Goal: Task Accomplishment & Management: Use online tool/utility

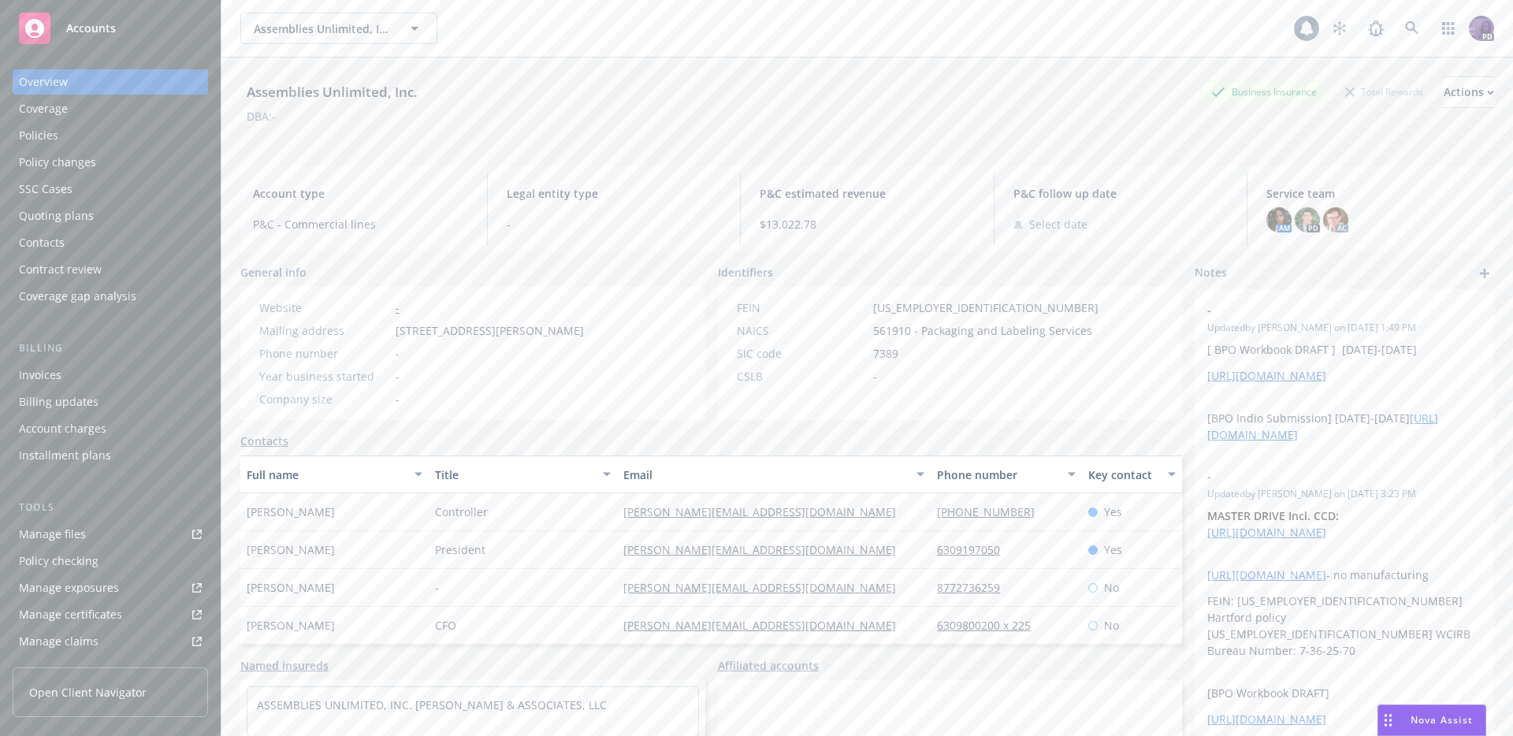
click at [601, 30] on div "Assemblies Unlimited, Inc. Assemblies Unlimited, Inc." at bounding box center [767, 29] width 1054 height 32
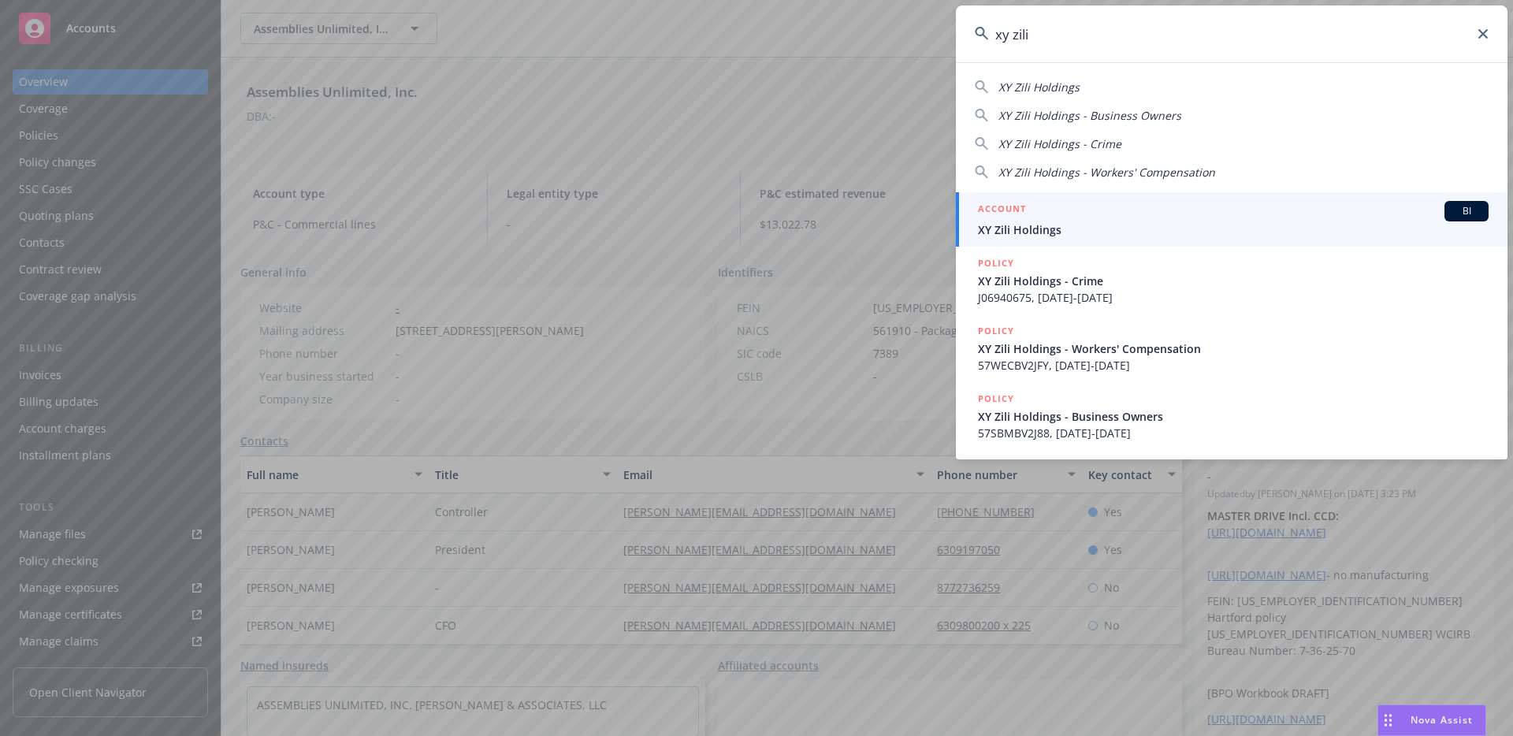
type input "xy zili"
click at [1096, 220] on div "ACCOUNT BI" at bounding box center [1233, 211] width 511 height 20
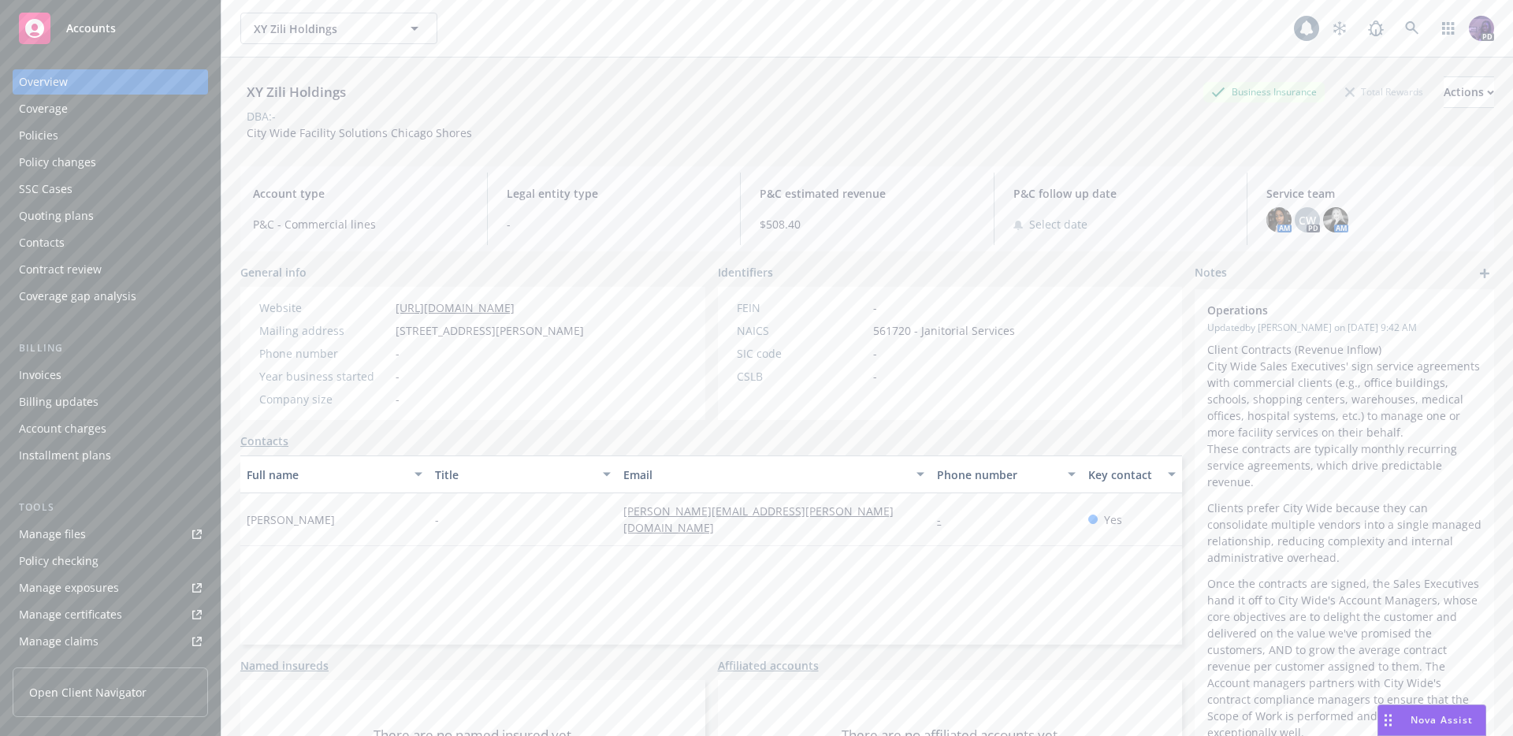
click at [121, 140] on div "Policies" at bounding box center [110, 135] width 183 height 25
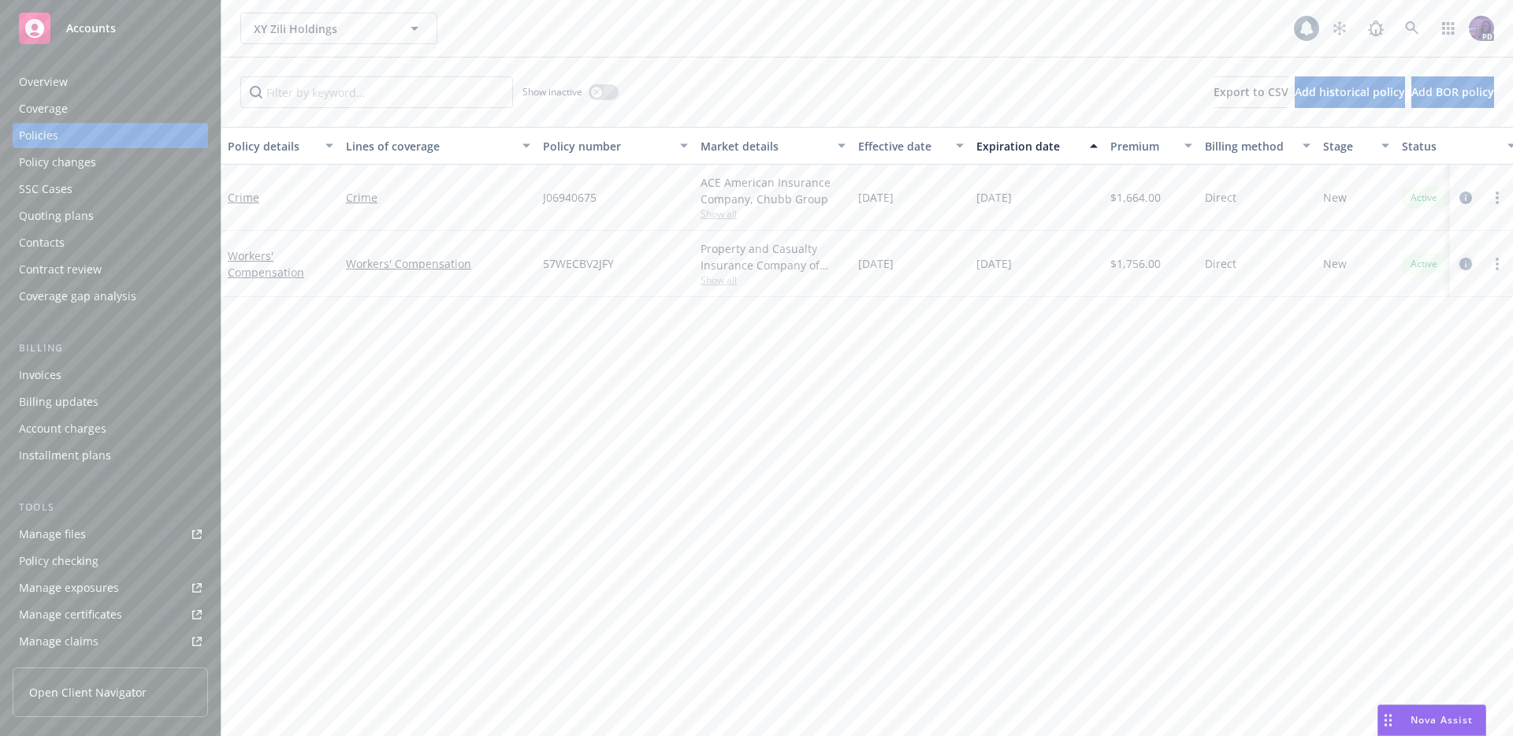
click at [1464, 261] on icon "circleInformation" at bounding box center [1466, 264] width 13 height 13
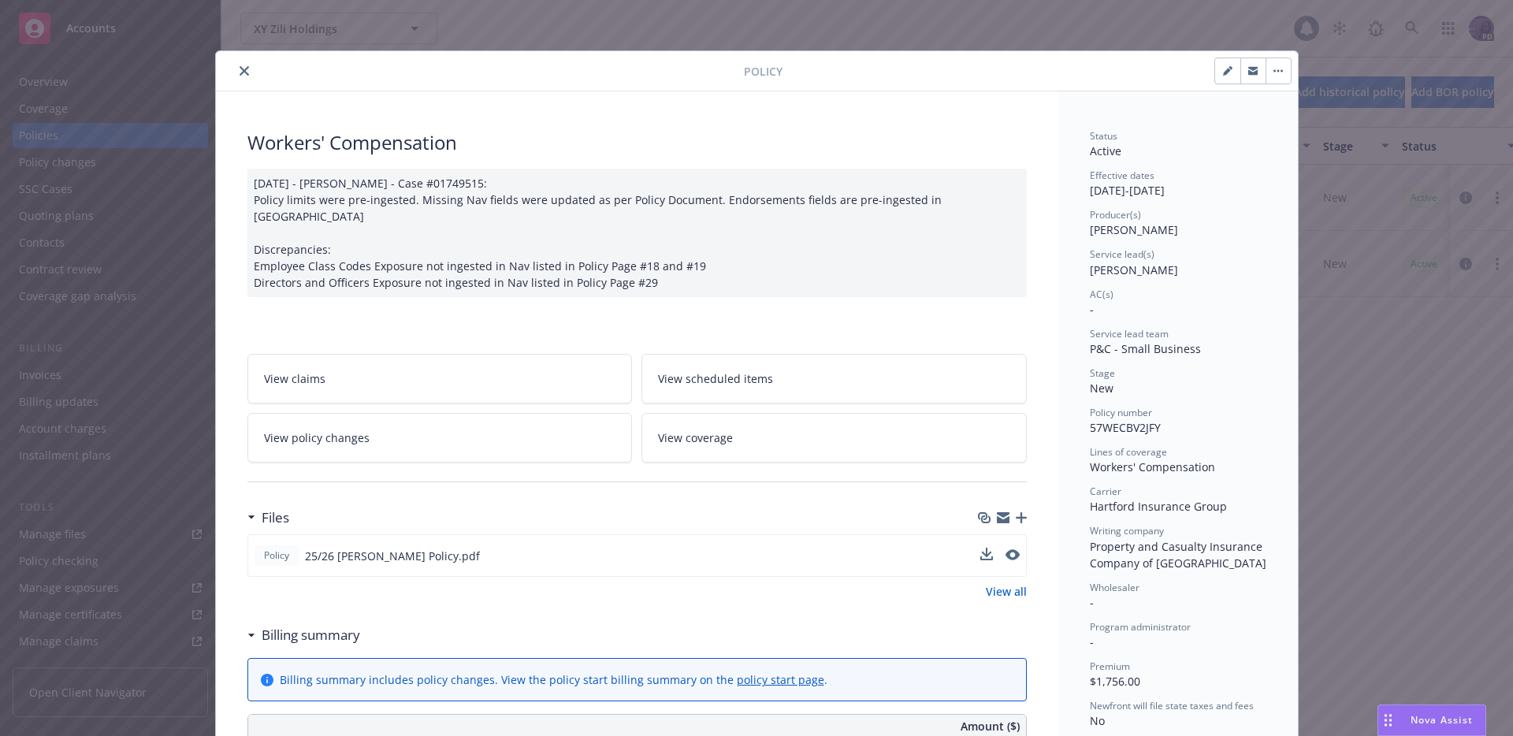
click at [1006, 548] on button at bounding box center [1013, 556] width 14 height 17
click at [240, 66] on icon "close" at bounding box center [244, 70] width 9 height 9
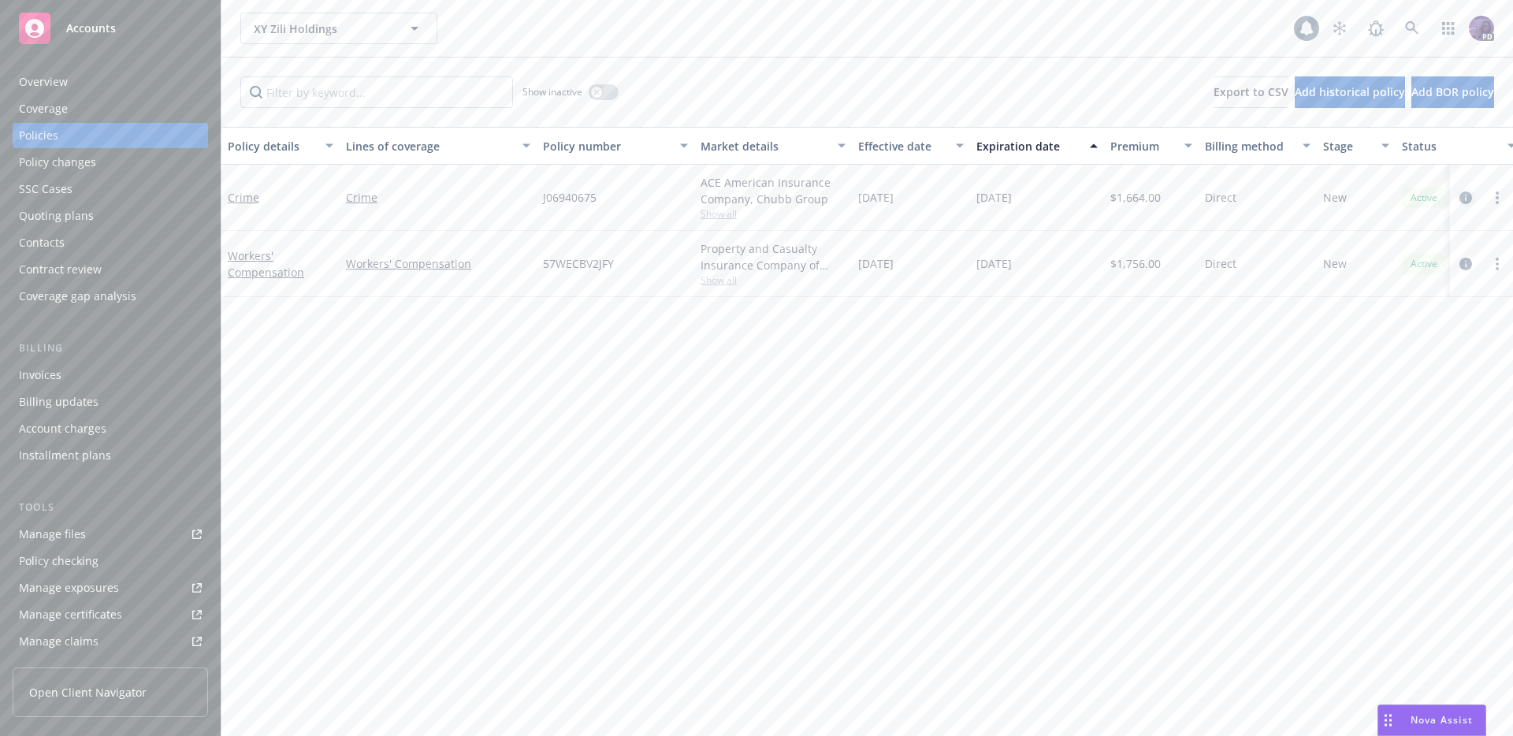
click at [1466, 195] on icon "circleInformation" at bounding box center [1466, 198] width 13 height 13
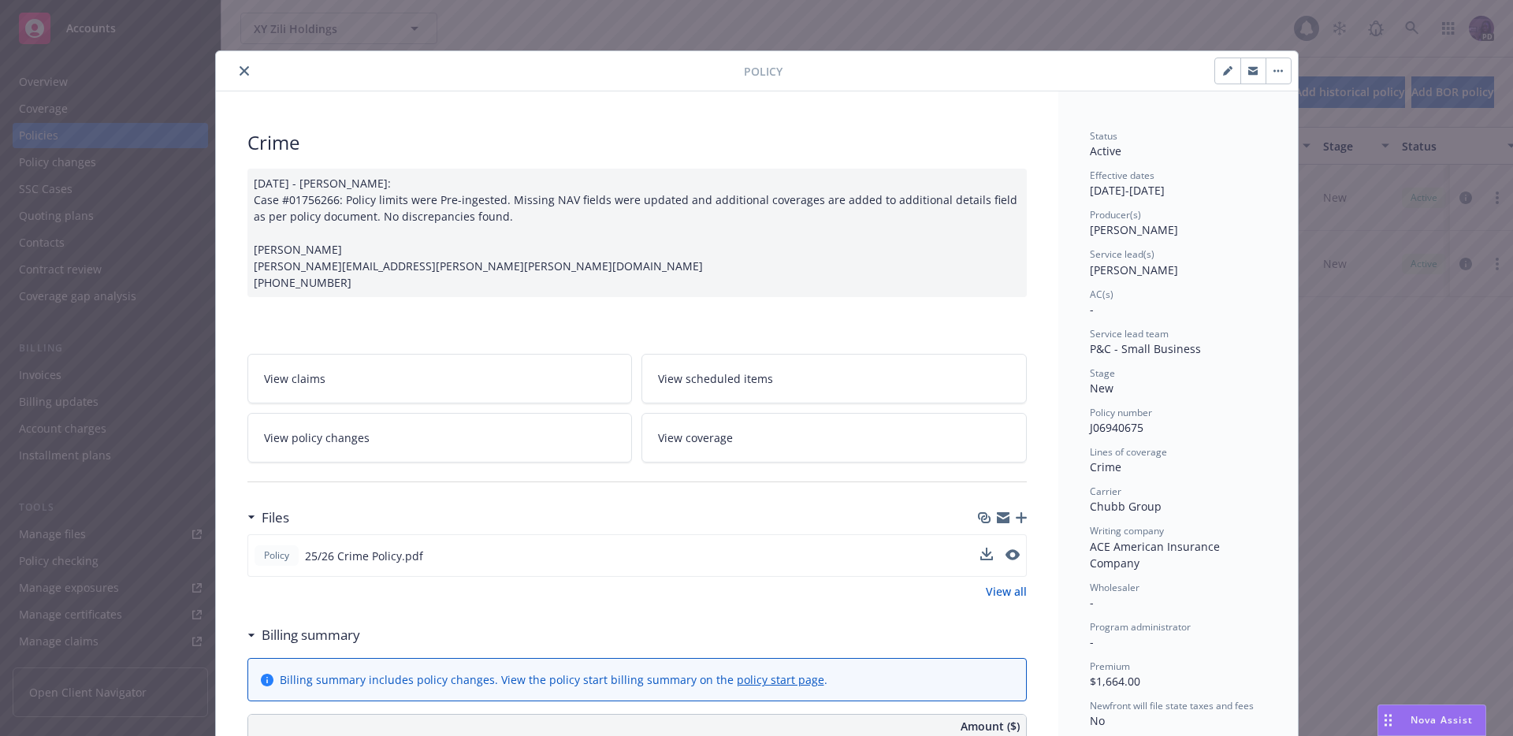
click at [1006, 560] on button at bounding box center [1013, 556] width 14 height 17
click at [1007, 549] on icon "preview file" at bounding box center [1011, 554] width 14 height 11
click at [1016, 517] on icon "button" at bounding box center [1021, 517] width 11 height 11
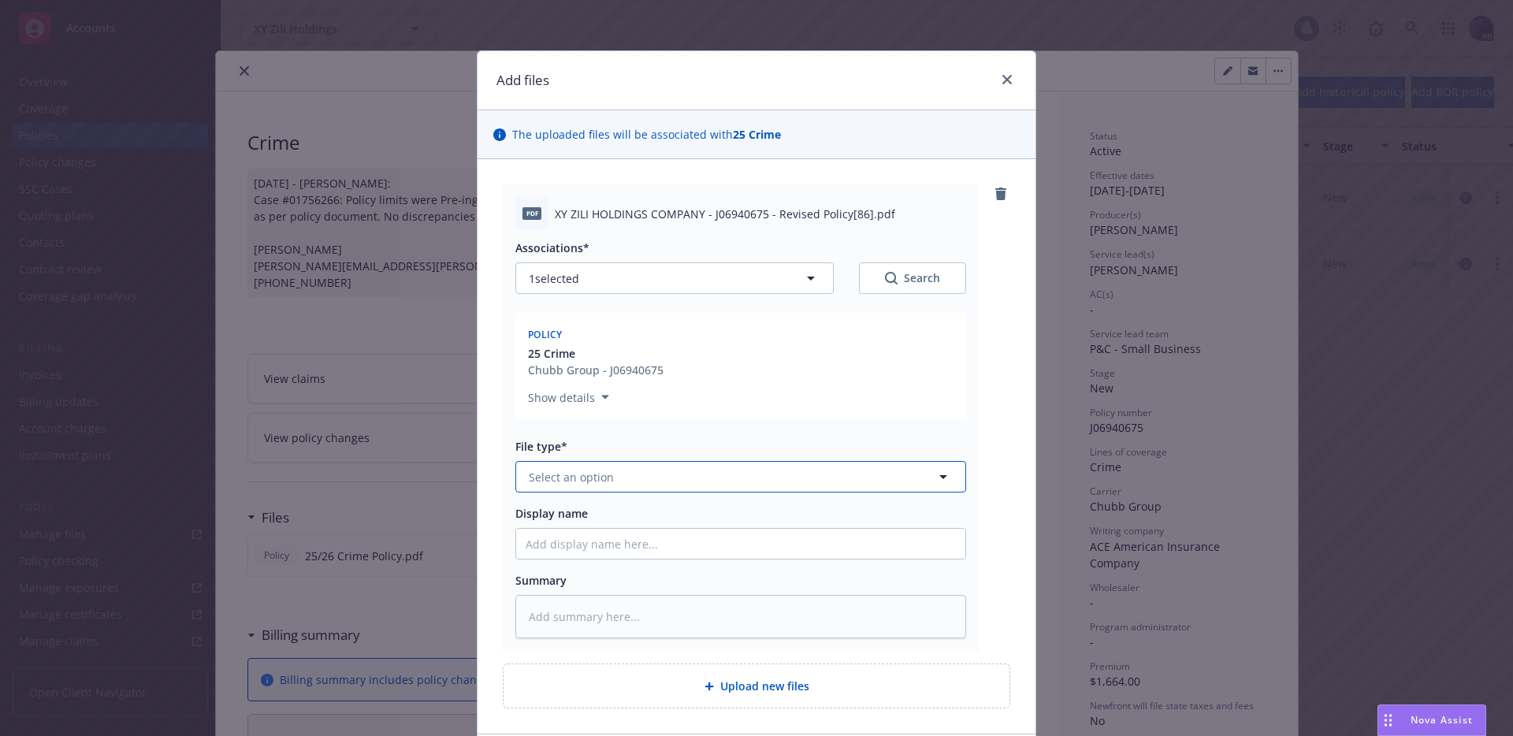
click at [691, 488] on button "Select an option" at bounding box center [741, 477] width 451 height 32
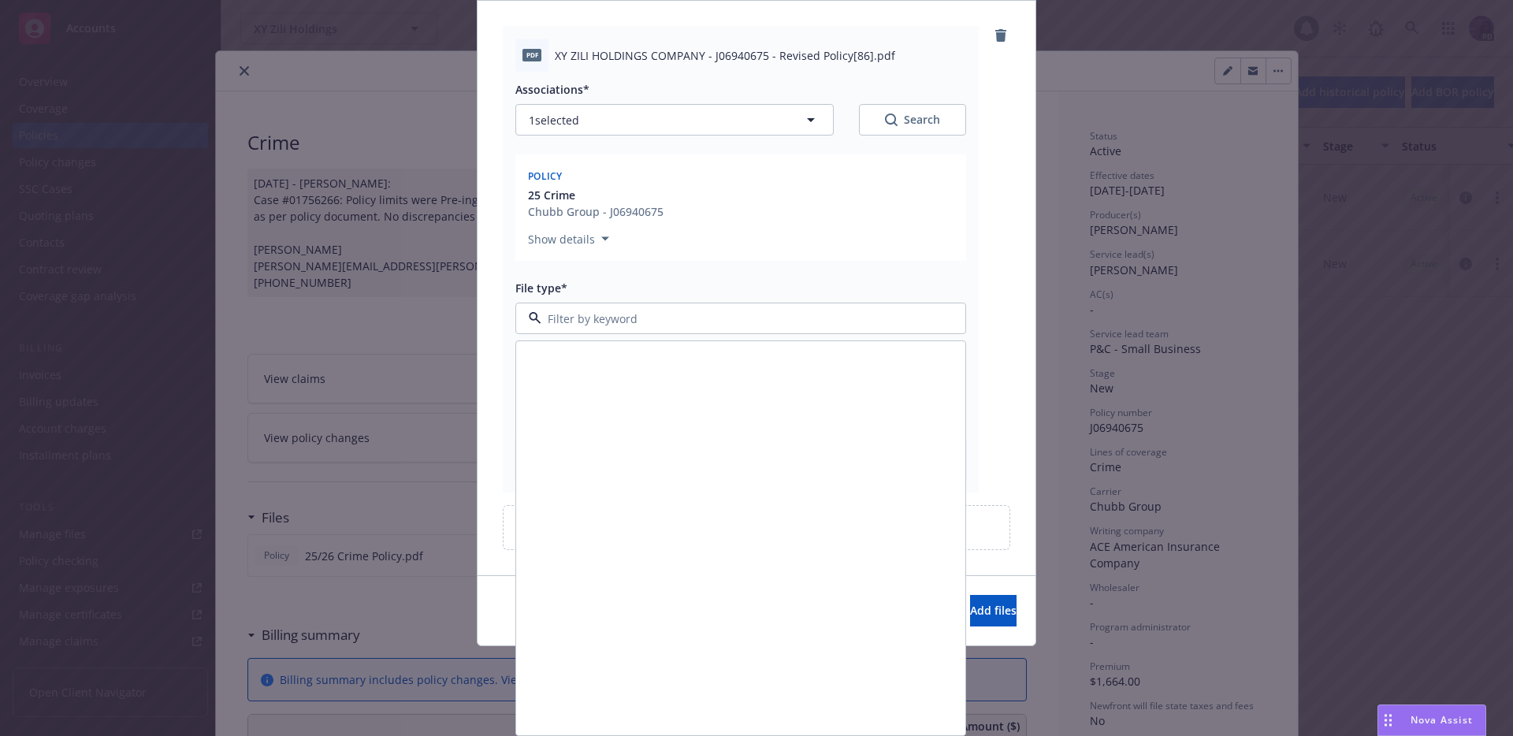
scroll to position [5233, 0]
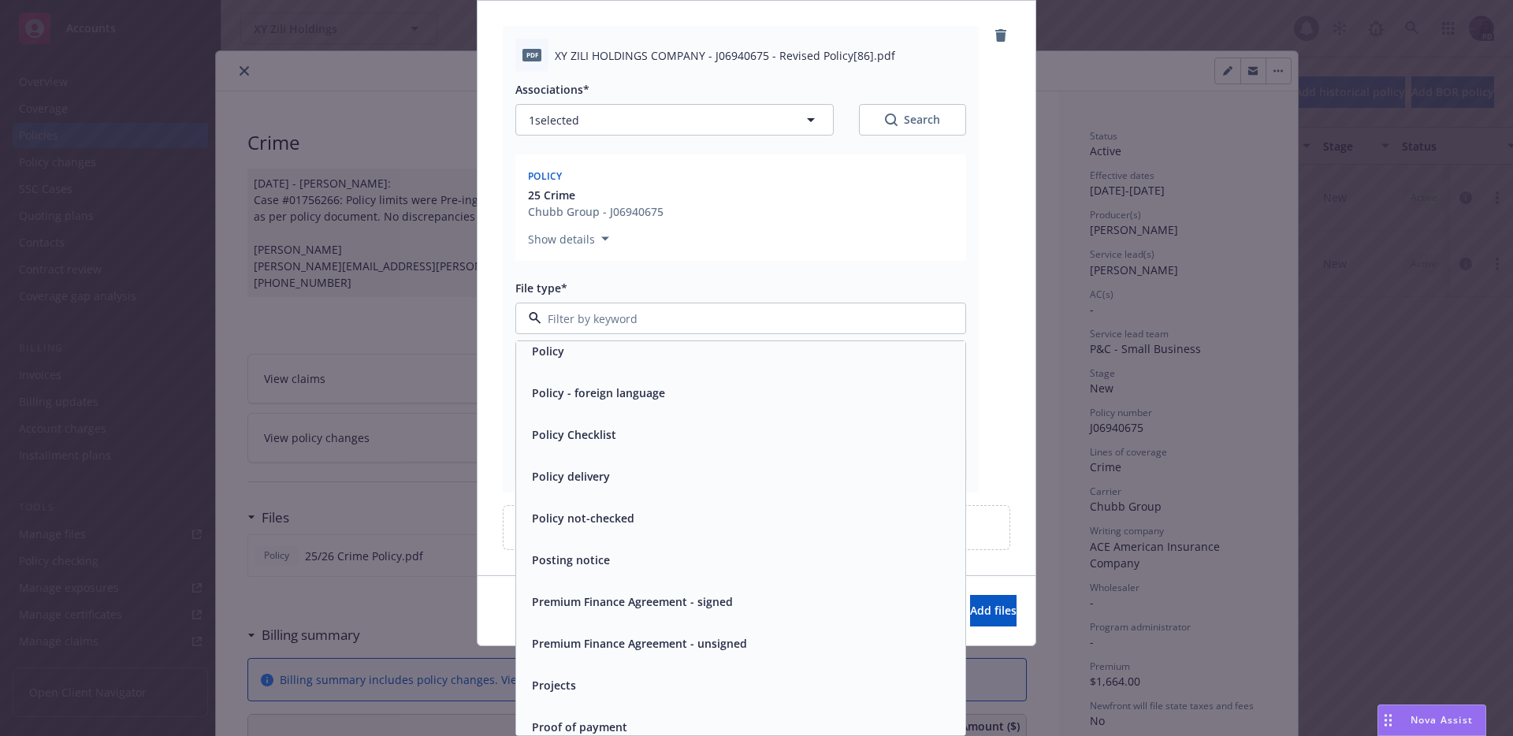
click at [752, 358] on div "Policy" at bounding box center [741, 351] width 430 height 23
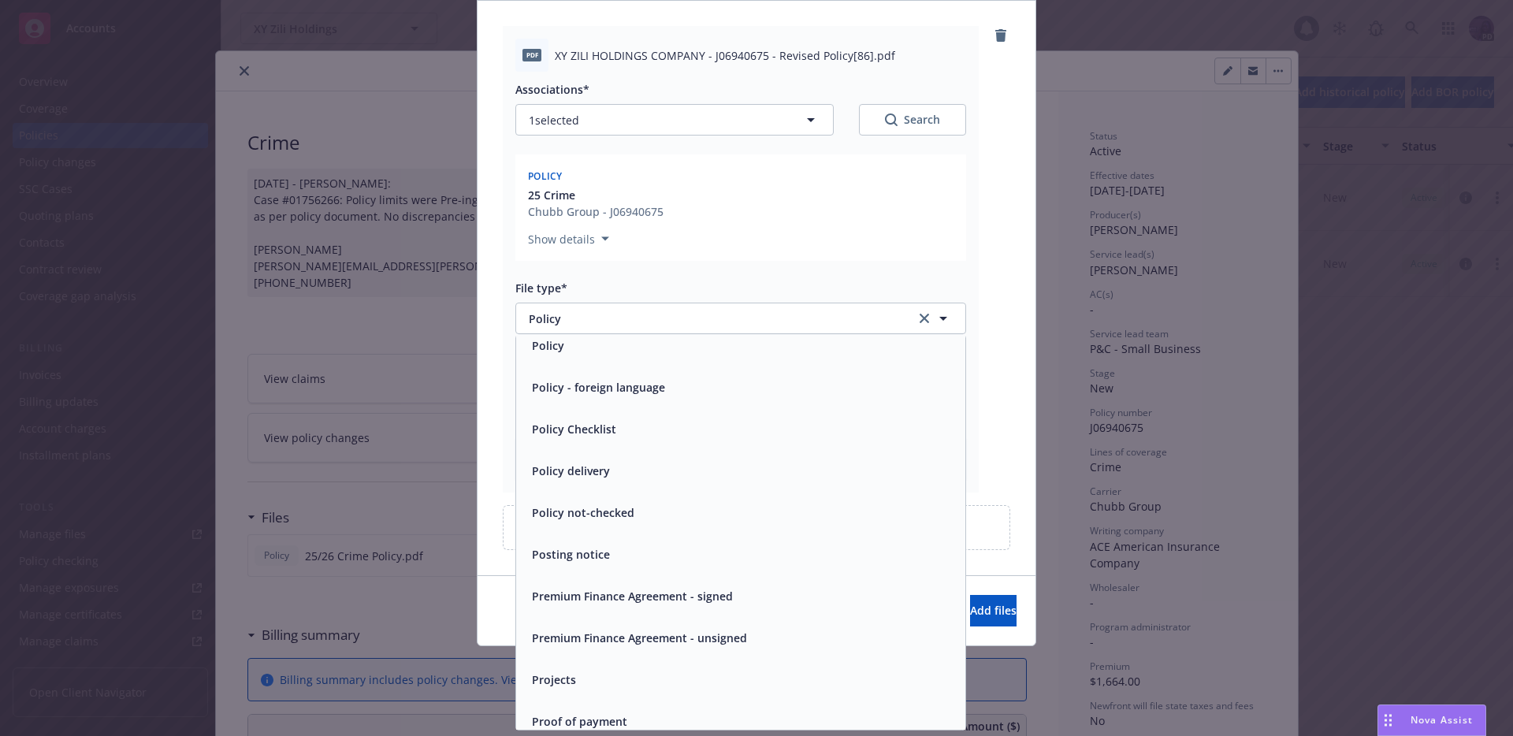
scroll to position [119, 0]
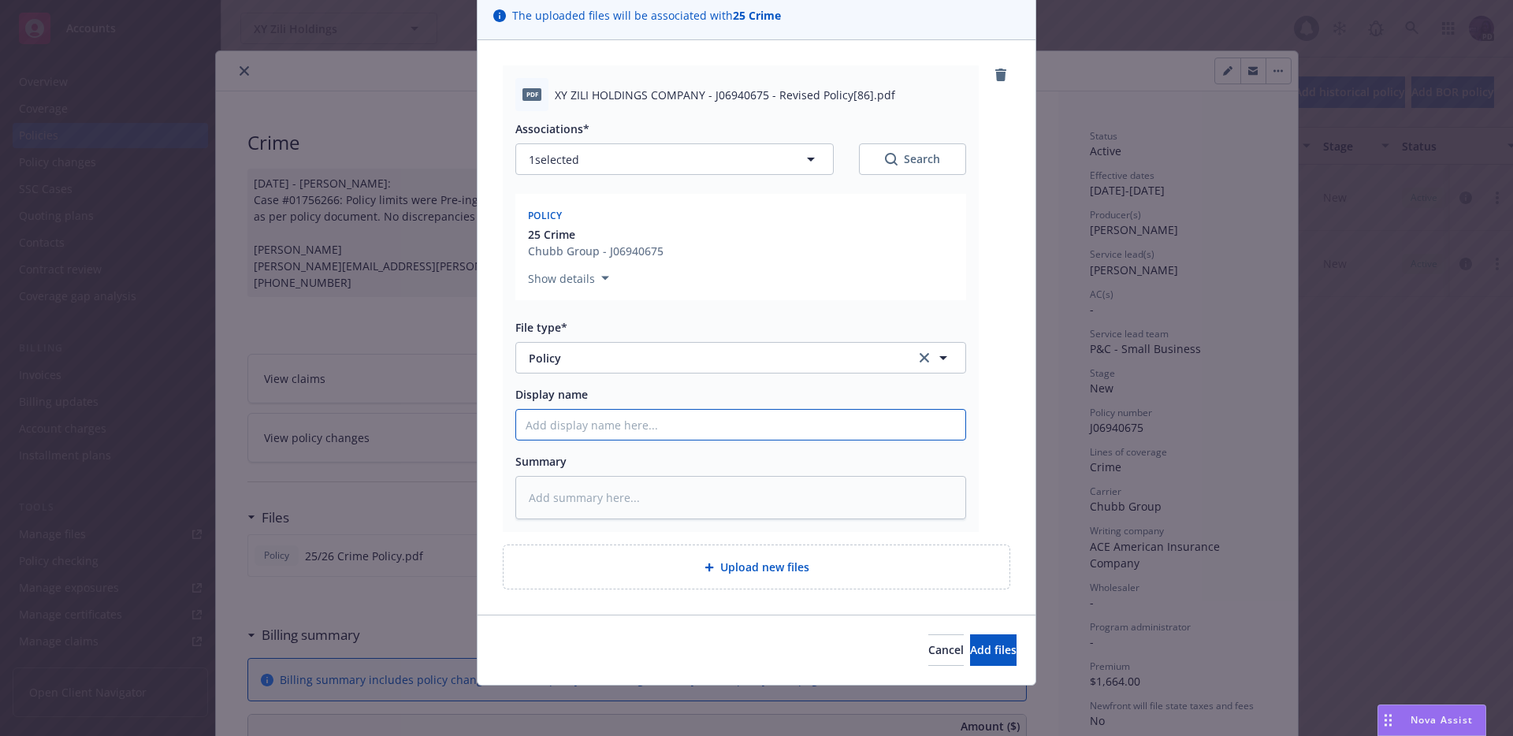
click at [634, 419] on input "Display name" at bounding box center [740, 425] width 449 height 30
type textarea "x"
type input "2"
type textarea "x"
type input "25"
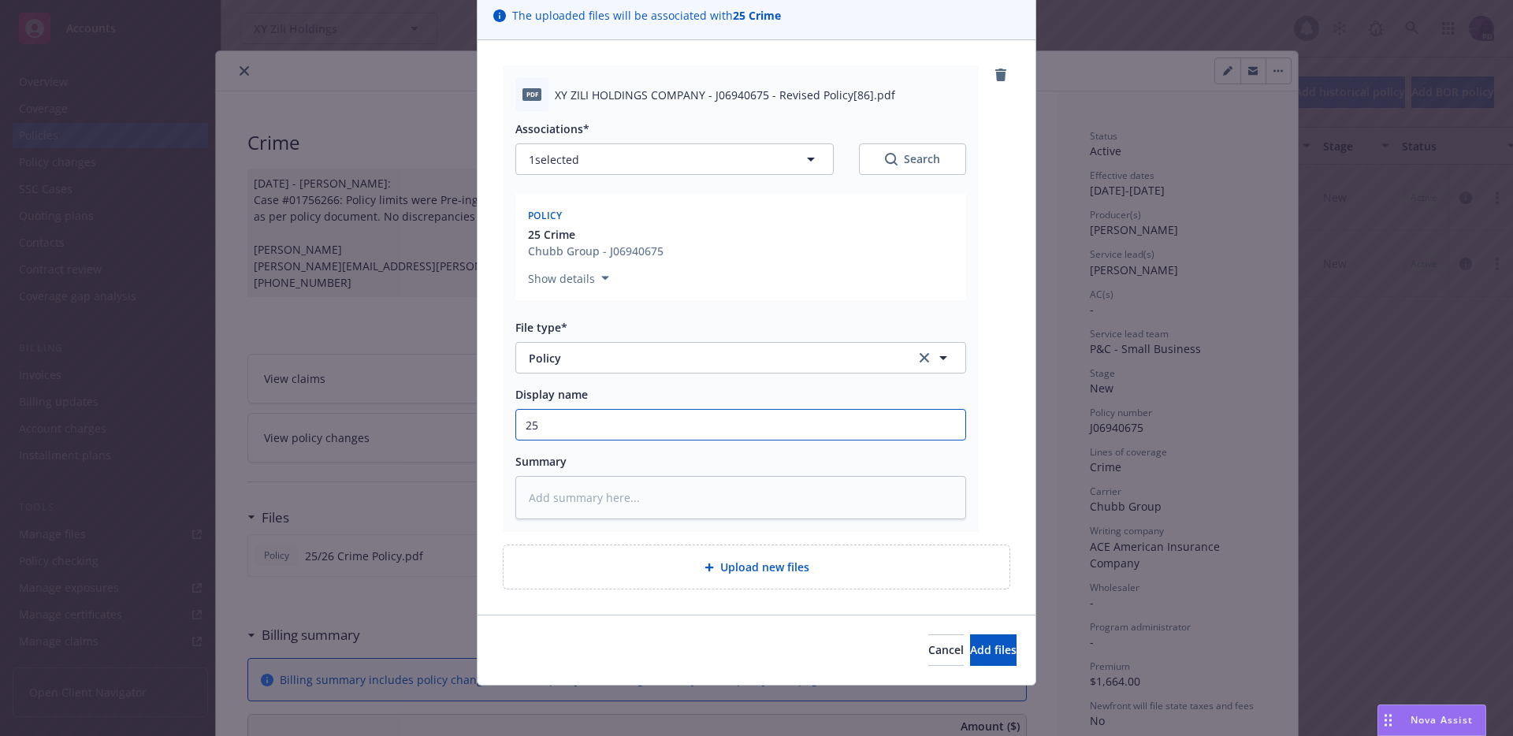
type textarea "x"
type input "25/"
type textarea "x"
type input "25/2"
type textarea "x"
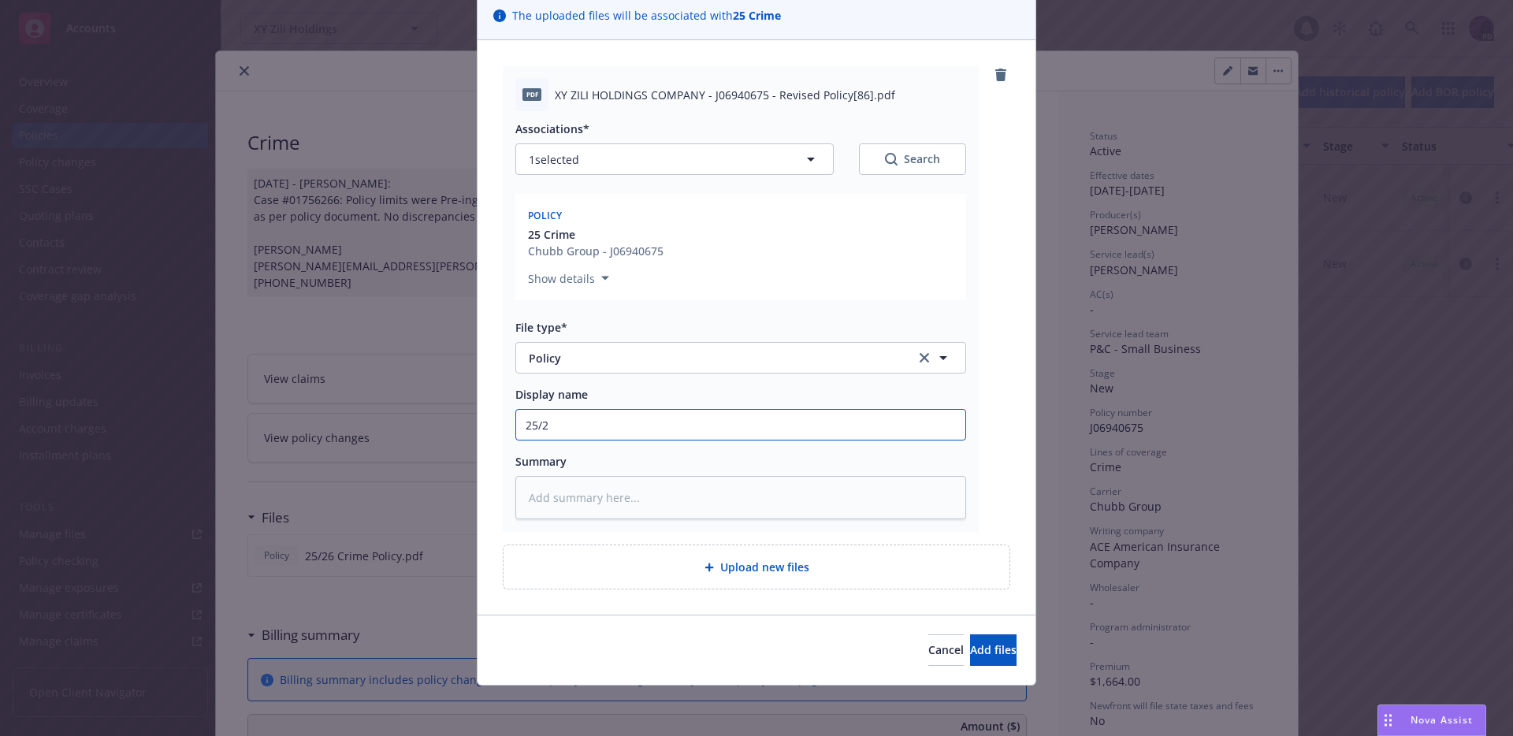
type input "25/26"
type textarea "x"
type input "25/26"
type textarea "x"
type input "25/26 C"
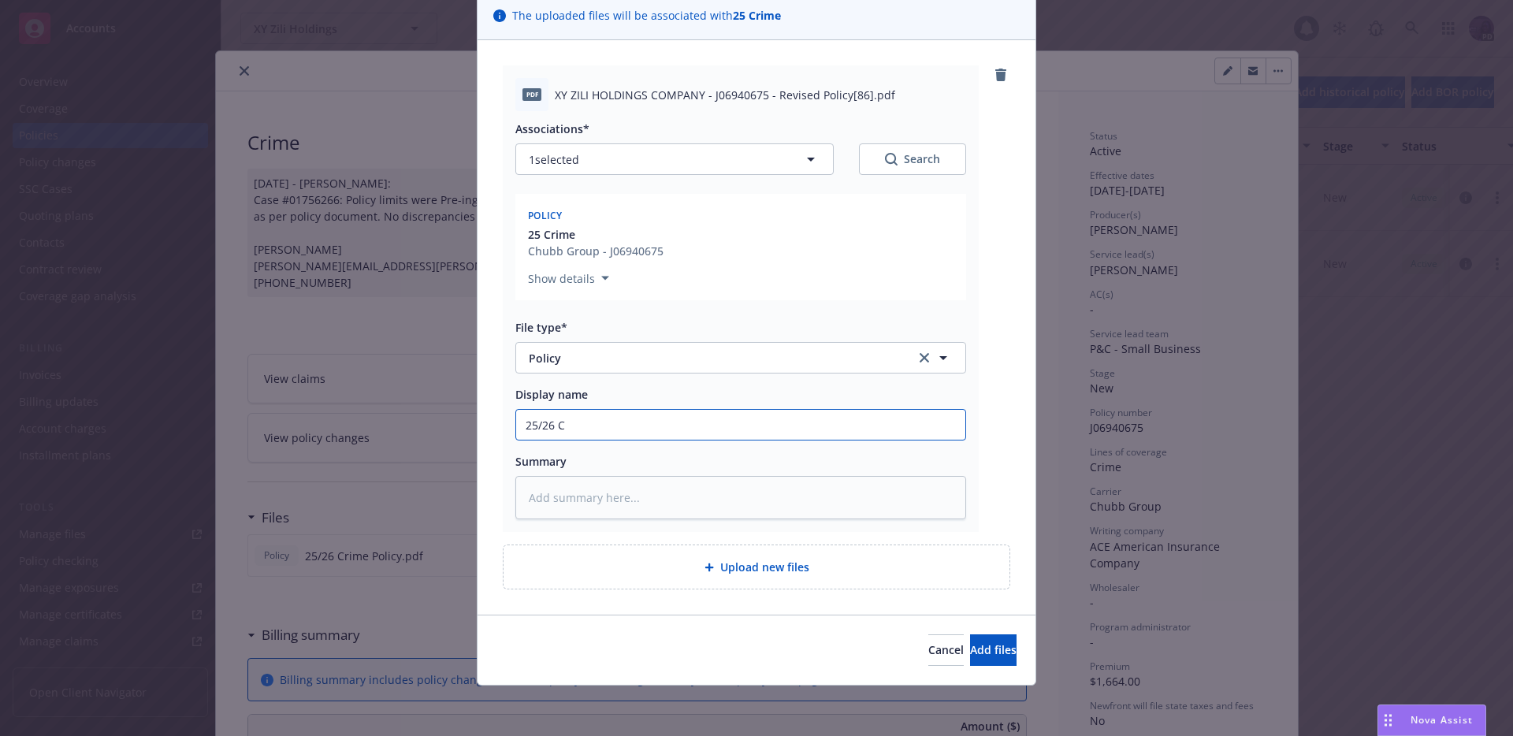
type textarea "x"
type input "25/26 Cr"
type textarea "x"
type input "25/26 Cri"
type textarea "x"
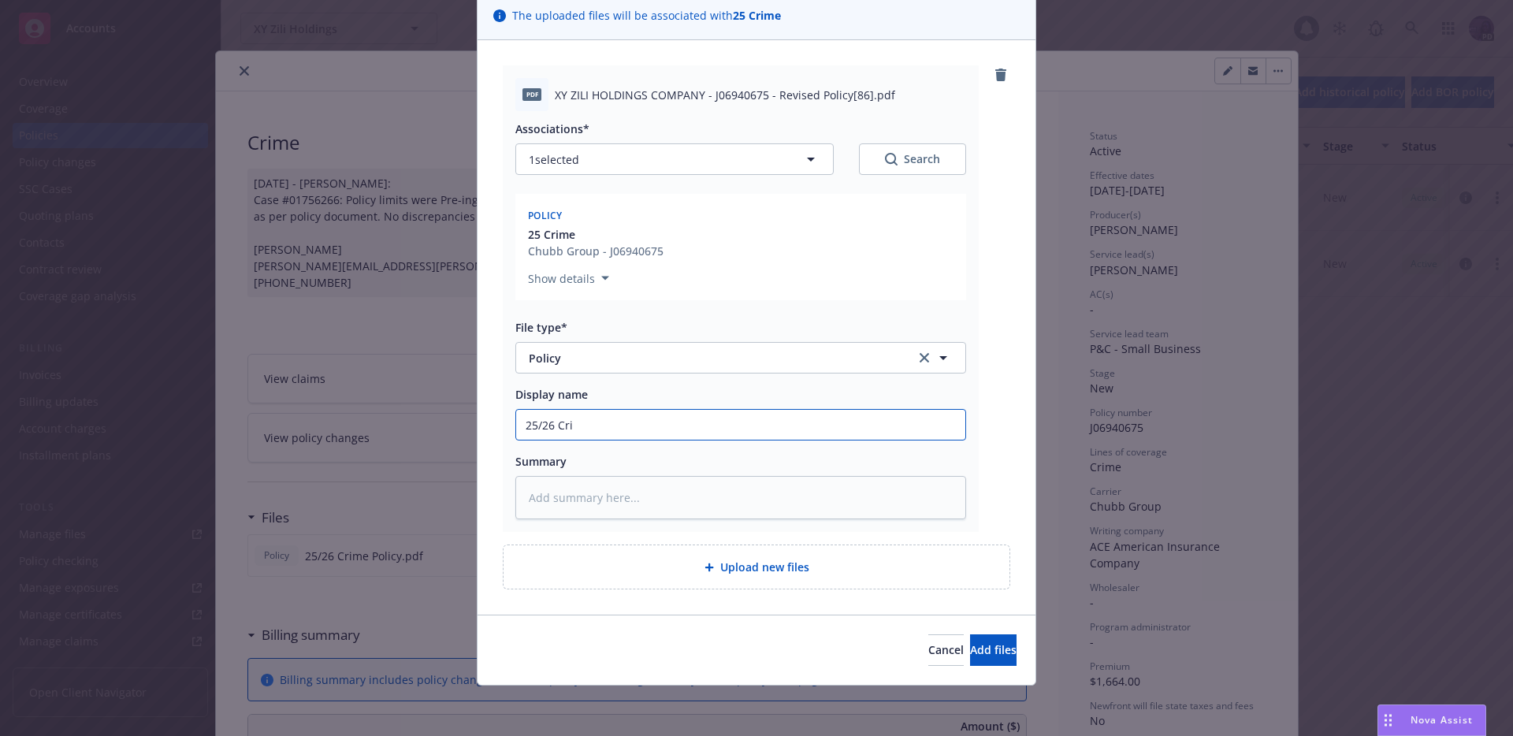
type input "25/26 Crim"
type textarea "x"
type input "25/26 Crime"
type textarea "x"
type input "25/26 Crime"
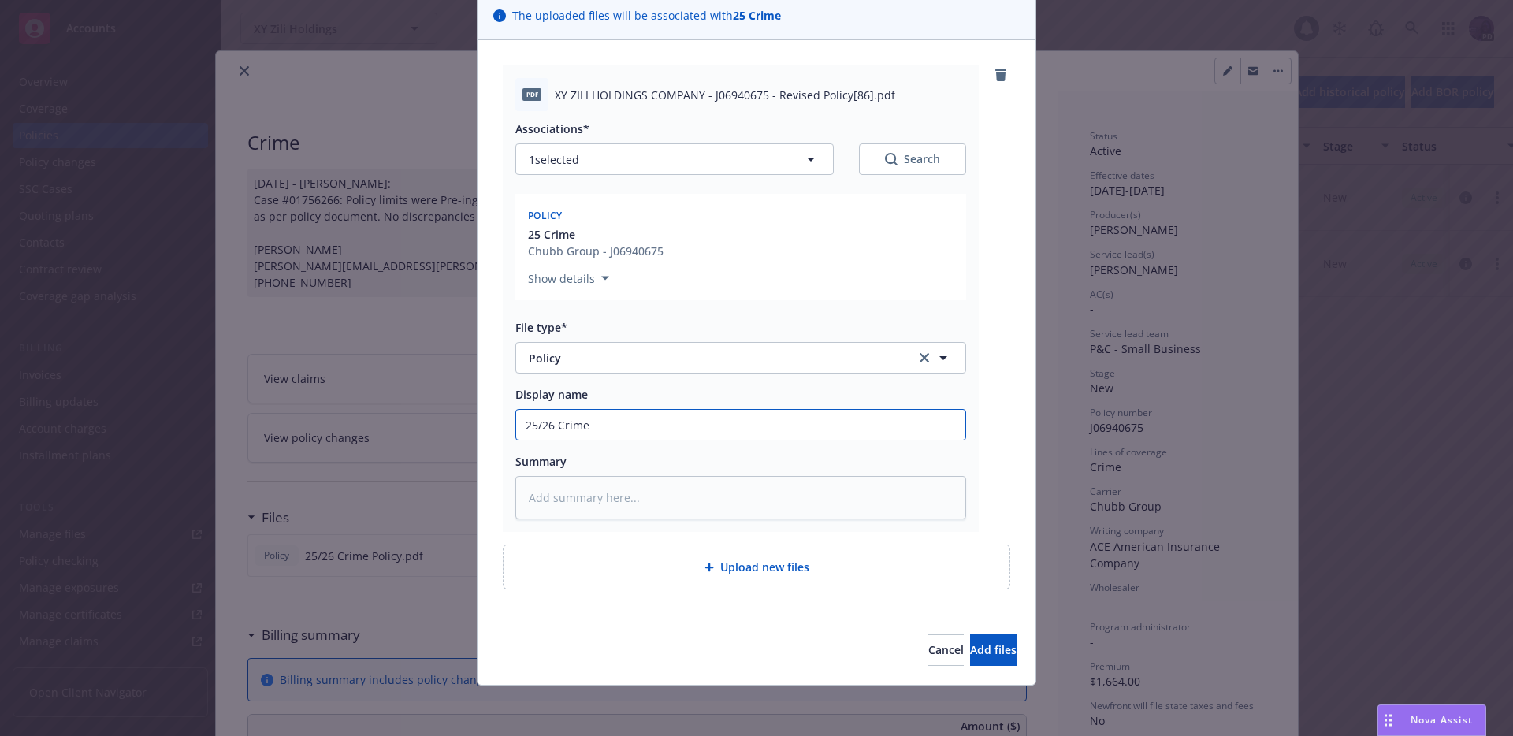
type textarea "x"
type input "25/26 Crime R"
type textarea "x"
type input "25/26 Crime Re"
type textarea "x"
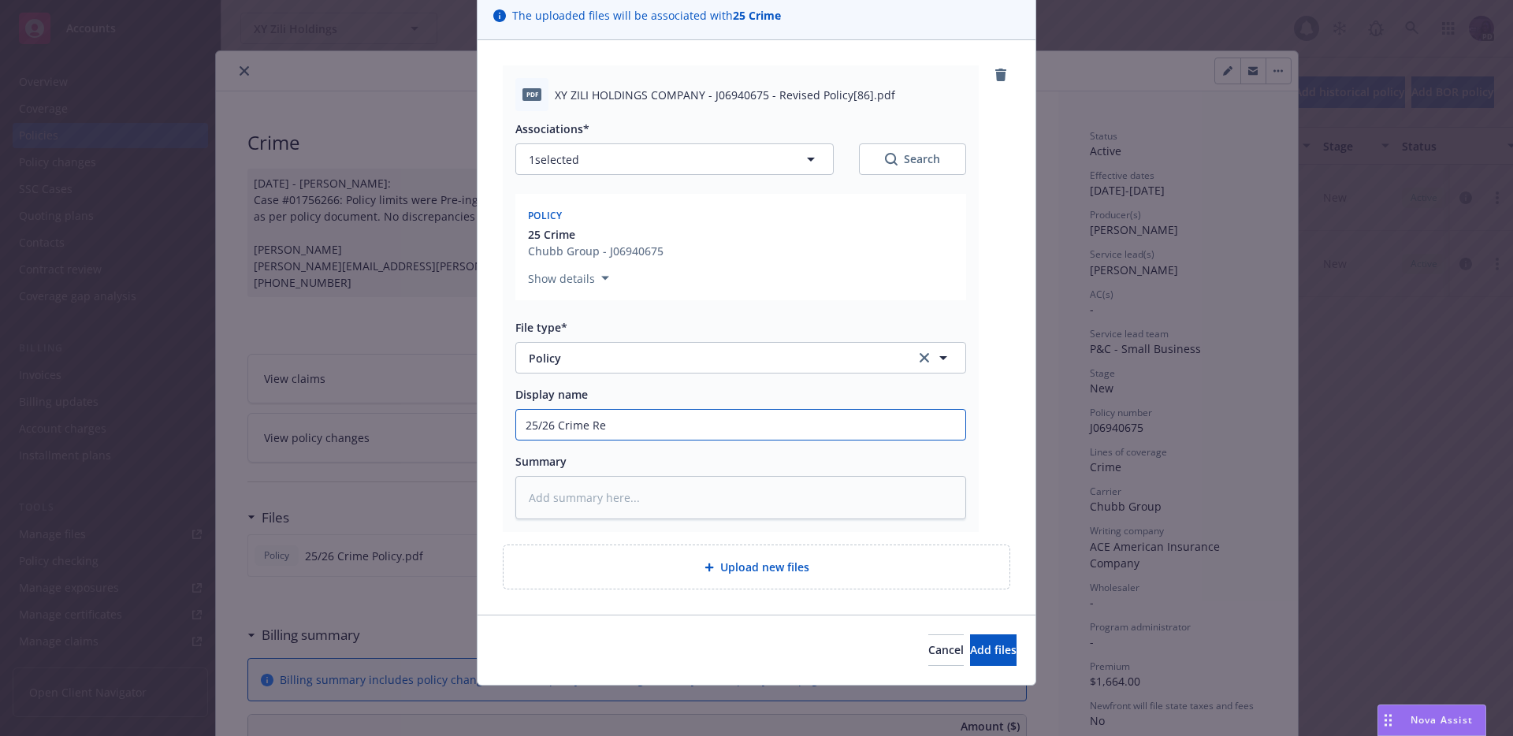
type input "25/26 Crime Rev"
type textarea "x"
type input "25/26 Crime Revis"
type textarea "x"
type input "25/26 Crime Revise"
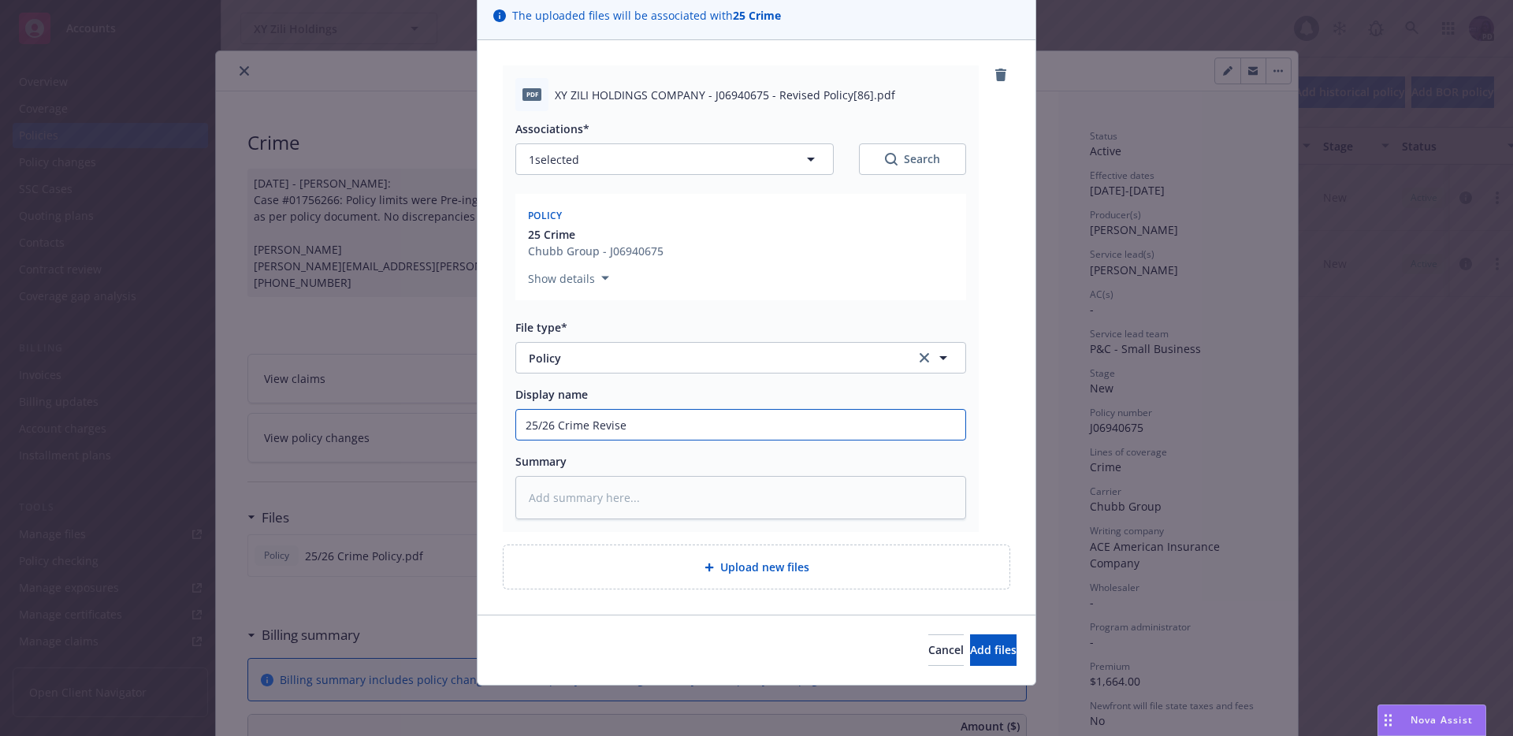
type textarea "x"
type input "25/26 Crime Revised"
type textarea "x"
type input "25/26 Crime Revised"
type textarea "x"
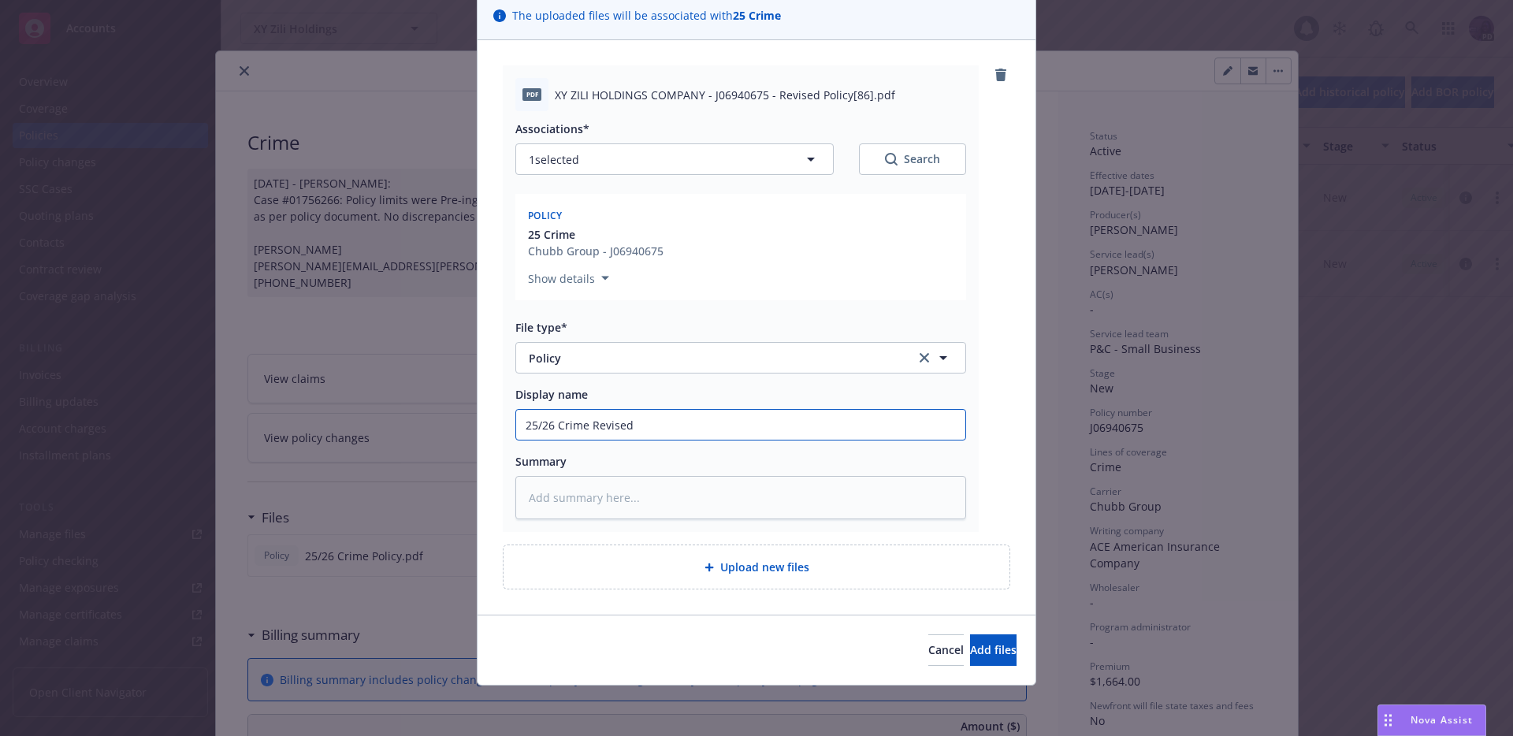
type input "25/26 Crime Revised P"
type textarea "x"
type input "25/26 Crime Revised Po"
type textarea "x"
type input "25/26 Crime Revised Pol"
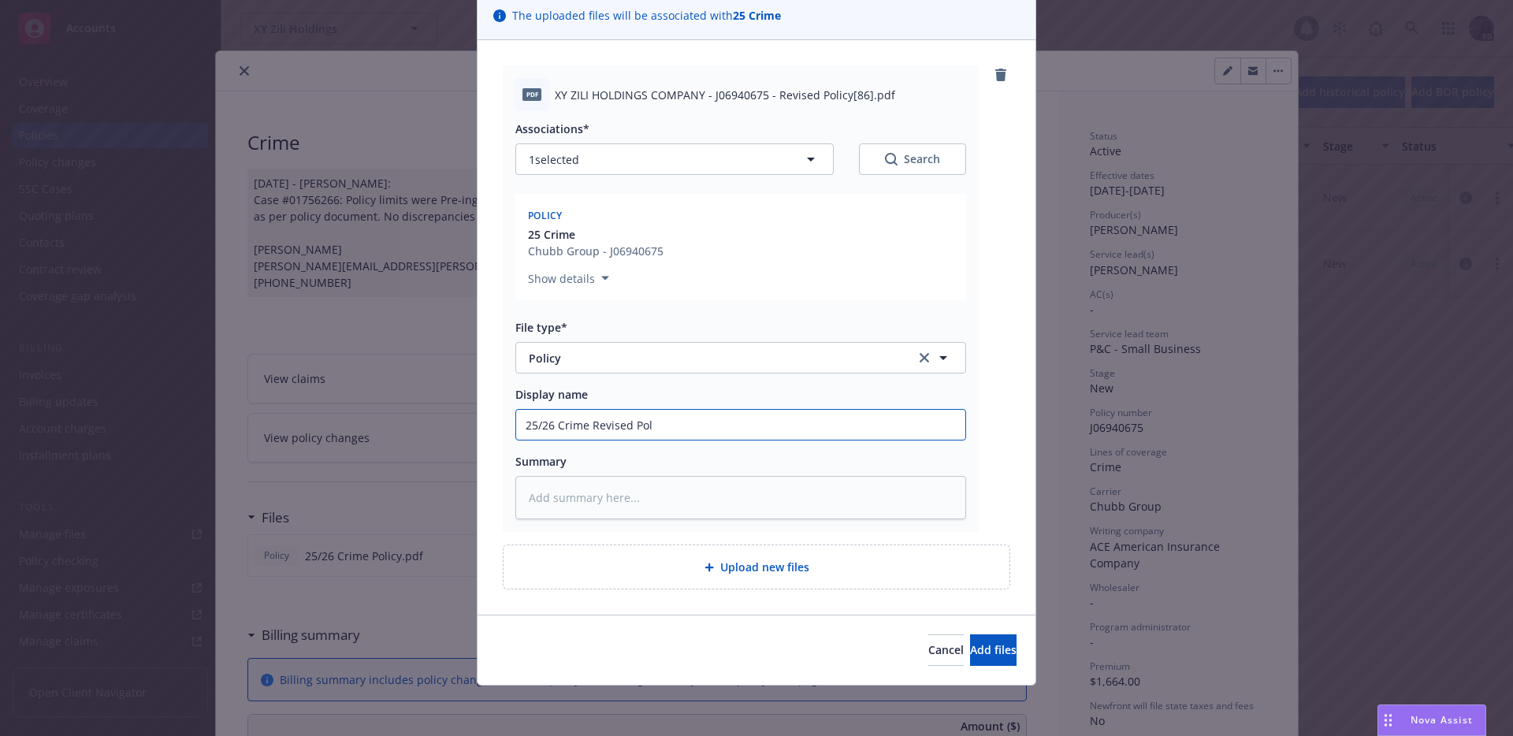
type textarea "x"
type input "25/26 Crime Revised Poli"
type textarea "x"
type input "25/26 Crime Revised Polic"
type textarea "x"
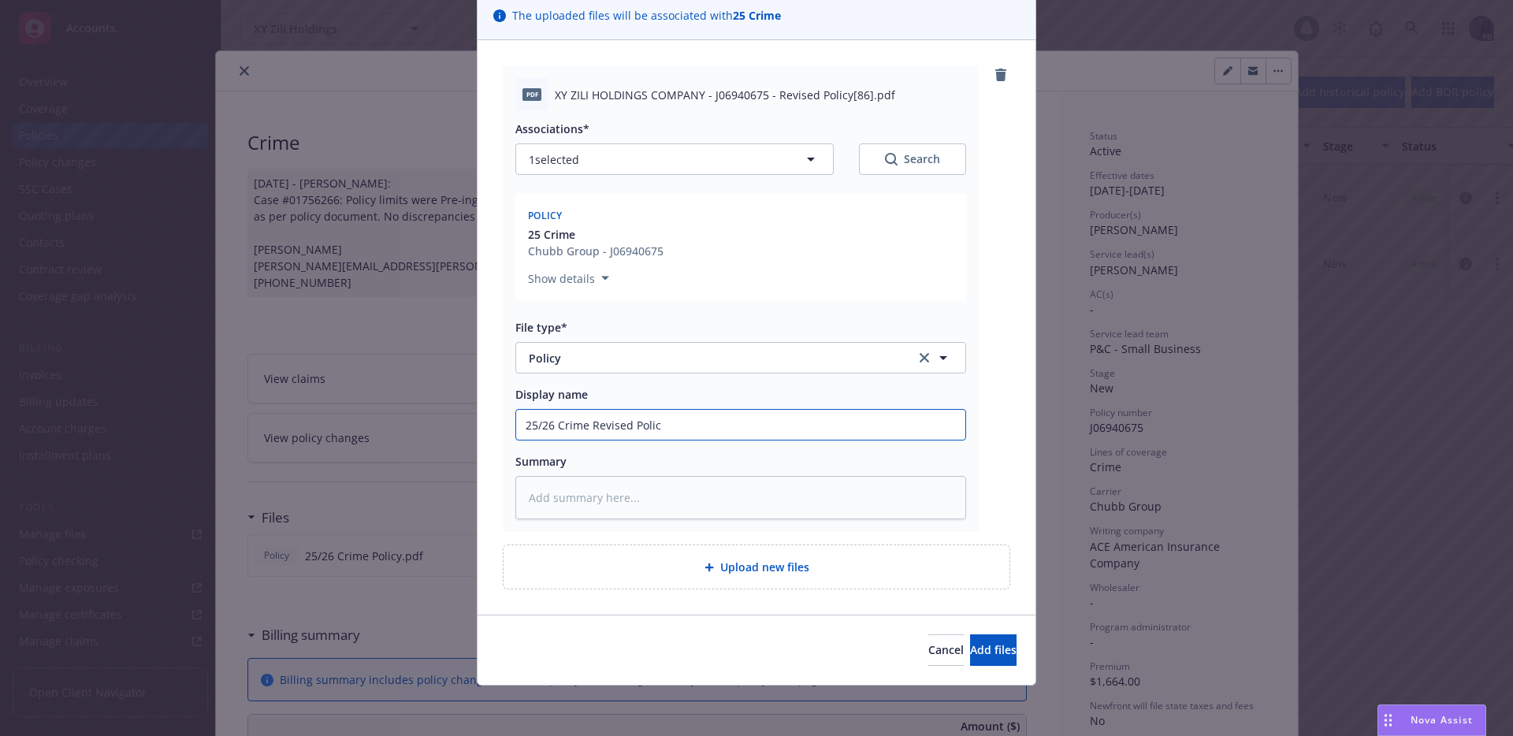
type input "25/26 Crime Revised Policy"
type textarea "x"
type input "25/26 Crime Revised Policy"
type textarea "x"
type input "25/26 Crime Revised Policy -"
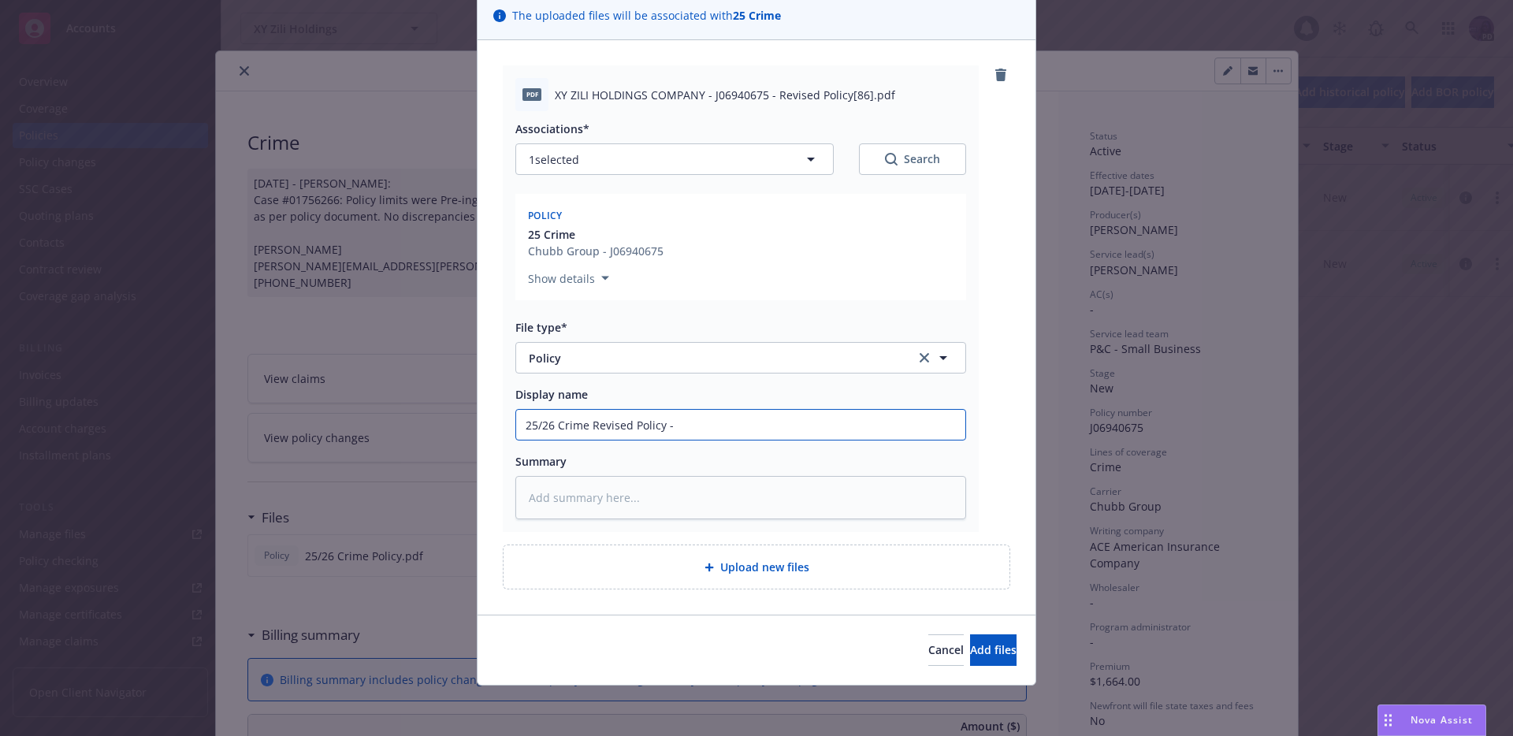
type textarea "x"
type input "25/26 Crime Revised Policy -"
type textarea "x"
type input "25/26 Crime Revised Policy - $"
type textarea "x"
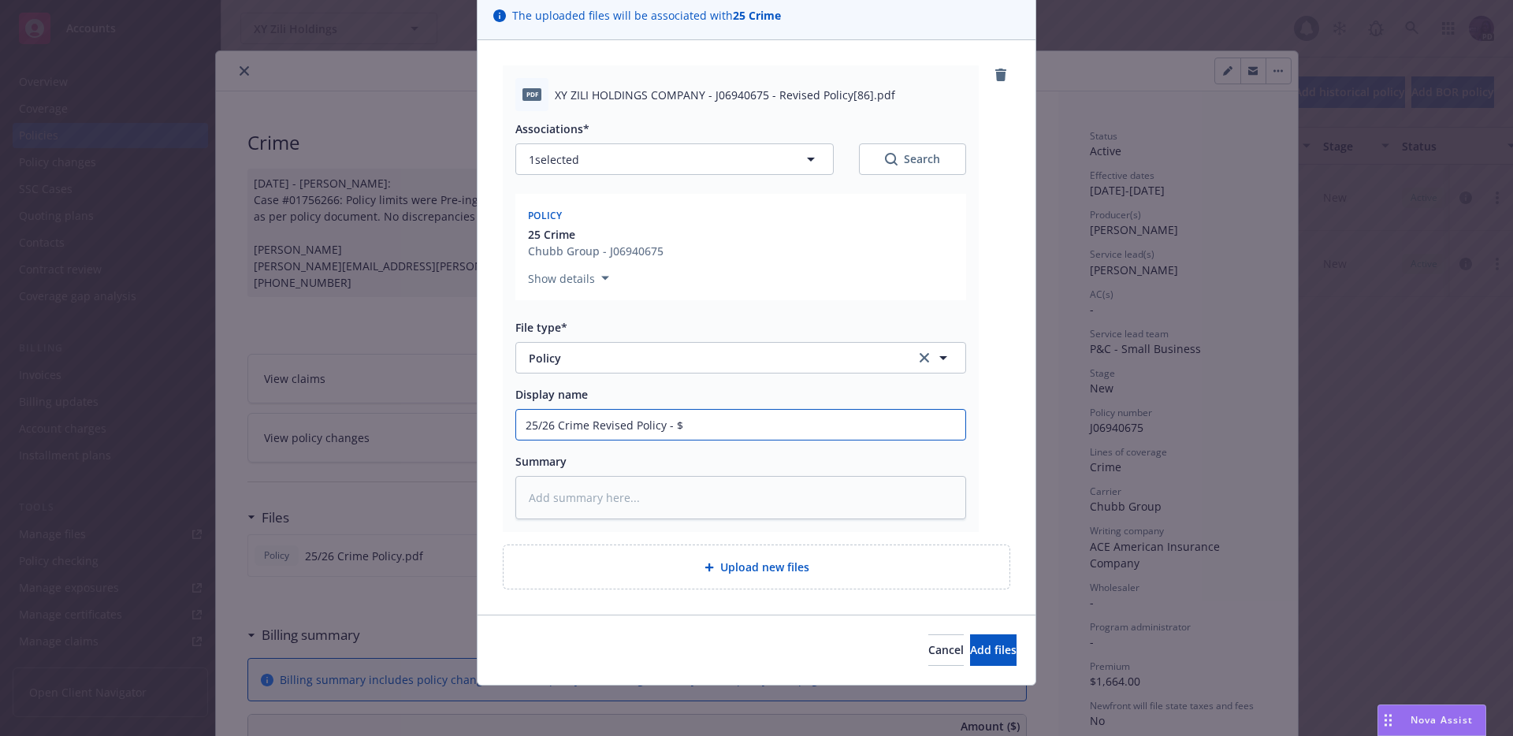
type input "25/26 Crime Revised Policy - $1"
type textarea "x"
type input "25/26 Crime Revised Policy - $10"
type textarea "x"
type input "25/26 Crime Revised Policy - $100"
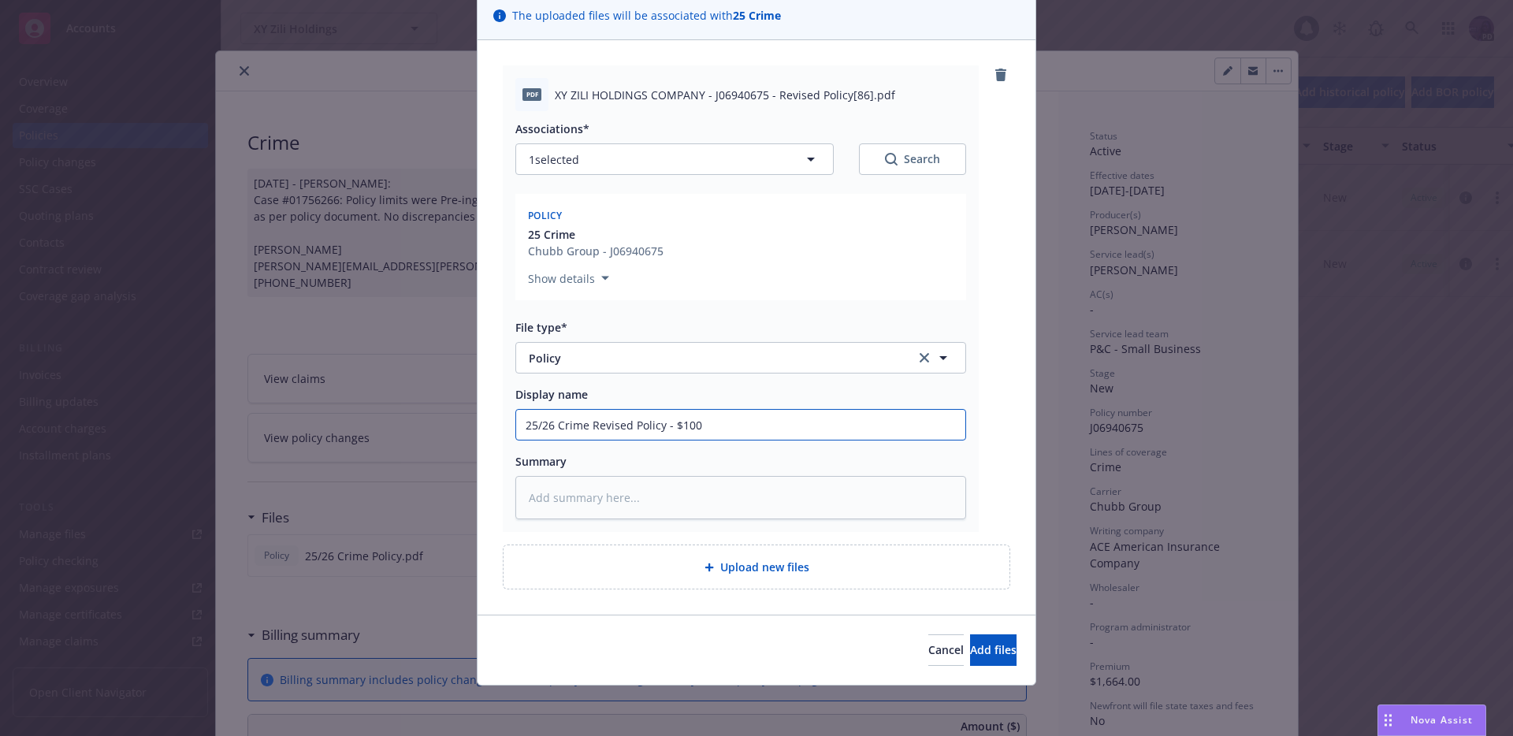
type textarea "x"
type input "25/26 Crime Revised Policy - $100K"
type textarea "x"
type input "25/26 Crime Revised Policy - $100K"
type textarea "x"
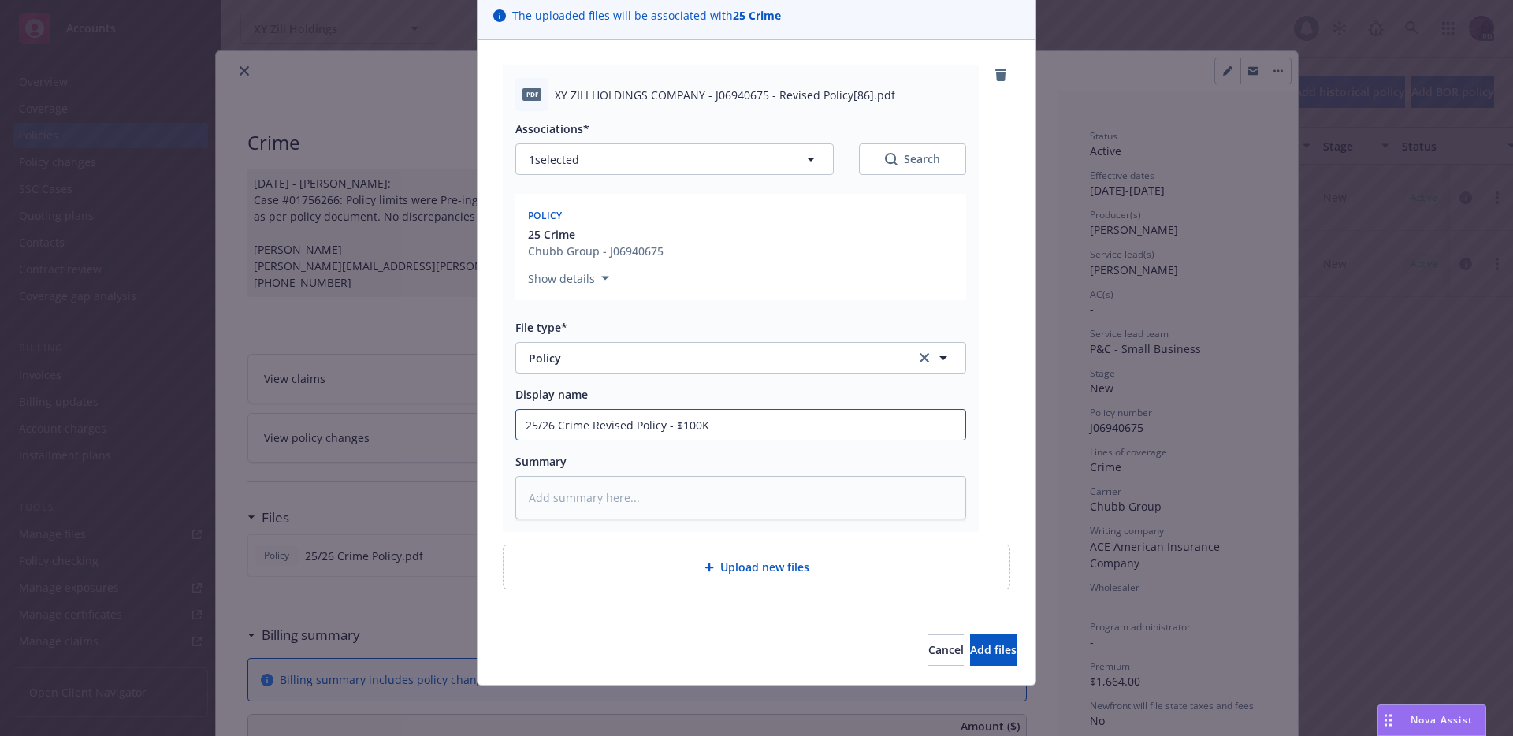
type input "25/26 Crime Revised Policy - $100K l"
type textarea "x"
type input "25/26 Crime Revised Policy - $100K li"
type textarea "x"
type input "25/26 Crime Revised Policy - $100K lim"
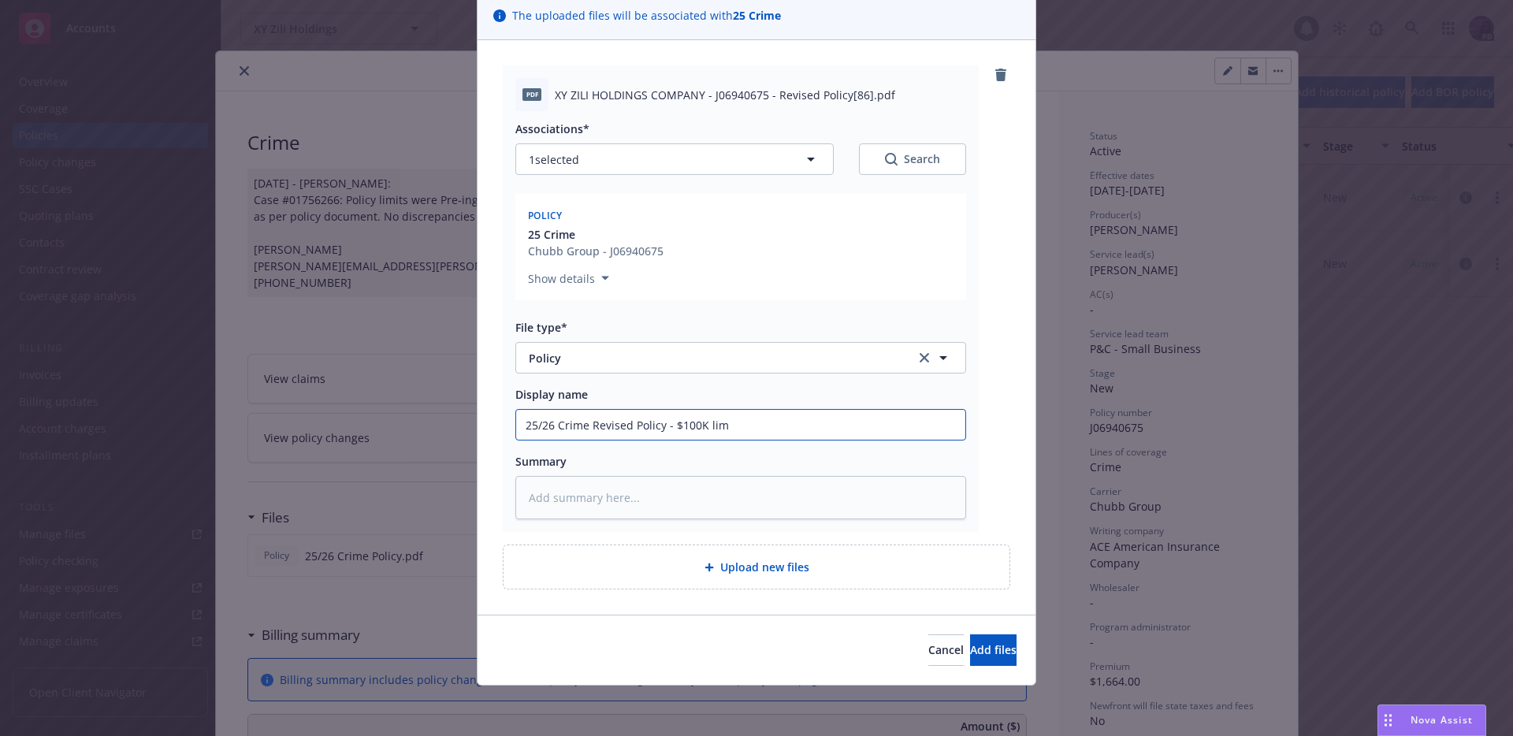
type textarea "x"
type input "25/26 Crime Revised Policy - $100K limi"
type textarea "x"
type input "25/26 Crime Revised Policy - $100K limit"
type textarea "x"
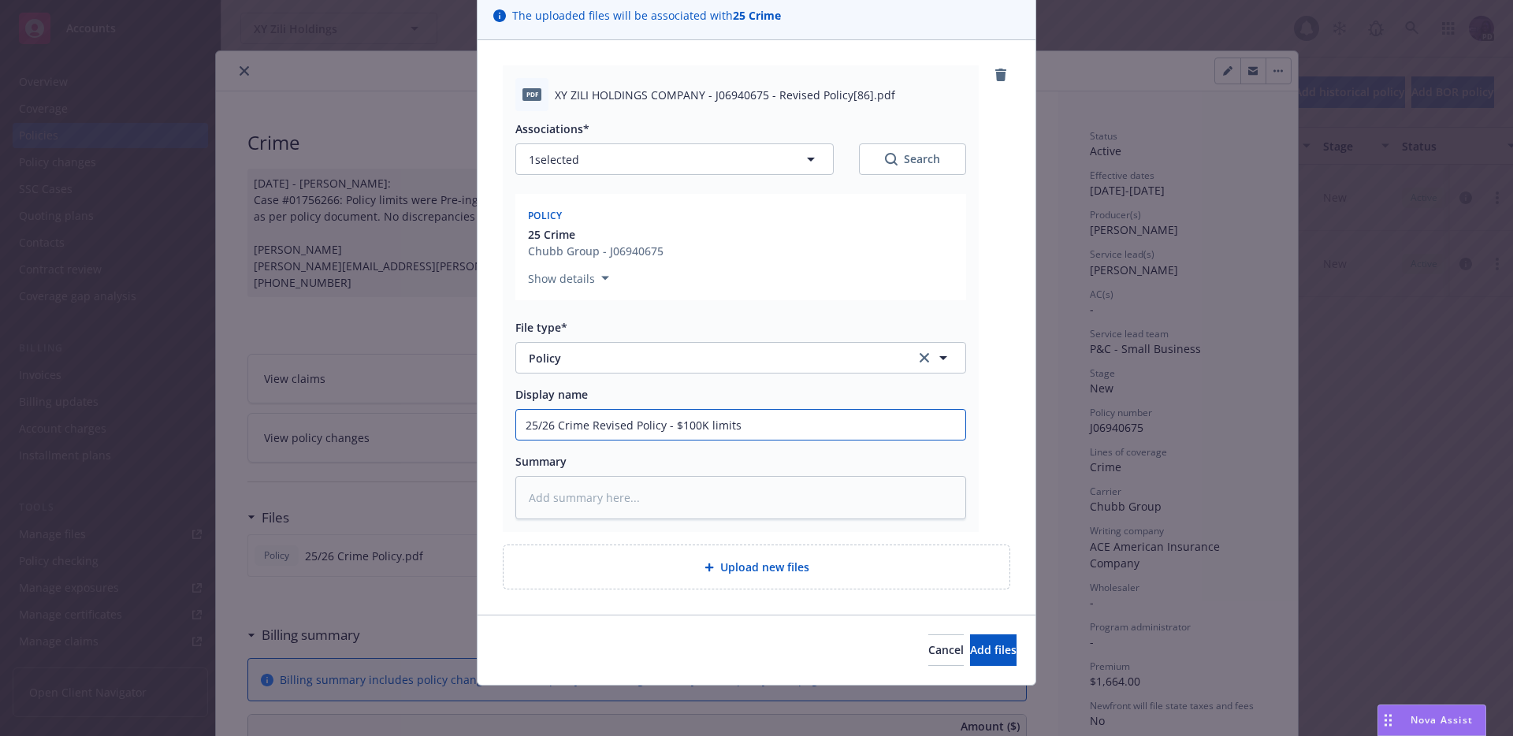
type input "25/26 Crime Revised Policy - $100K limits"
click at [623, 517] on textarea at bounding box center [741, 497] width 451 height 43
type textarea "x"
type textarea "p"
type textarea "x"
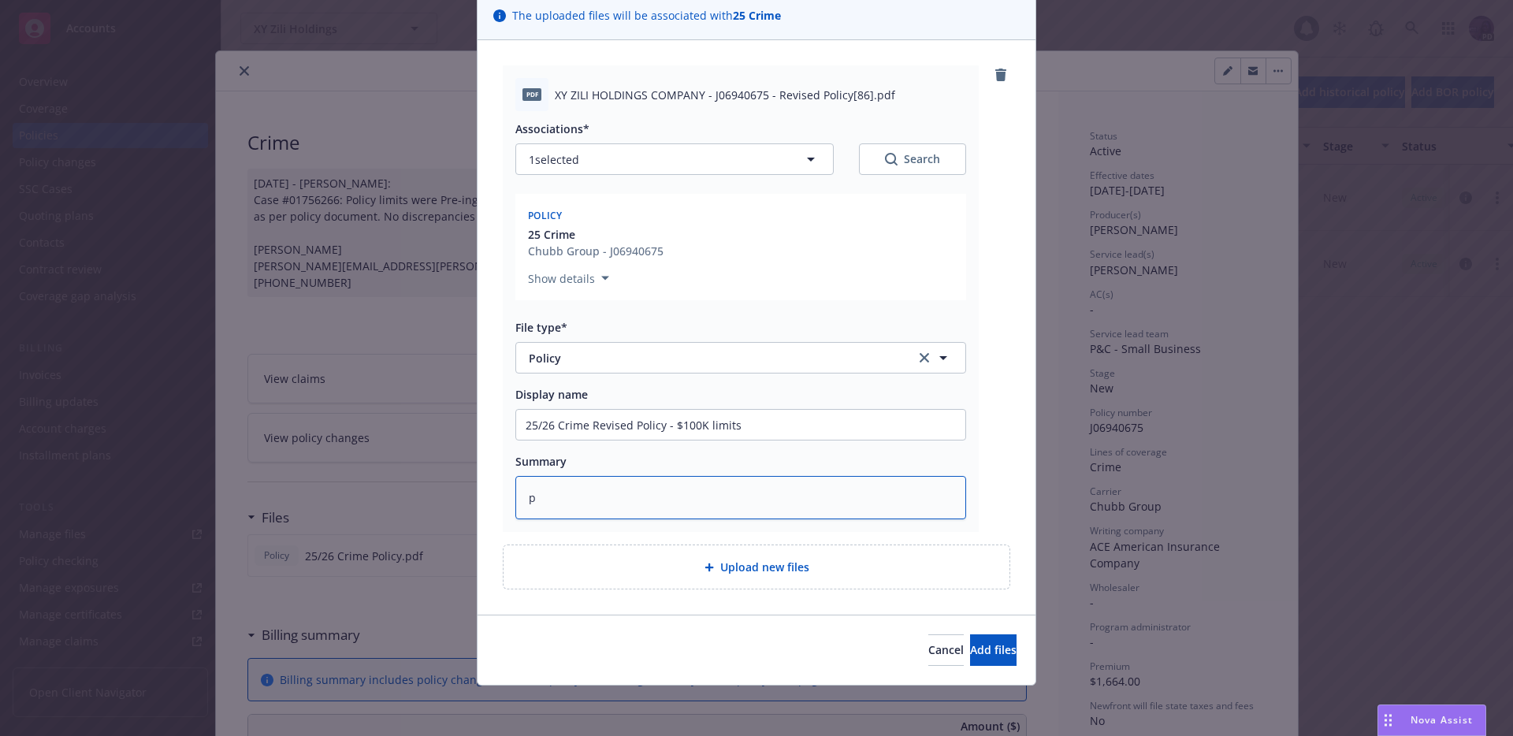
type textarea "pr"
type textarea "x"
type textarea "pro"
type textarea "x"
type textarea "prod"
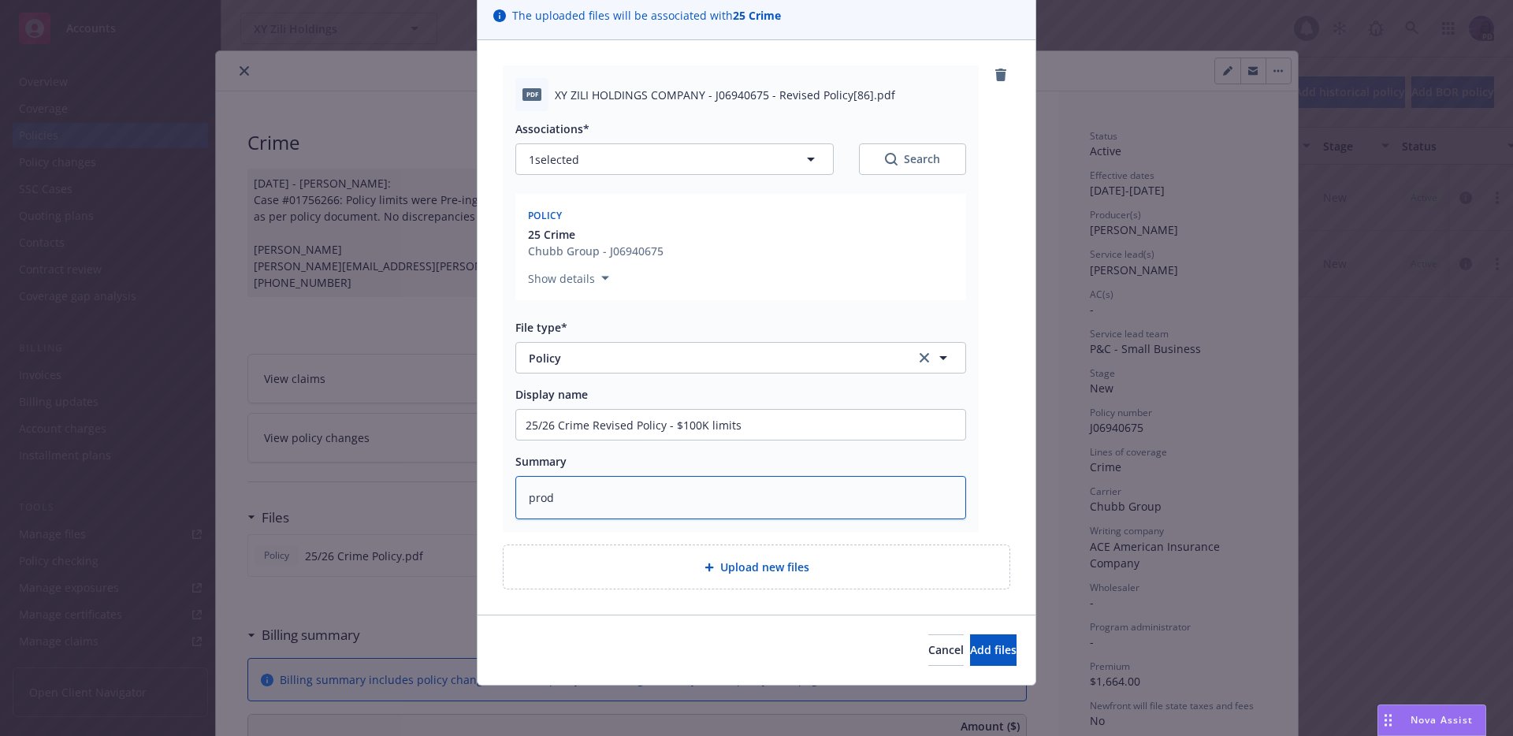
type textarea "x"
type textarea "produ"
type textarea "x"
type textarea "produc"
type textarea "x"
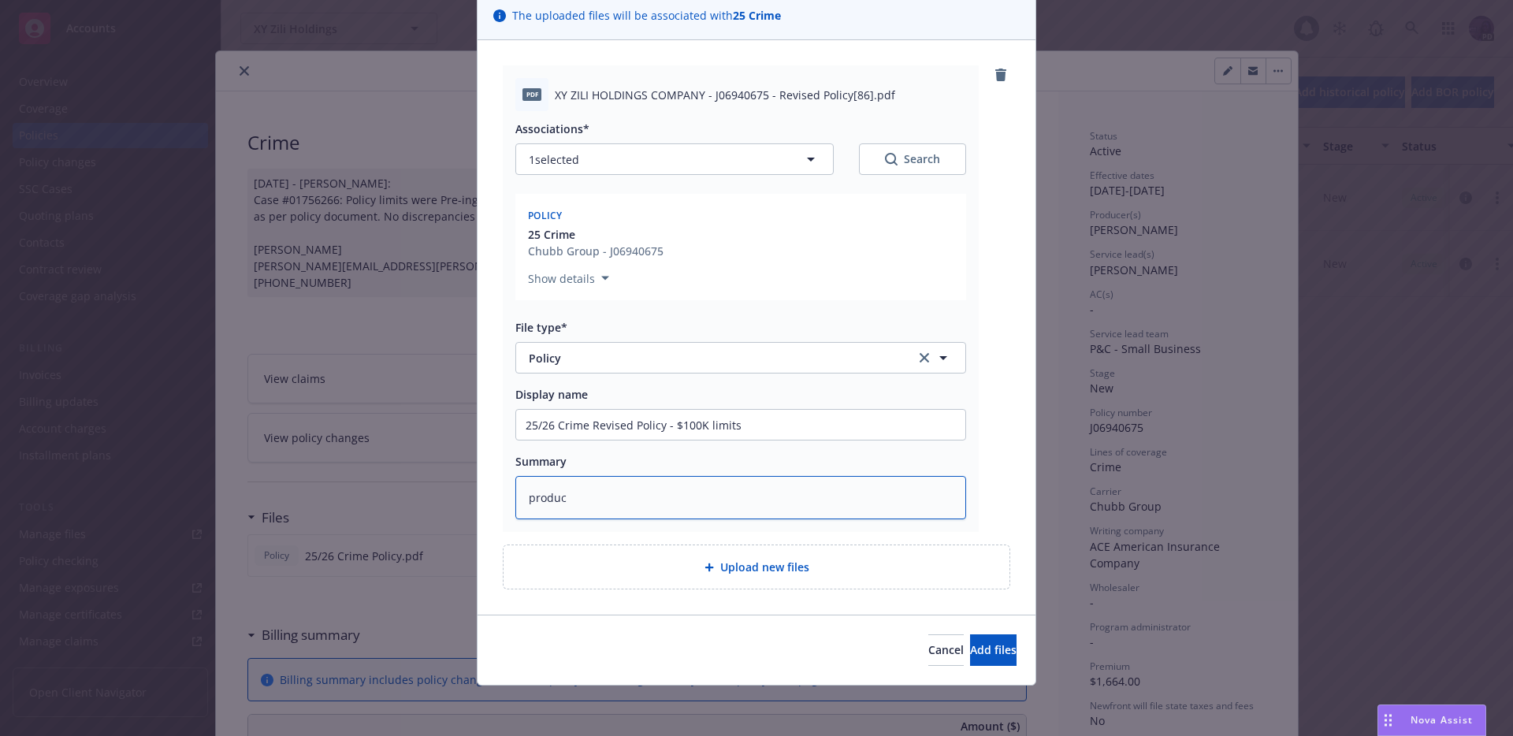
type textarea "produce"
type textarea "x"
type textarea "producer"
type textarea "x"
type textarea "producer"
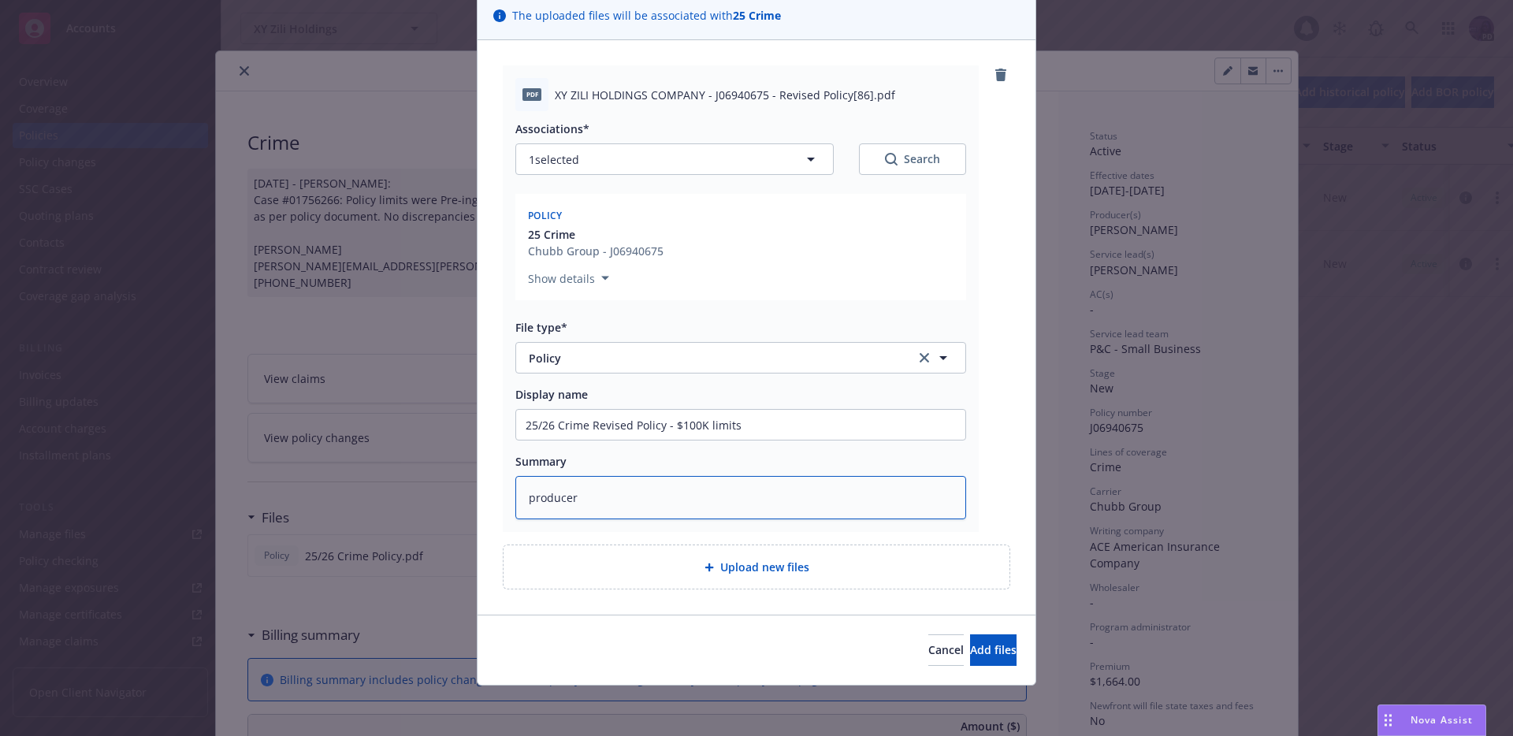
type textarea "x"
type textarea "producer r"
type textarea "x"
type textarea "producer re"
type textarea "x"
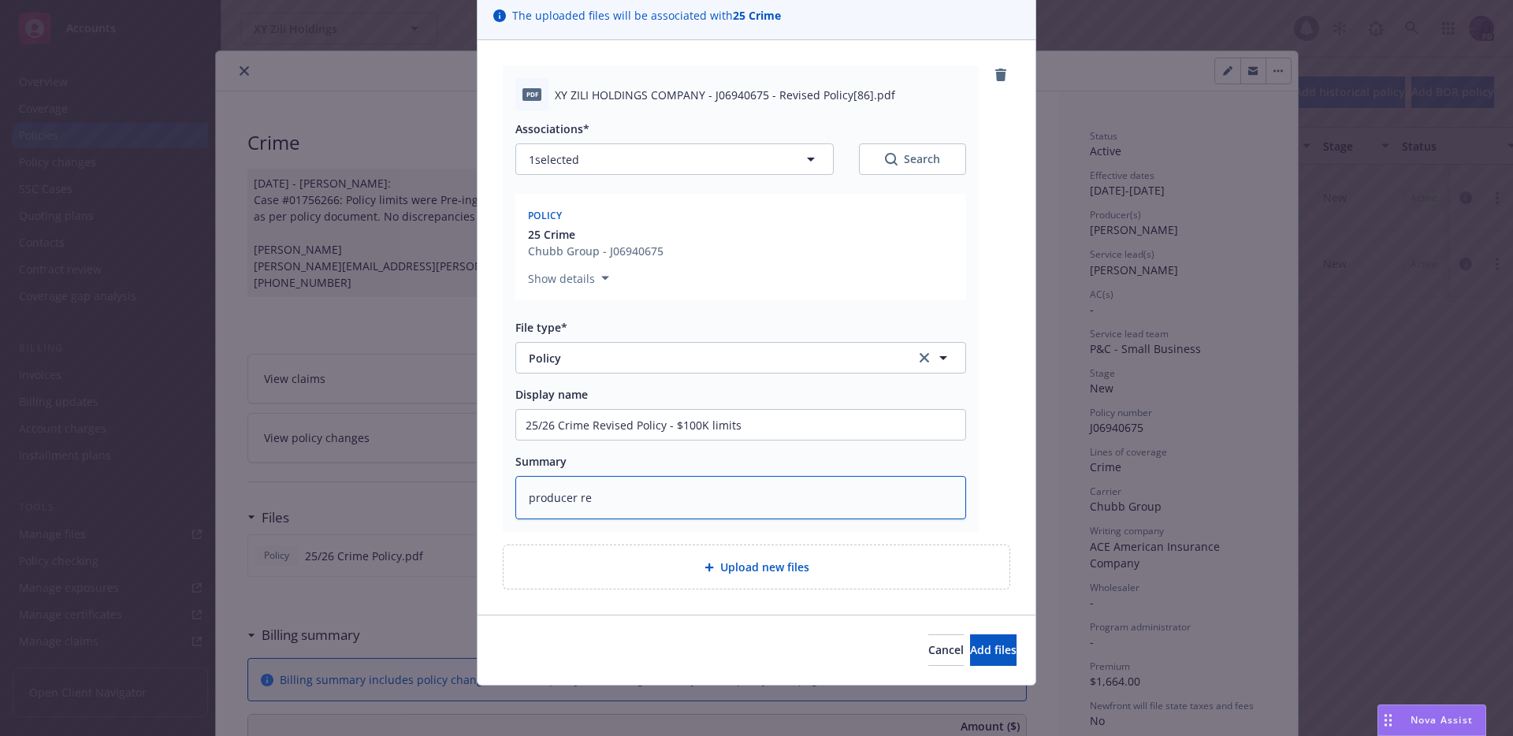
type textarea "producer req"
type textarea "x"
type textarea "producer requ"
type textarea "x"
type textarea "producer reque"
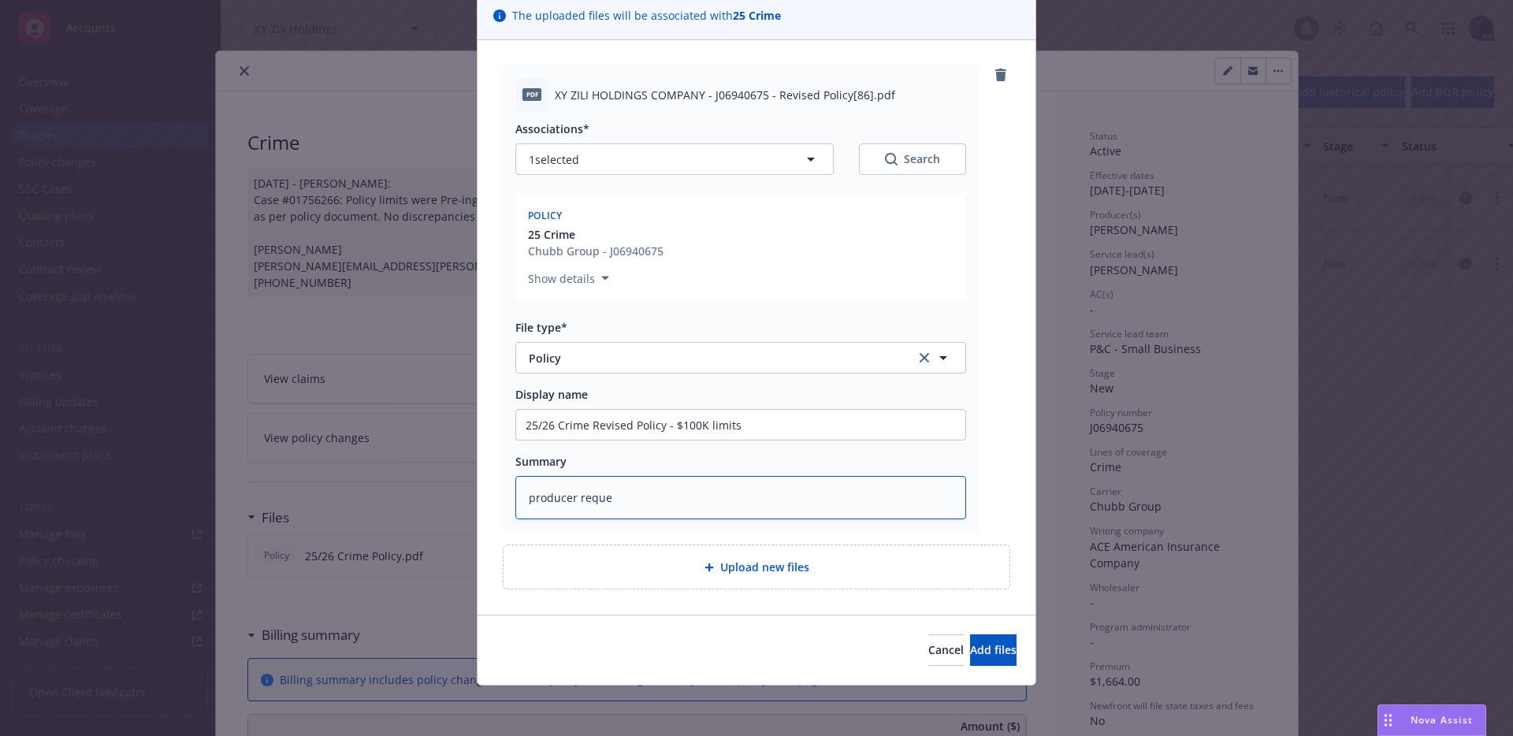
type textarea "x"
type textarea "producer reques"
type textarea "x"
type textarea "producer request"
type textarea "x"
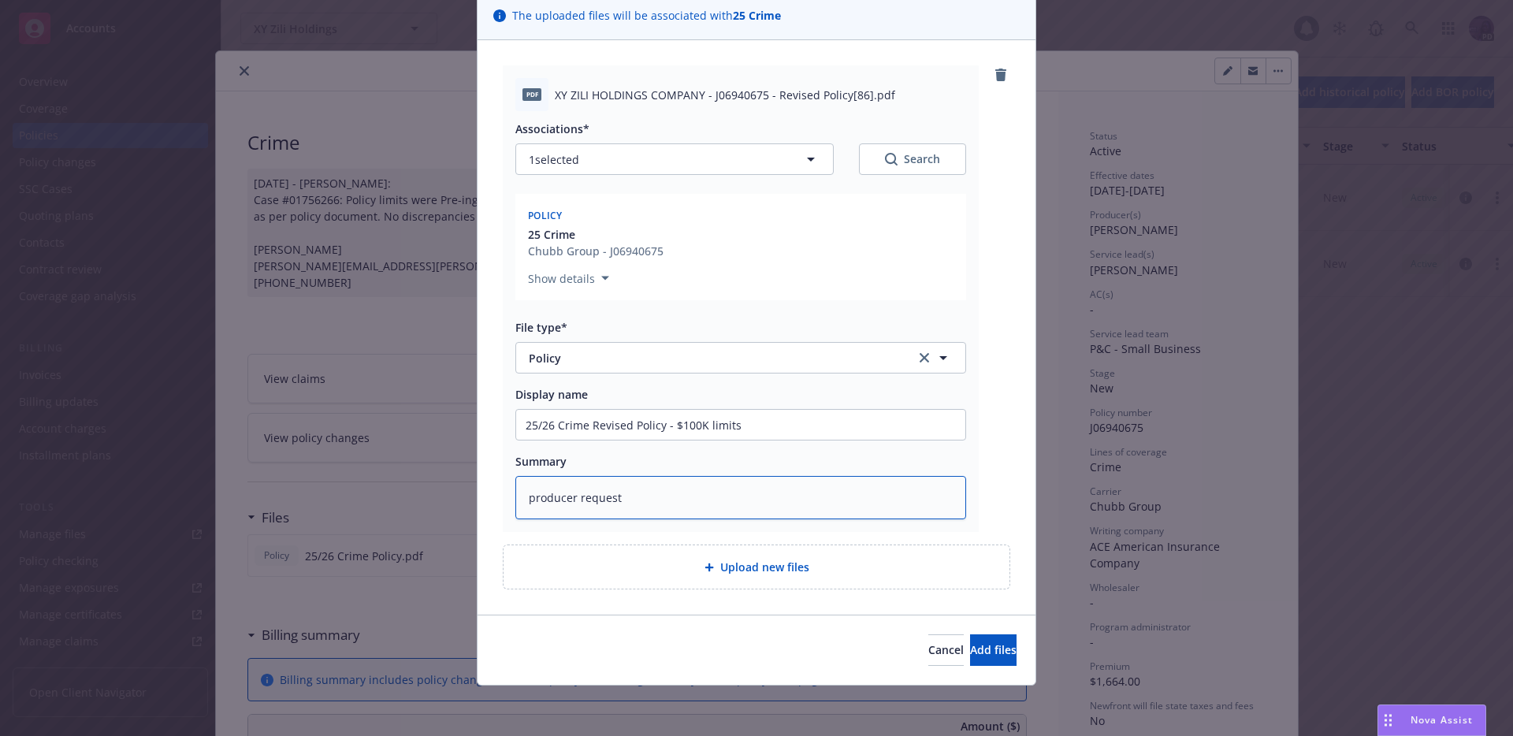
type textarea "producer requeste"
type textarea "x"
type textarea "producer requested"
type textarea "x"
type textarea "producer requested"
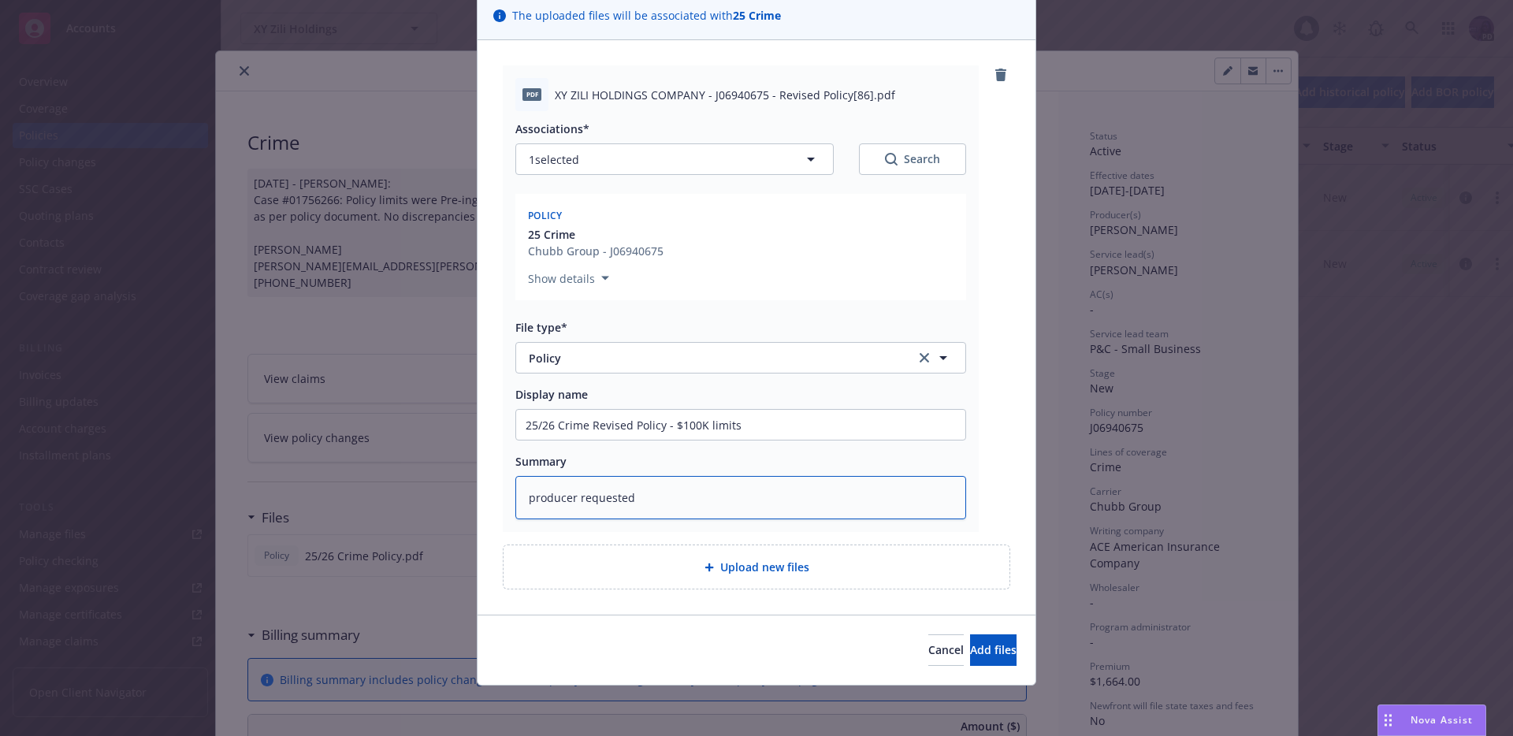
type textarea "x"
type textarea "producer requested d"
type textarea "x"
type textarea "producer requested de"
type textarea "x"
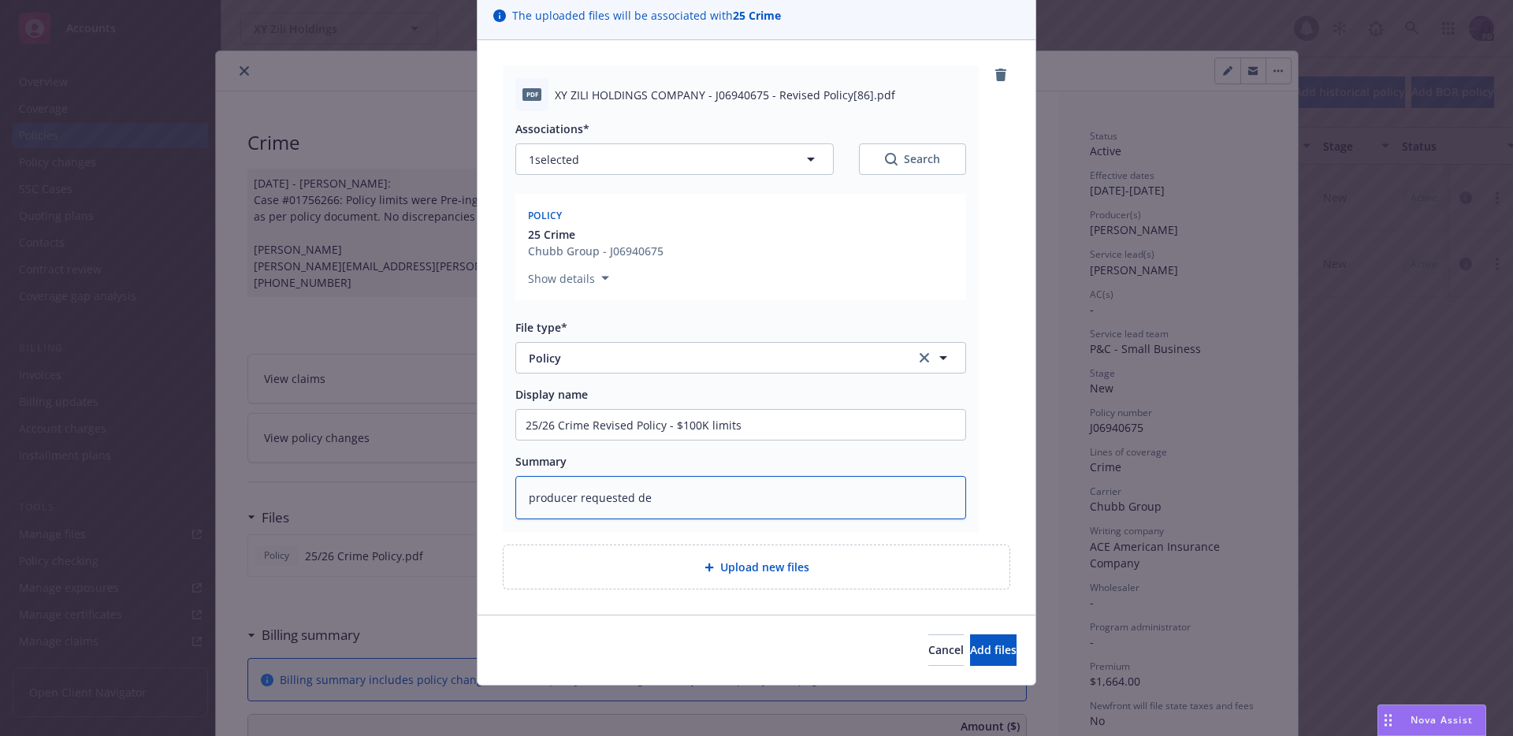
type textarea "producer requested dec"
type textarea "x"
type textarea "producer requested decr"
type textarea "x"
type textarea "producer requested decre"
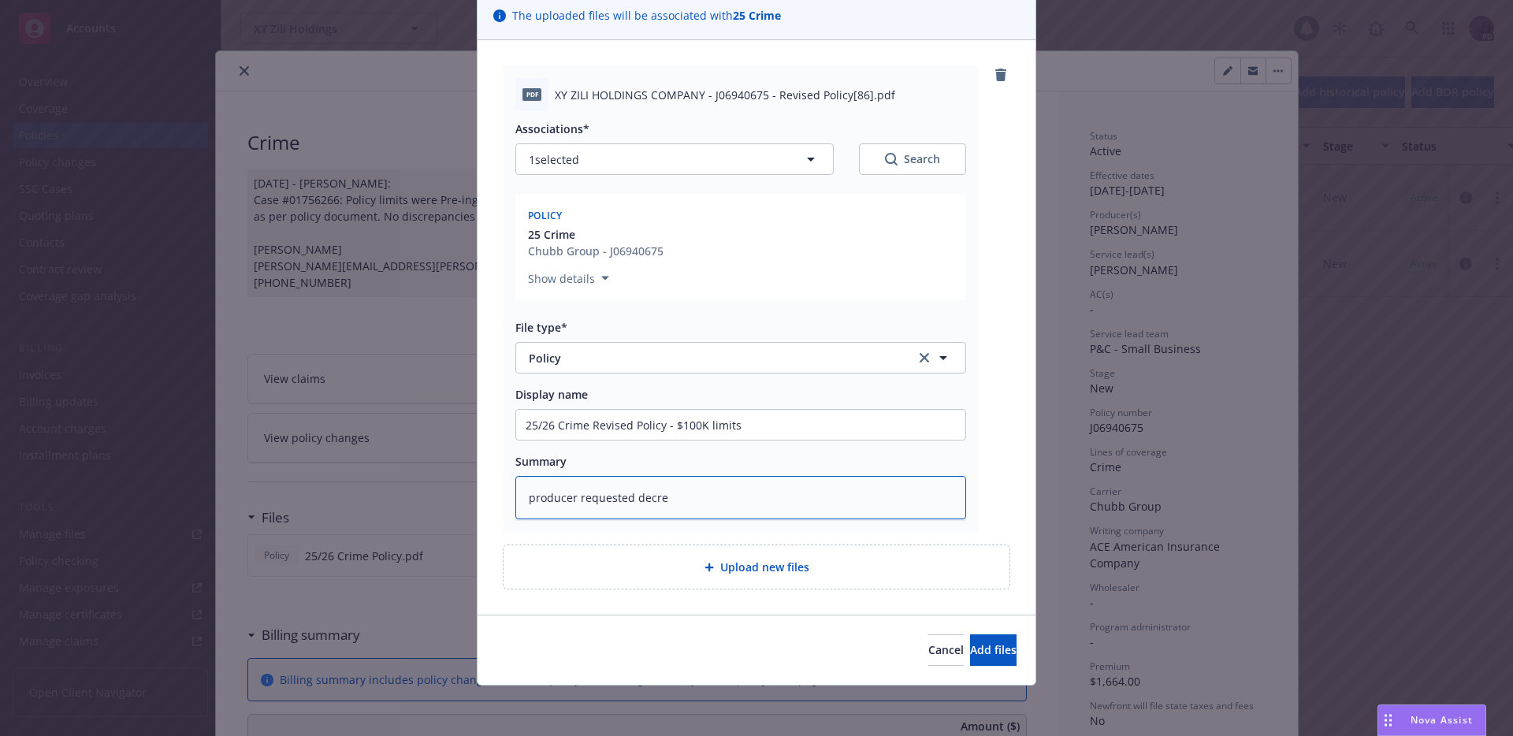
type textarea "x"
type textarea "producer requested decres"
type textarea "x"
type textarea "producer requested decrese"
type textarea "x"
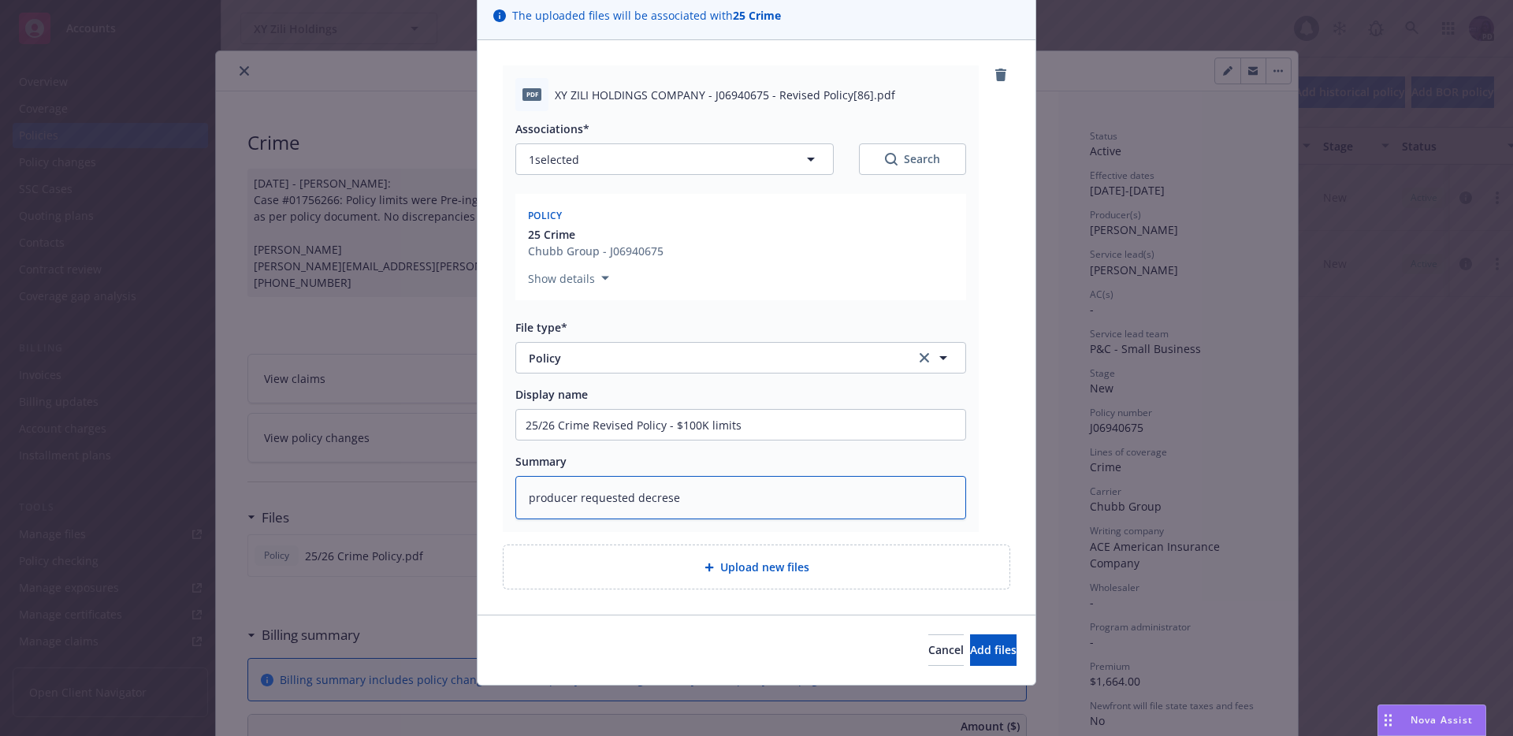
type textarea "producer requested decres"
type textarea "x"
type textarea "producer requested decre"
type textarea "x"
type textarea "producer requested decrea"
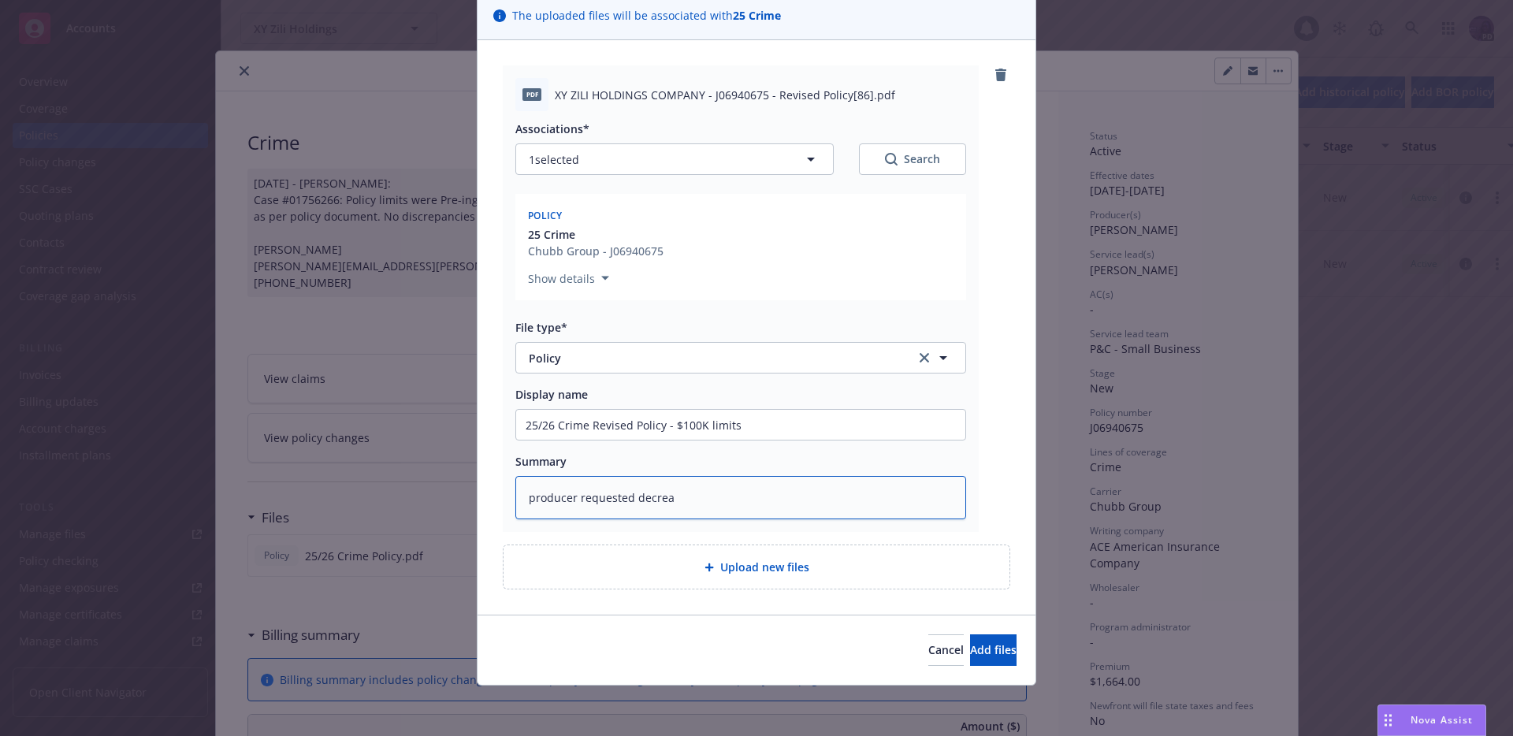
type textarea "x"
type textarea "producer requested decread"
type textarea "x"
type textarea "producer requested decrea"
type textarea "x"
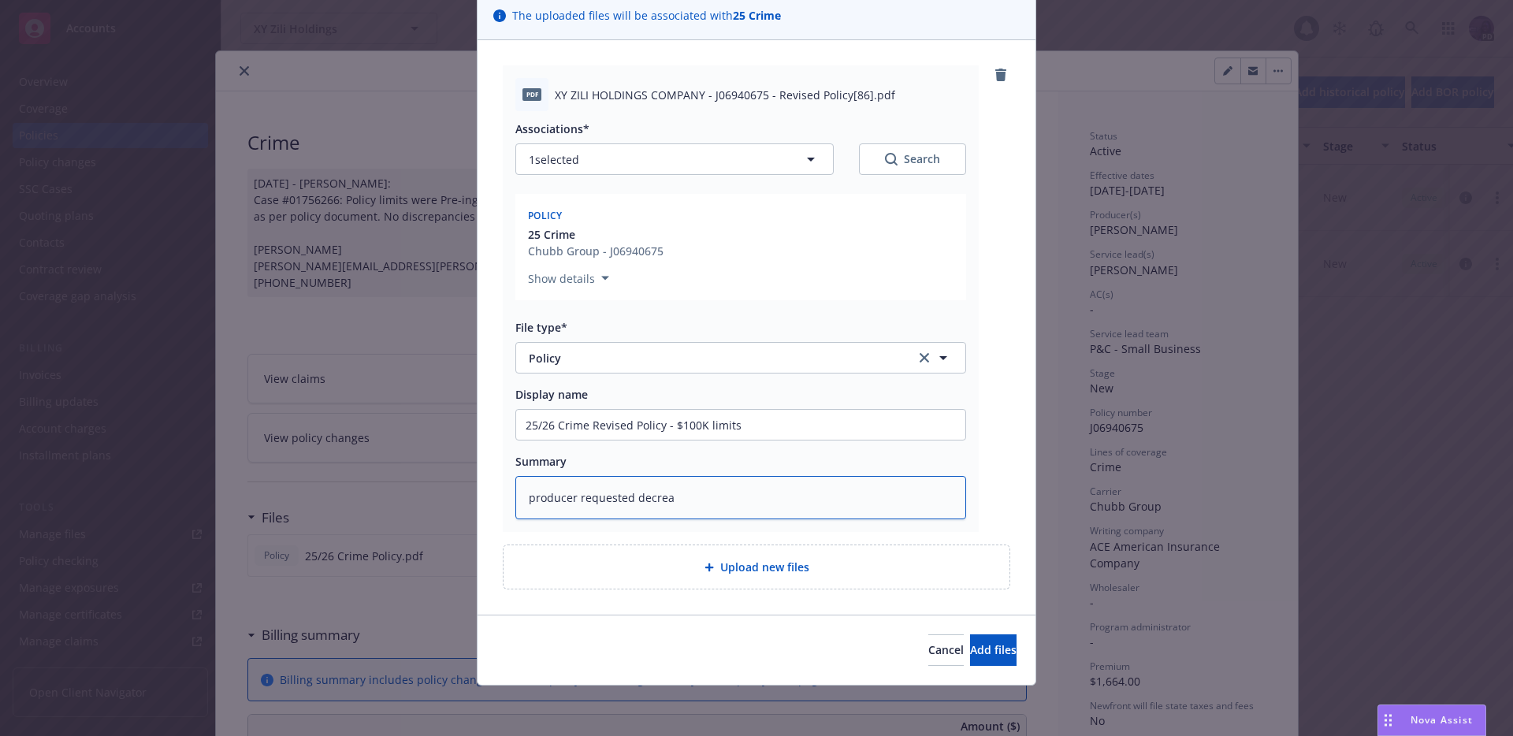
type textarea "producer requested decreas"
type textarea "x"
type textarea "producer requested decrease"
type textarea "x"
type textarea "producer requested decreased"
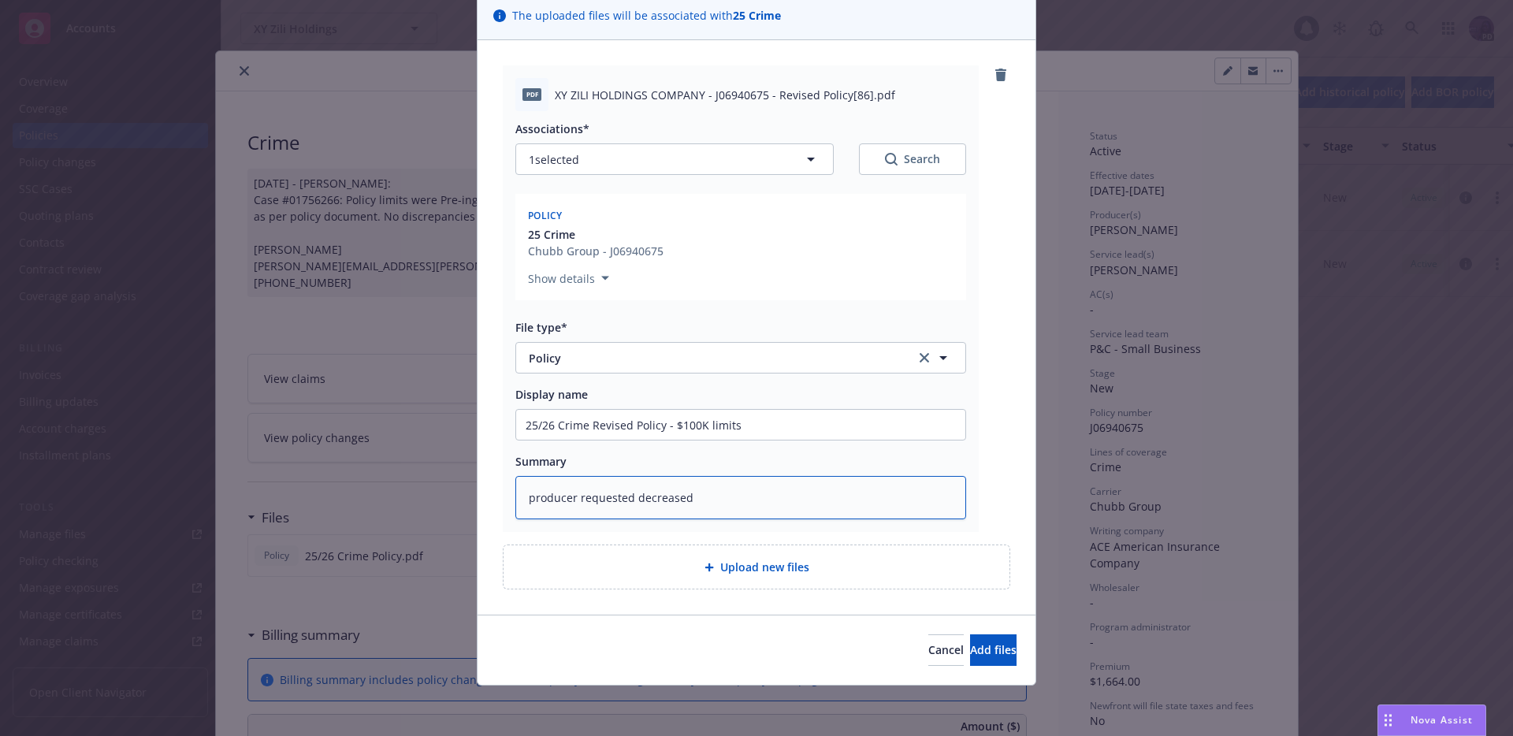
type textarea "x"
type textarea "producer requested decreased l"
type textarea "x"
type textarea "producer requested decreased li"
type textarea "x"
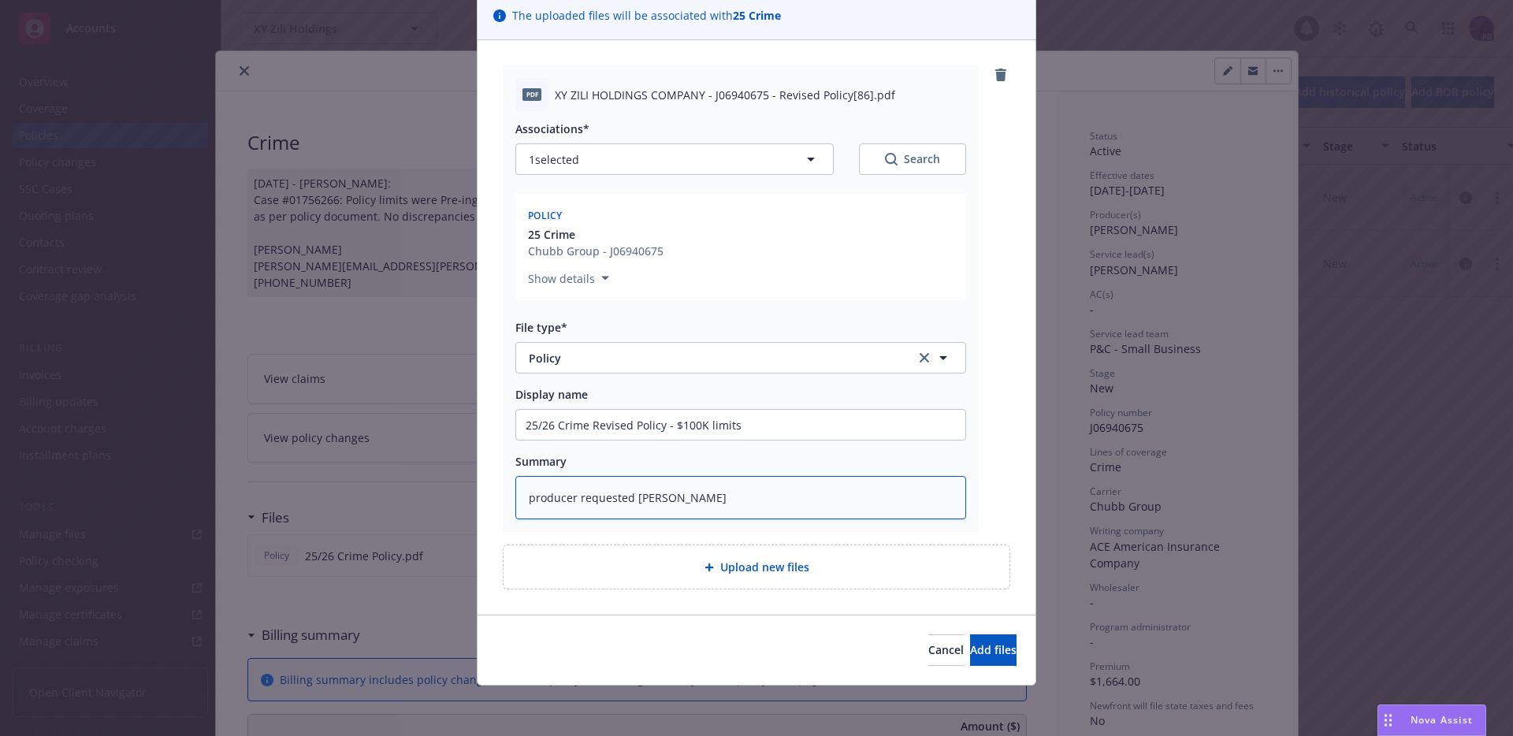
type textarea "producer requested decreased lim"
type textarea "x"
type textarea "producer requested decreased limi"
type textarea "x"
type textarea "producer requested decreased limit"
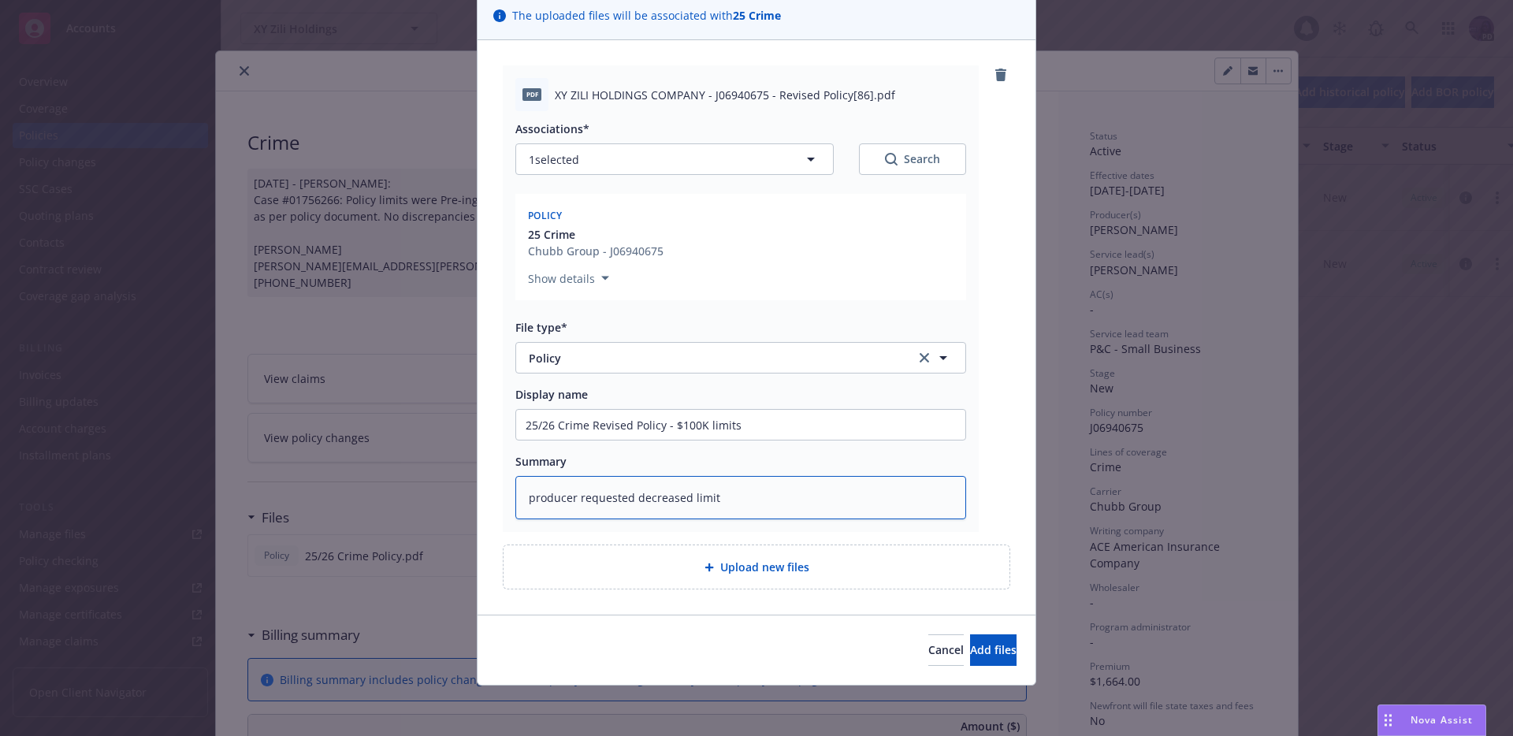
type textarea "x"
type textarea "producer requested decreased limits"
type textarea "x"
type textarea "producer requested decreased limits"
type textarea "x"
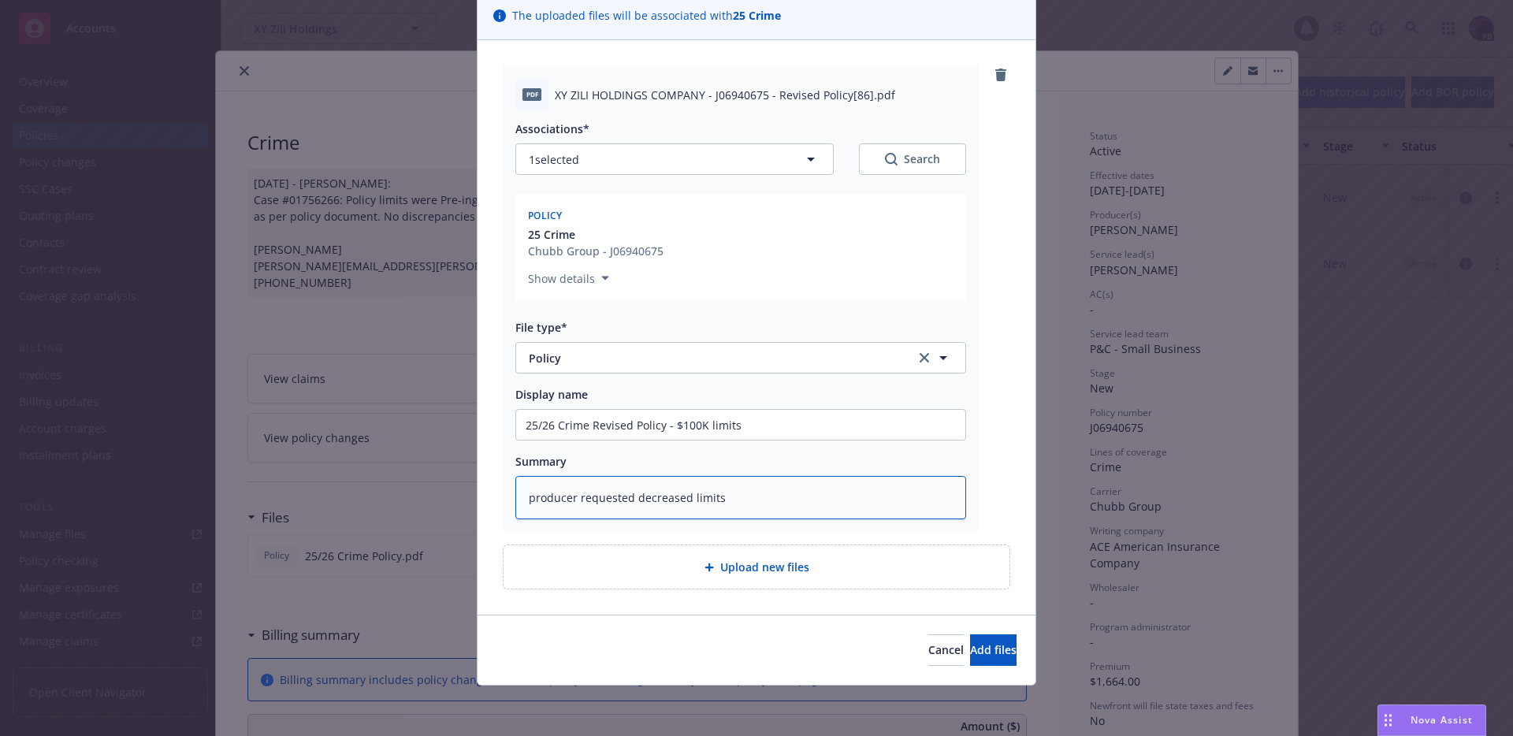
type textarea "producer requested decreased limits f"
type textarea "x"
type textarea "producer requested decreased limits ft"
type textarea "x"
type textarea "producer requested decreased limits f"
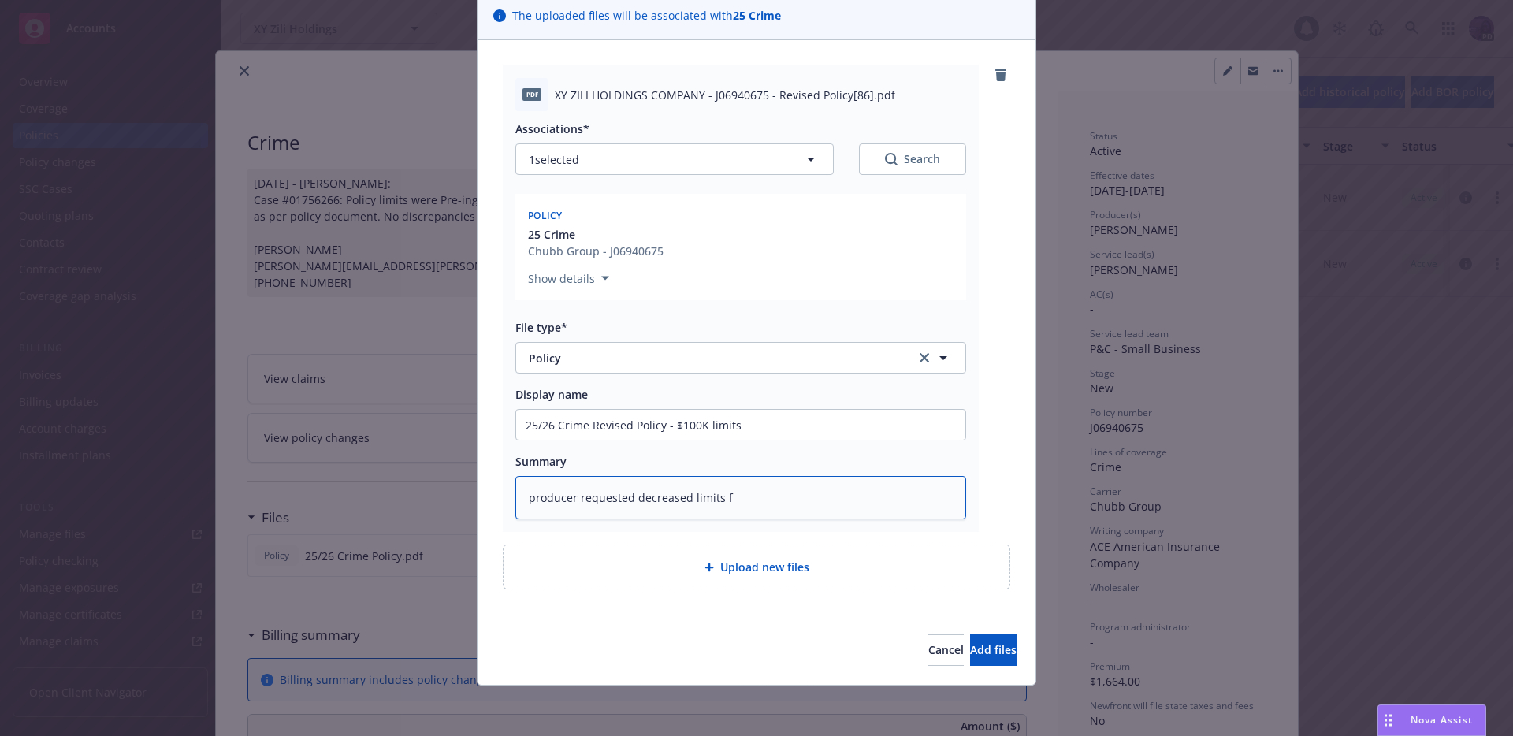
type textarea "x"
type textarea "producer requested decreased limits"
type textarea "x"
type textarea "producer requested decreased limits f"
type textarea "x"
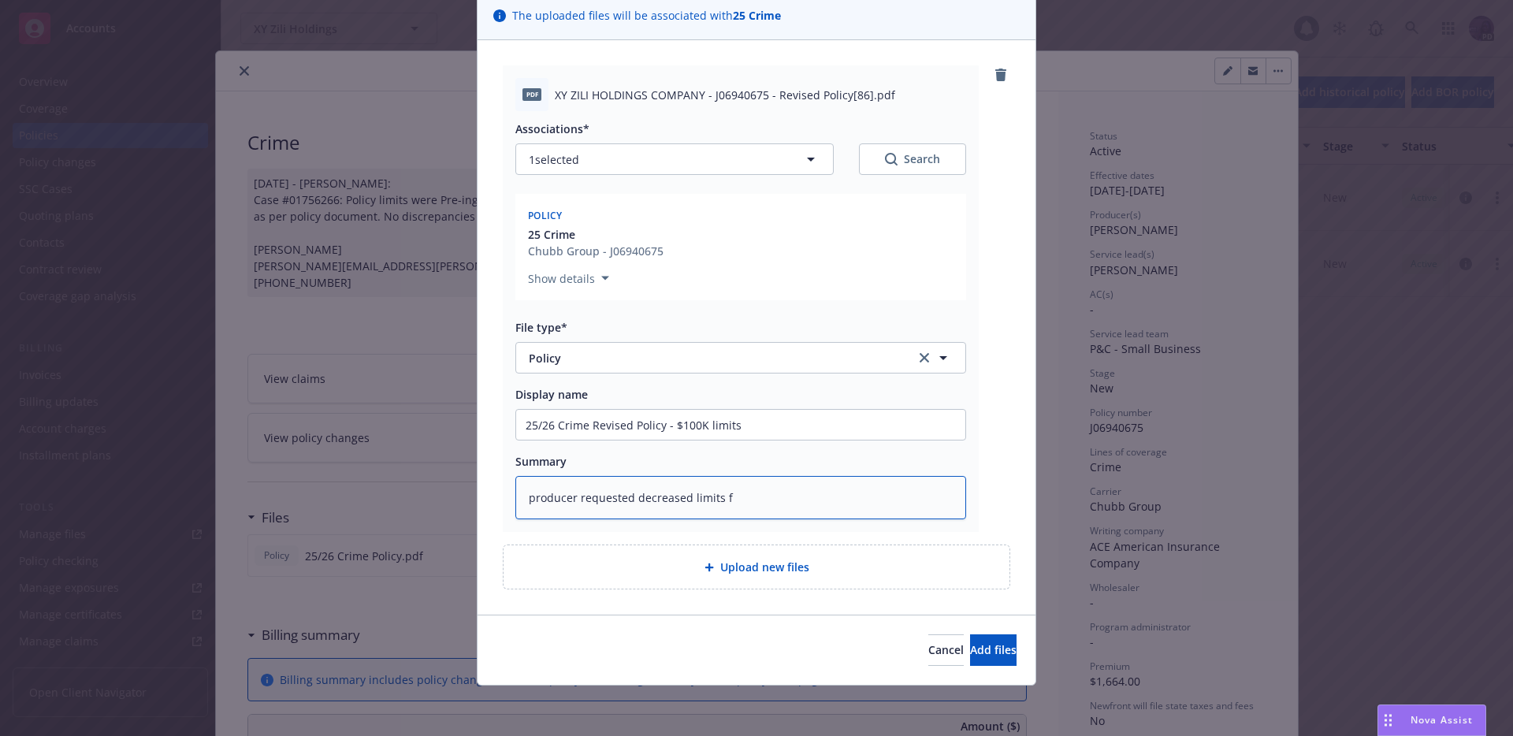
type textarea "producer requested decreased limits fr"
type textarea "x"
type textarea "producer requested decreased limits fro"
type textarea "x"
type textarea "producer requested decreased limits from"
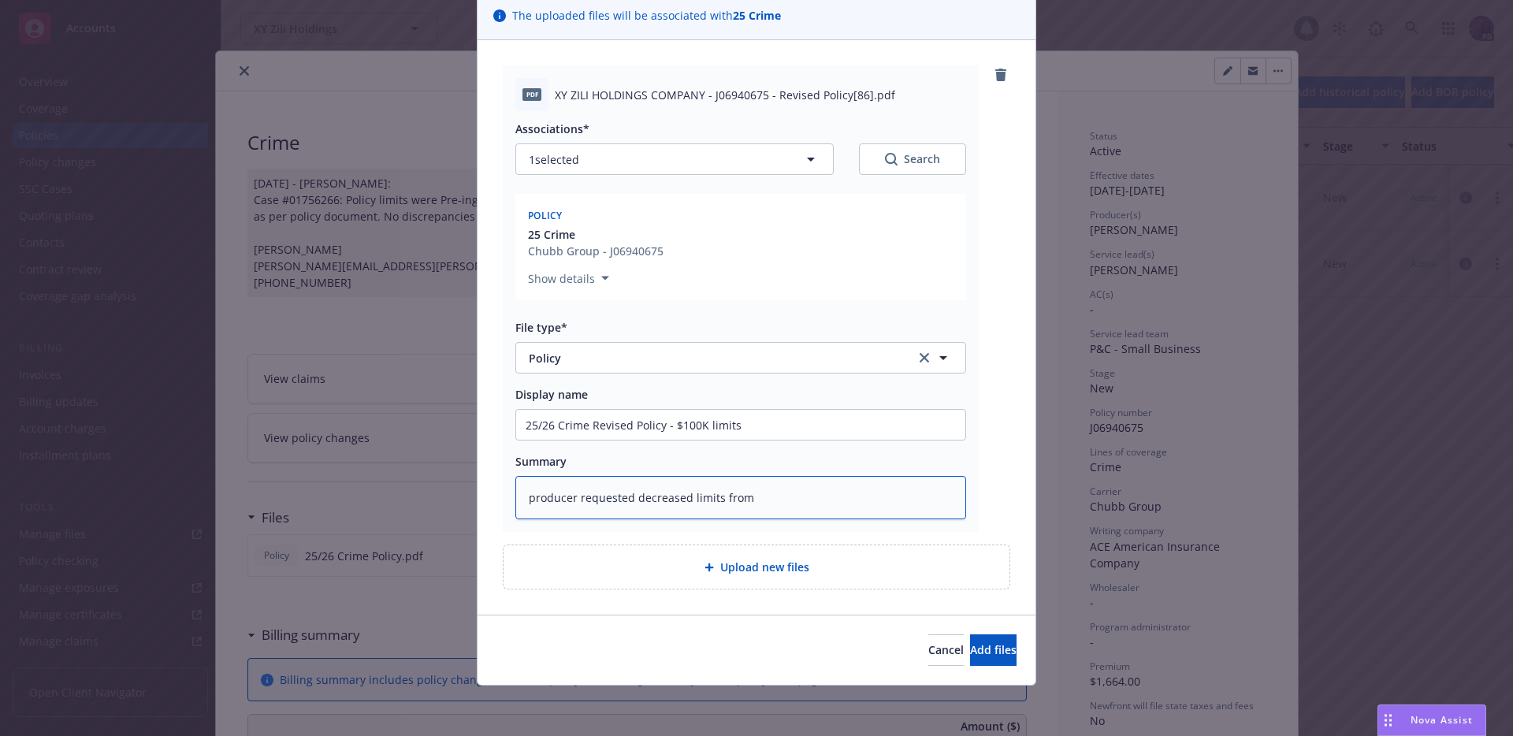
type textarea "x"
type textarea "producer requested decreased limits from"
type textarea "x"
type textarea "producer requested decreased limits from $"
type textarea "x"
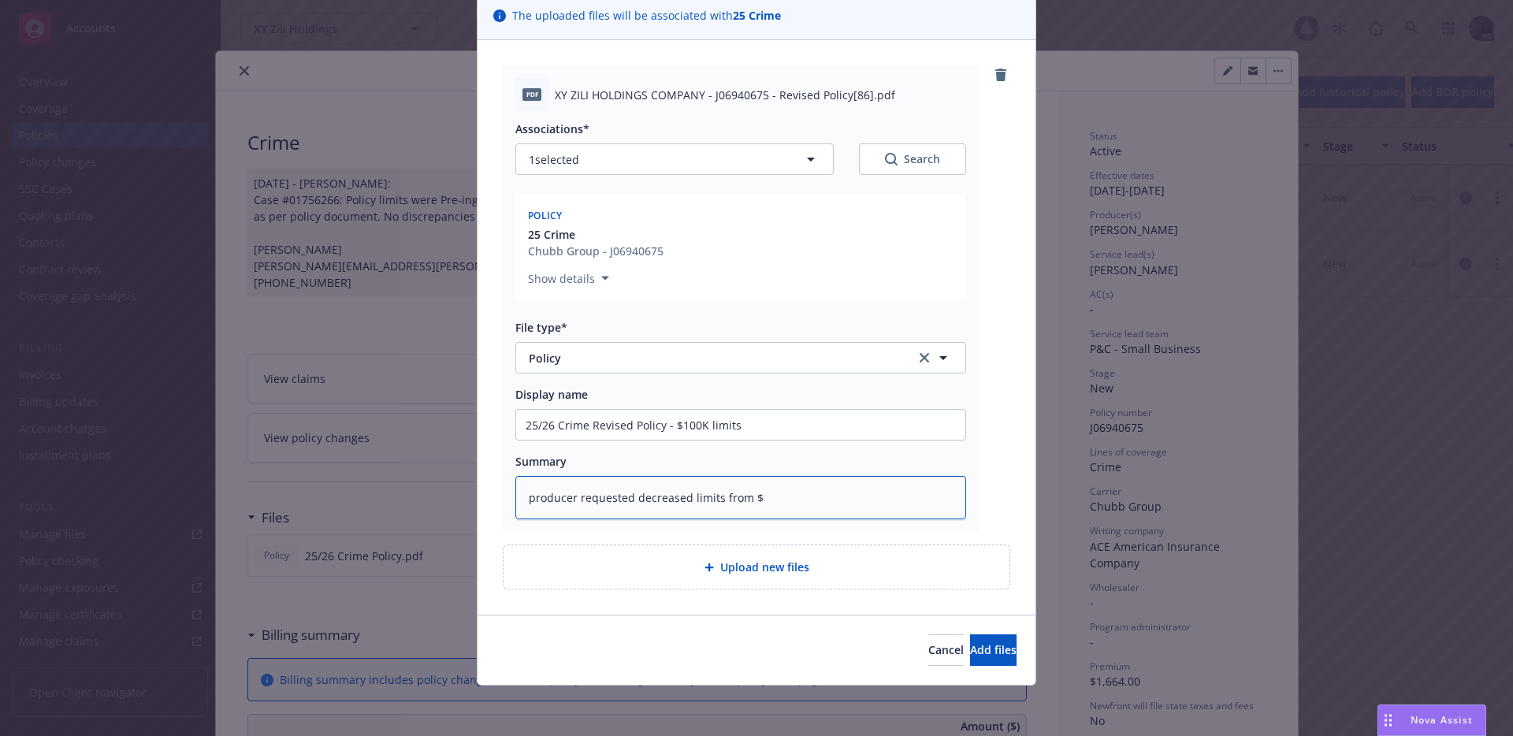
type textarea "producer requested decreased limits from $1"
type textarea "x"
type textarea "producer requested decreased limits from $1M"
type textarea "x"
type textarea "producer requested decreased limits from $1M"
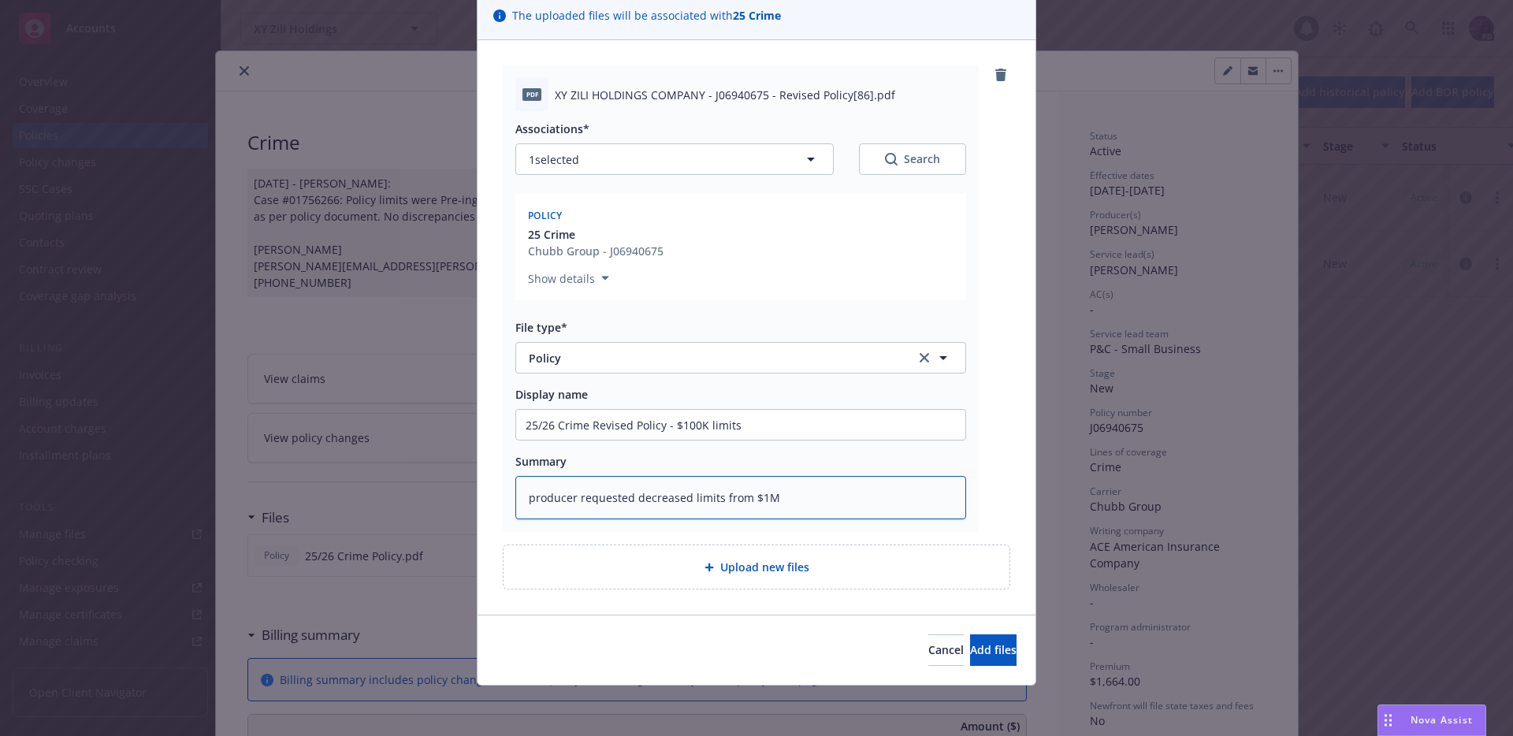
type textarea "x"
type textarea "producer requested decreased limits from $1M t"
type textarea "x"
type textarea "producer requested decreased limits from $1M to"
type textarea "x"
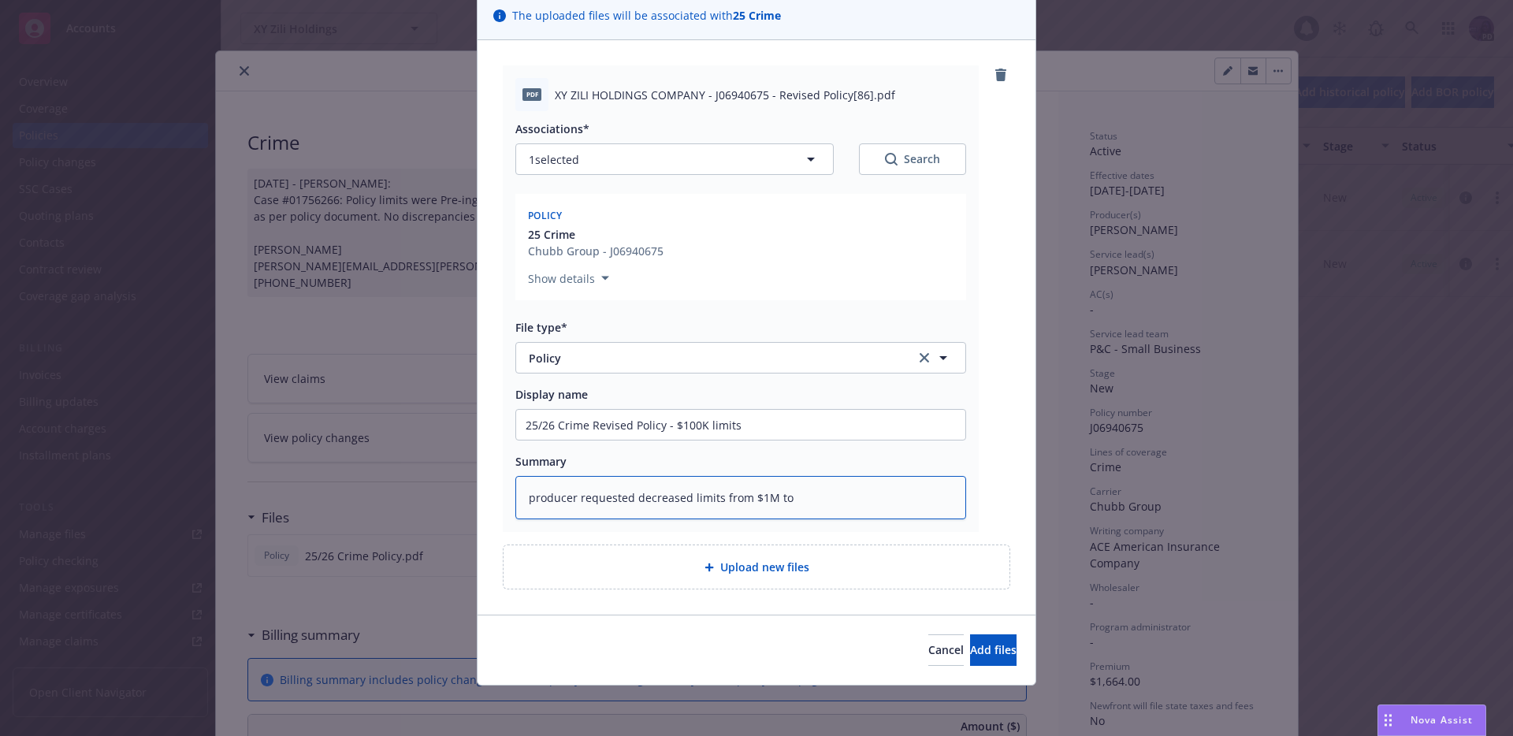
type textarea "producer requested decreased limits from $1M to"
type textarea "x"
type textarea "producer requested decreased limits from $1M to $"
type textarea "x"
type textarea "producer requested decreased limits from $1M to $1"
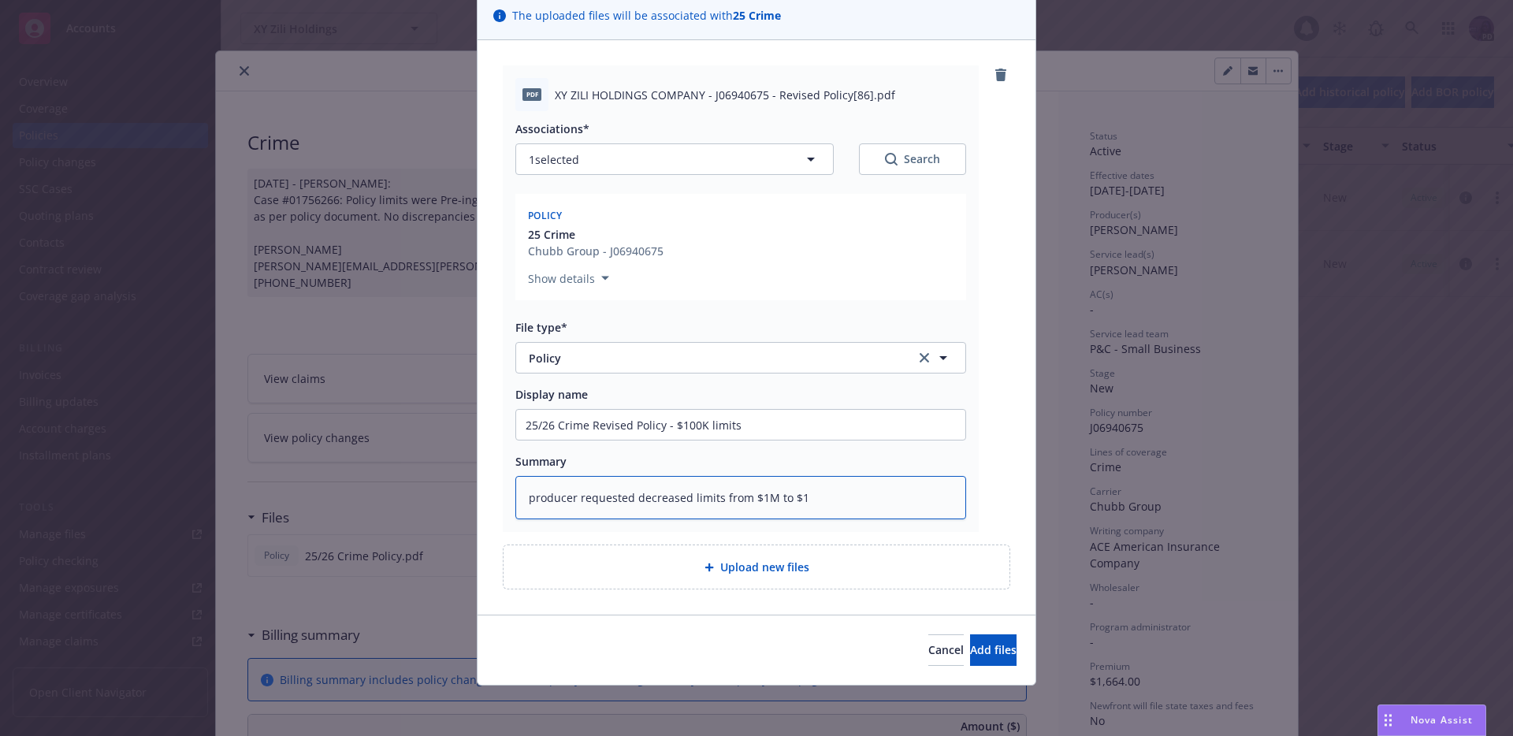
type textarea "x"
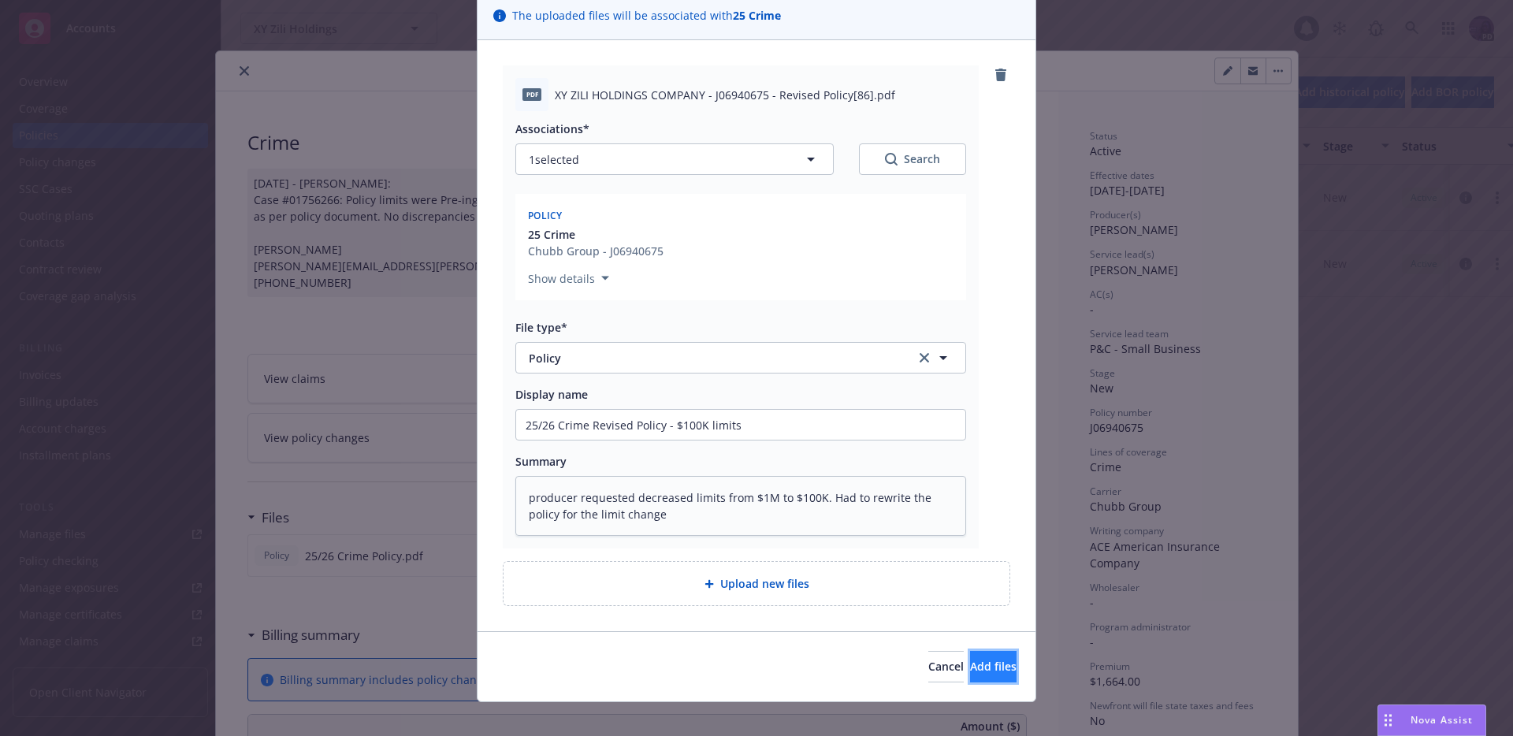
click at [970, 657] on button "Add files" at bounding box center [993, 667] width 47 height 32
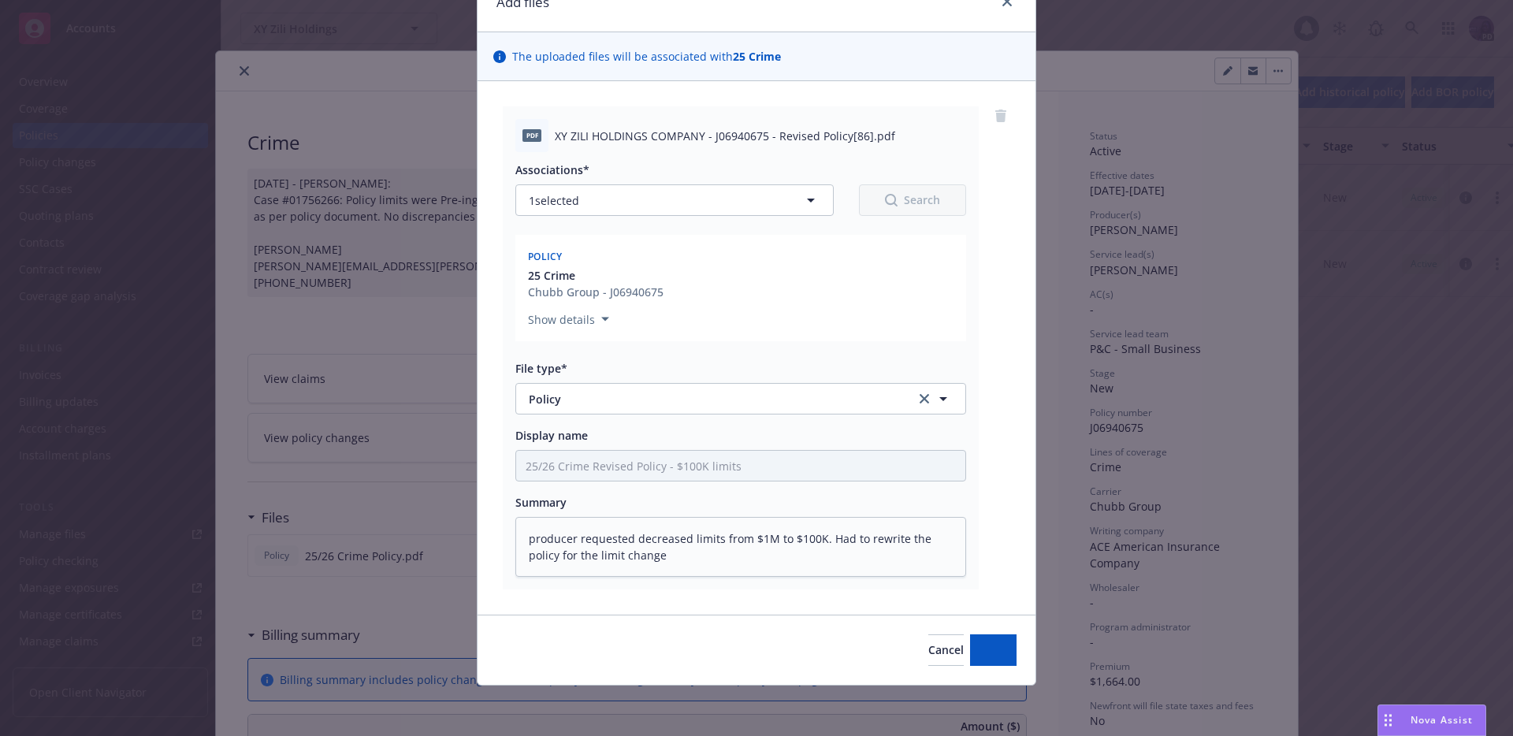
scroll to position [78, 0]
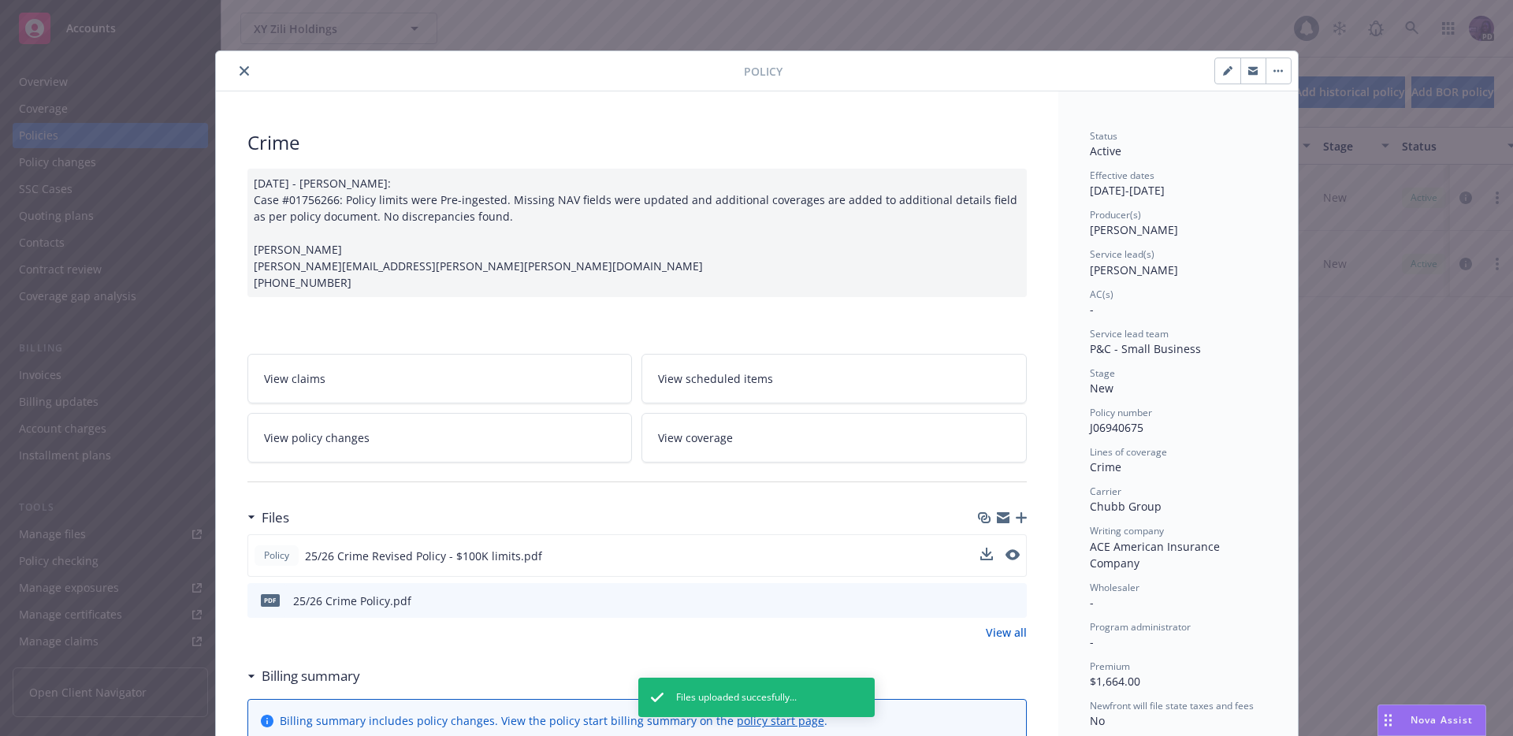
click at [240, 77] on button "close" at bounding box center [244, 70] width 19 height 19
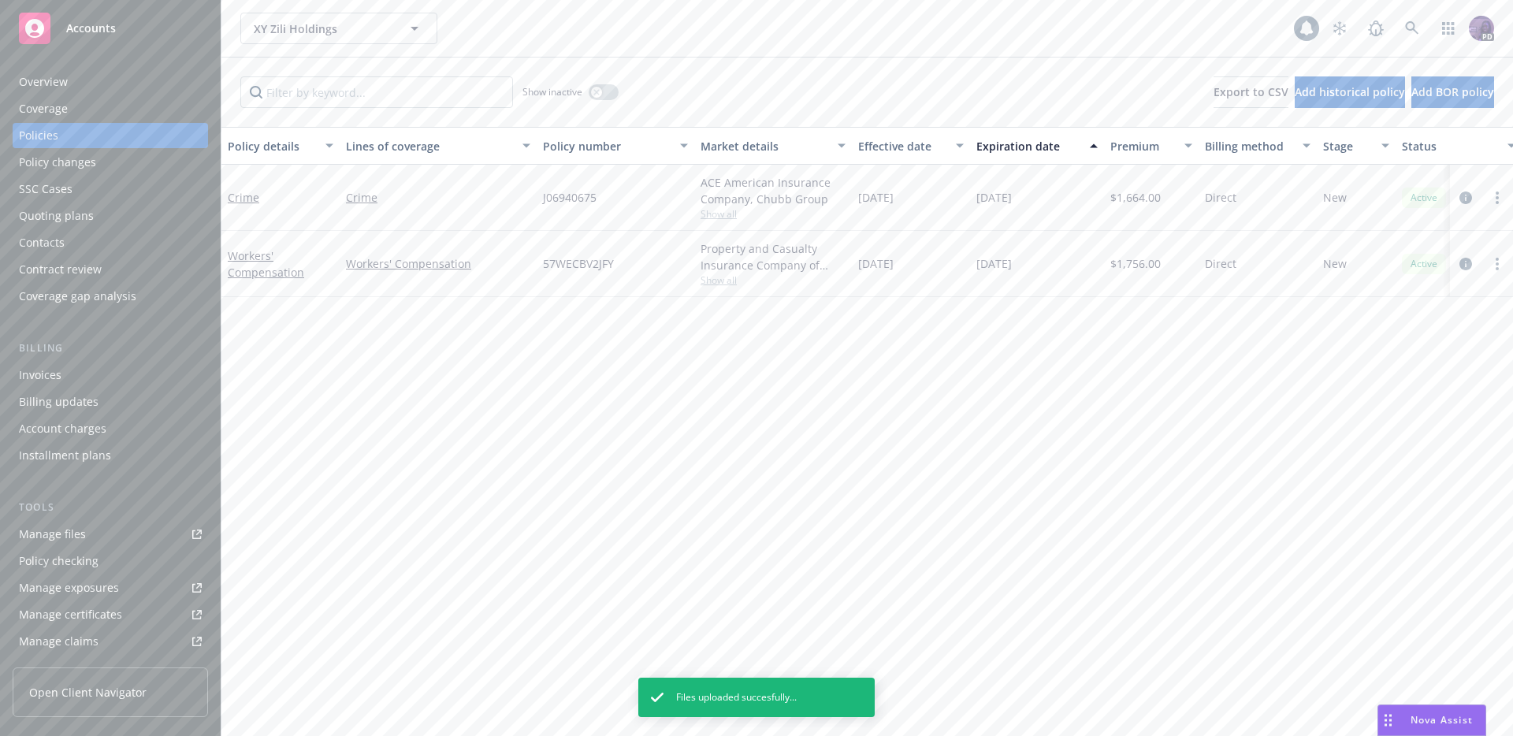
click at [87, 519] on div "Tools Manage files Policy checking Manage exposures Manage certificates Manage …" at bounding box center [110, 604] width 195 height 208
click at [84, 528] on link "Manage files" at bounding box center [110, 534] width 195 height 25
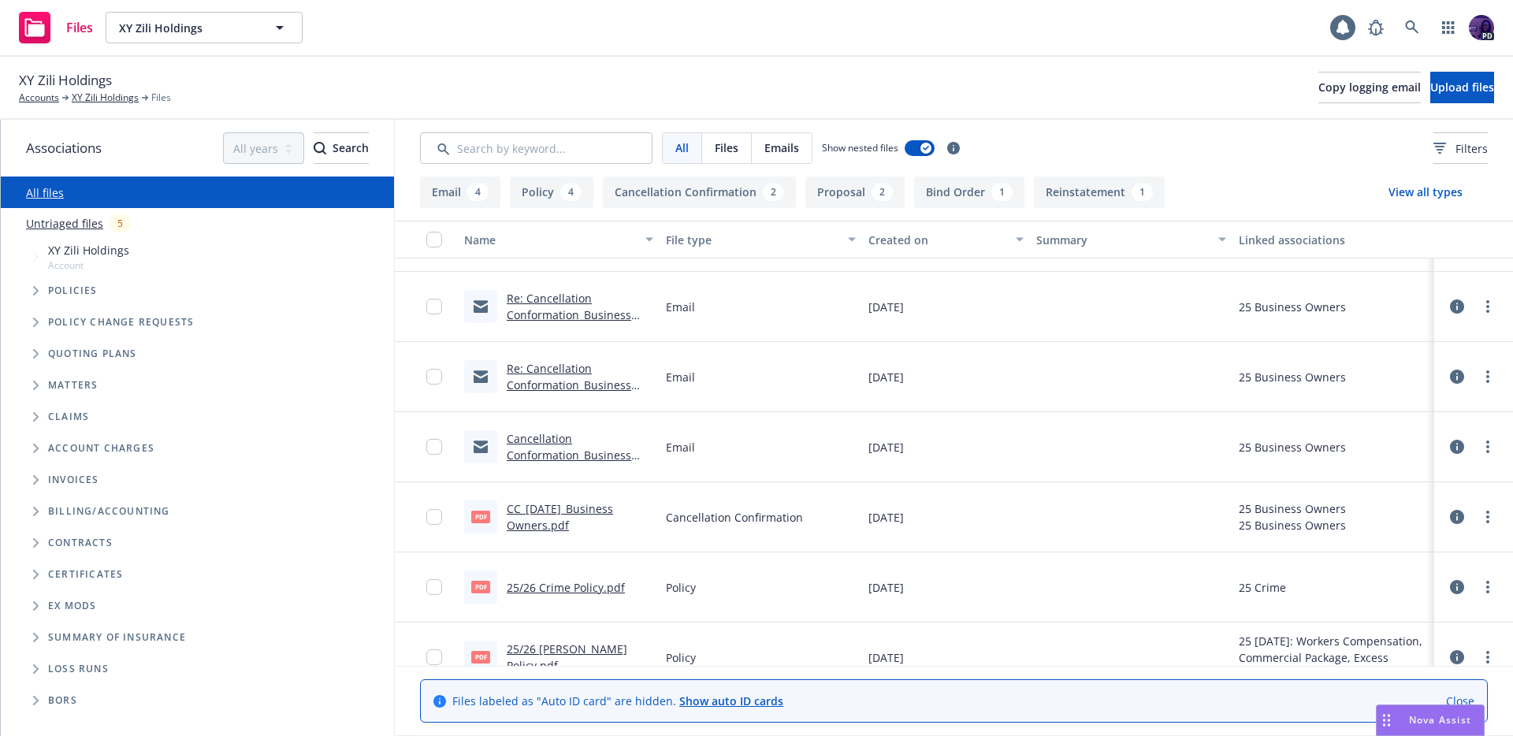
scroll to position [315, 0]
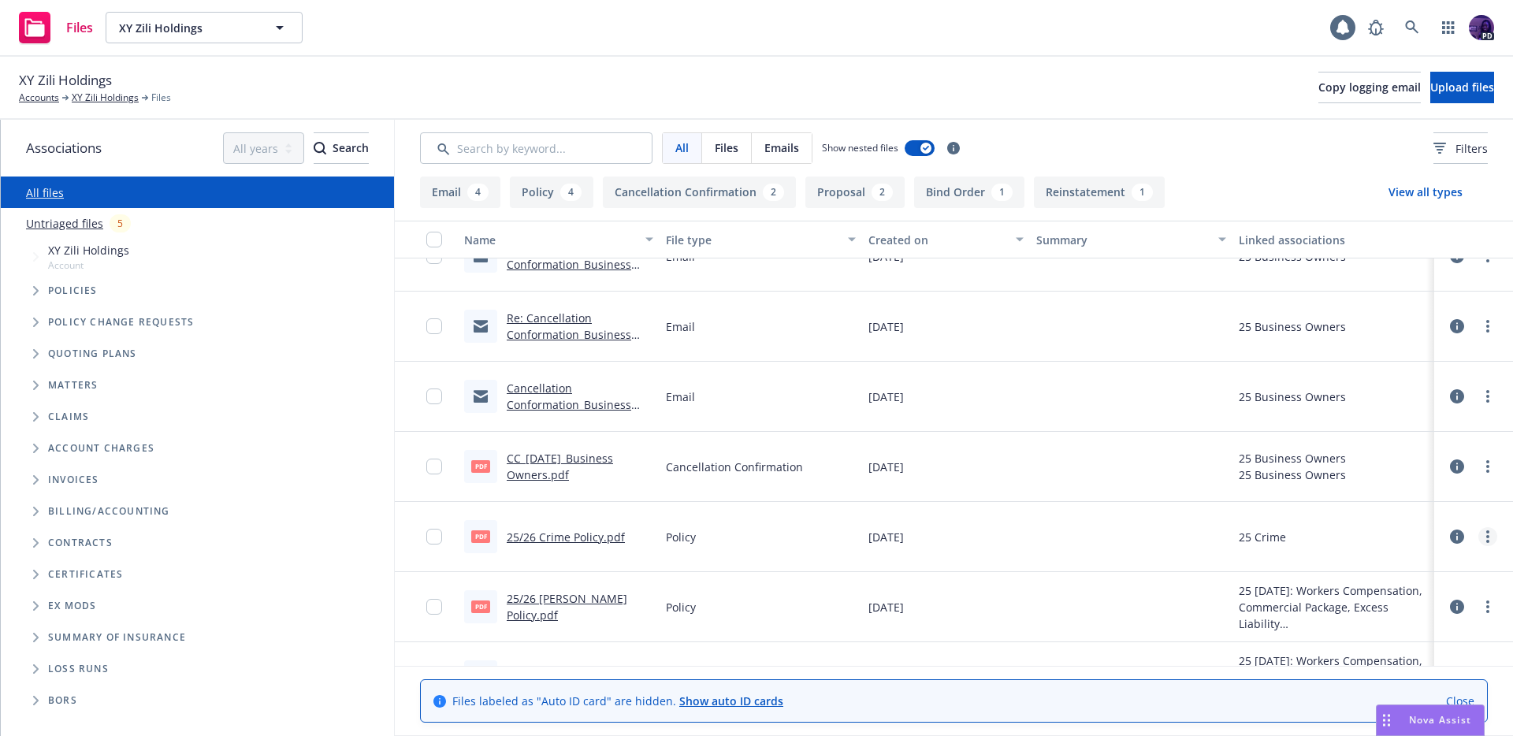
click at [1487, 536] on circle "more" at bounding box center [1488, 536] width 3 height 3
click at [1435, 575] on link "Archive" at bounding box center [1406, 569] width 157 height 32
click at [87, 102] on link "XY Zili Holdings" at bounding box center [105, 98] width 67 height 14
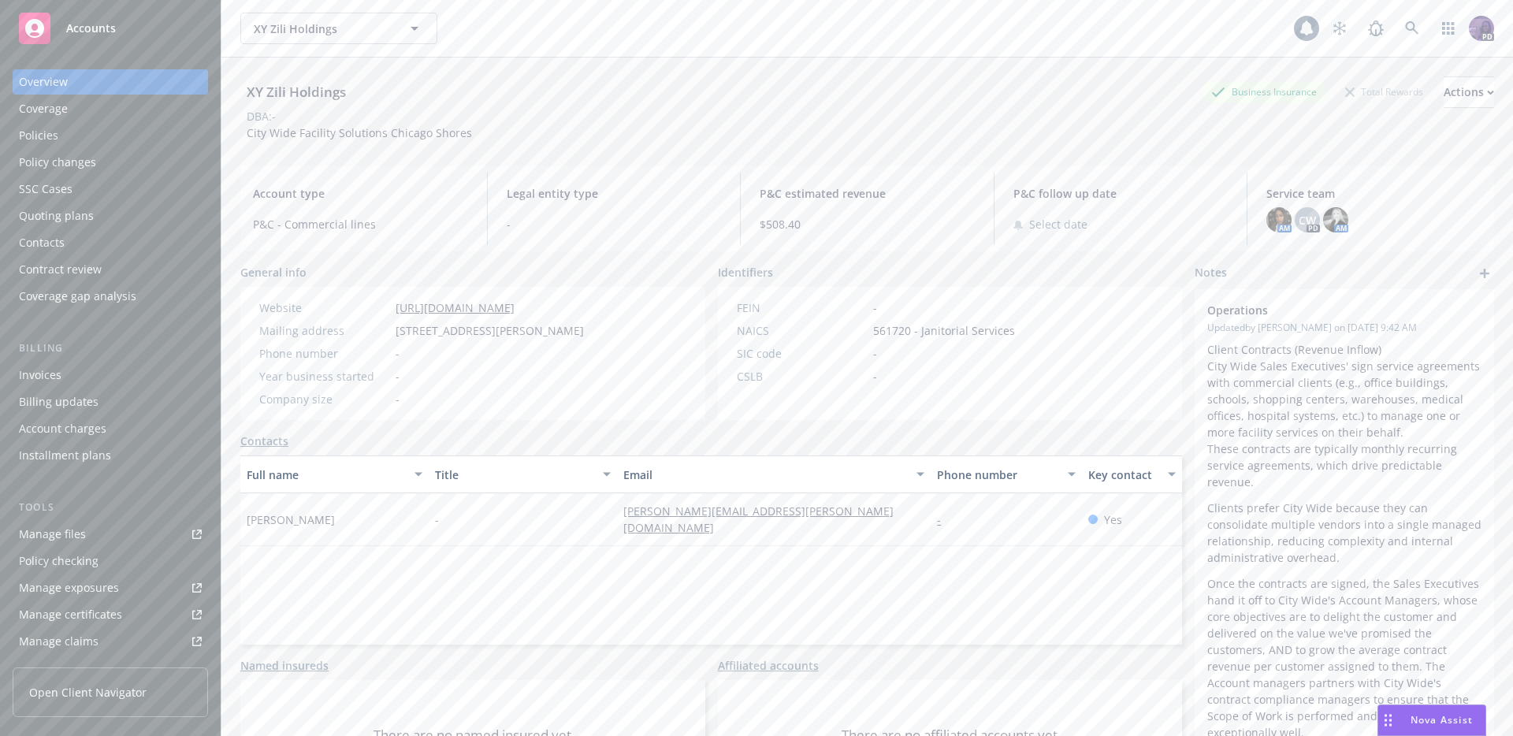
click at [82, 119] on div "Coverage" at bounding box center [110, 108] width 183 height 25
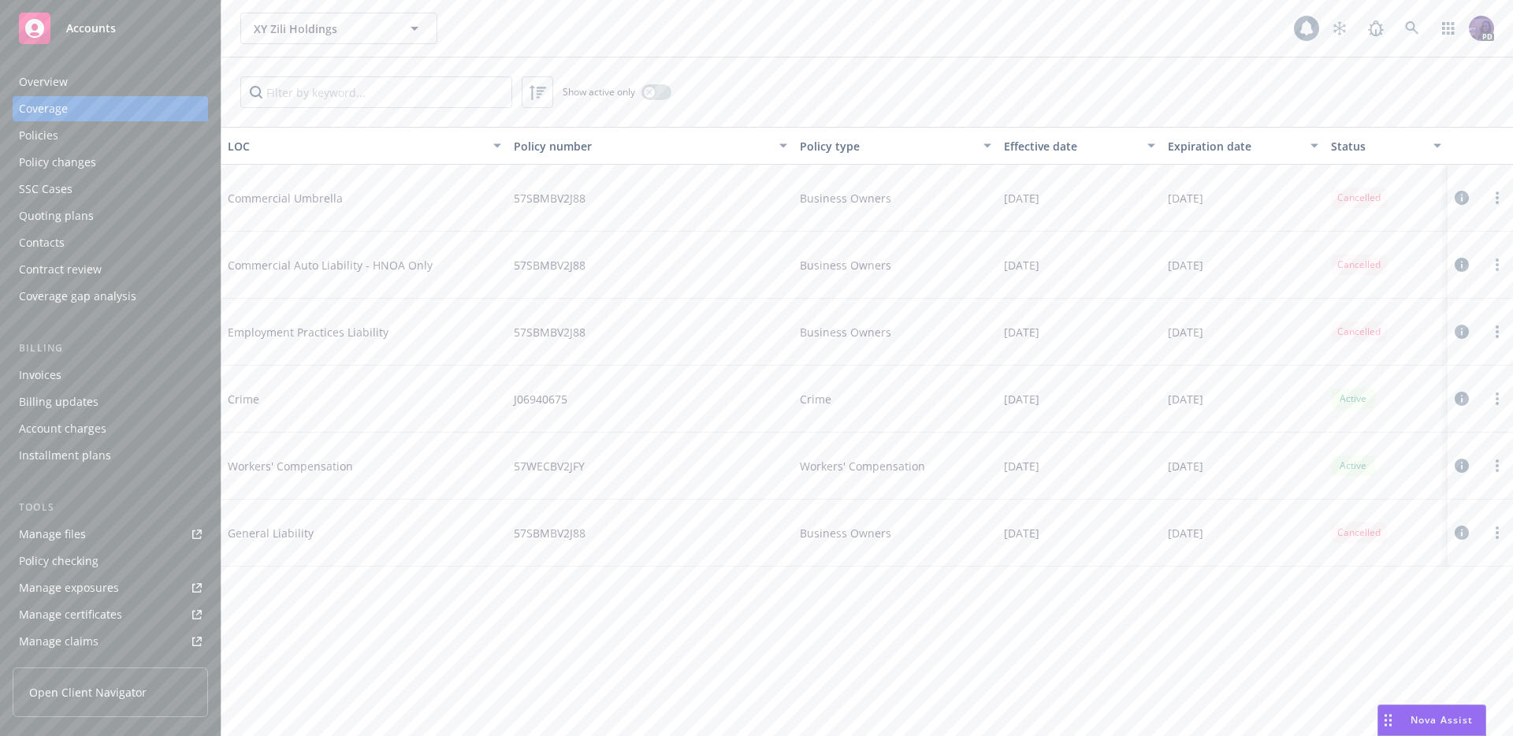
click at [70, 144] on div "Policies" at bounding box center [110, 135] width 183 height 25
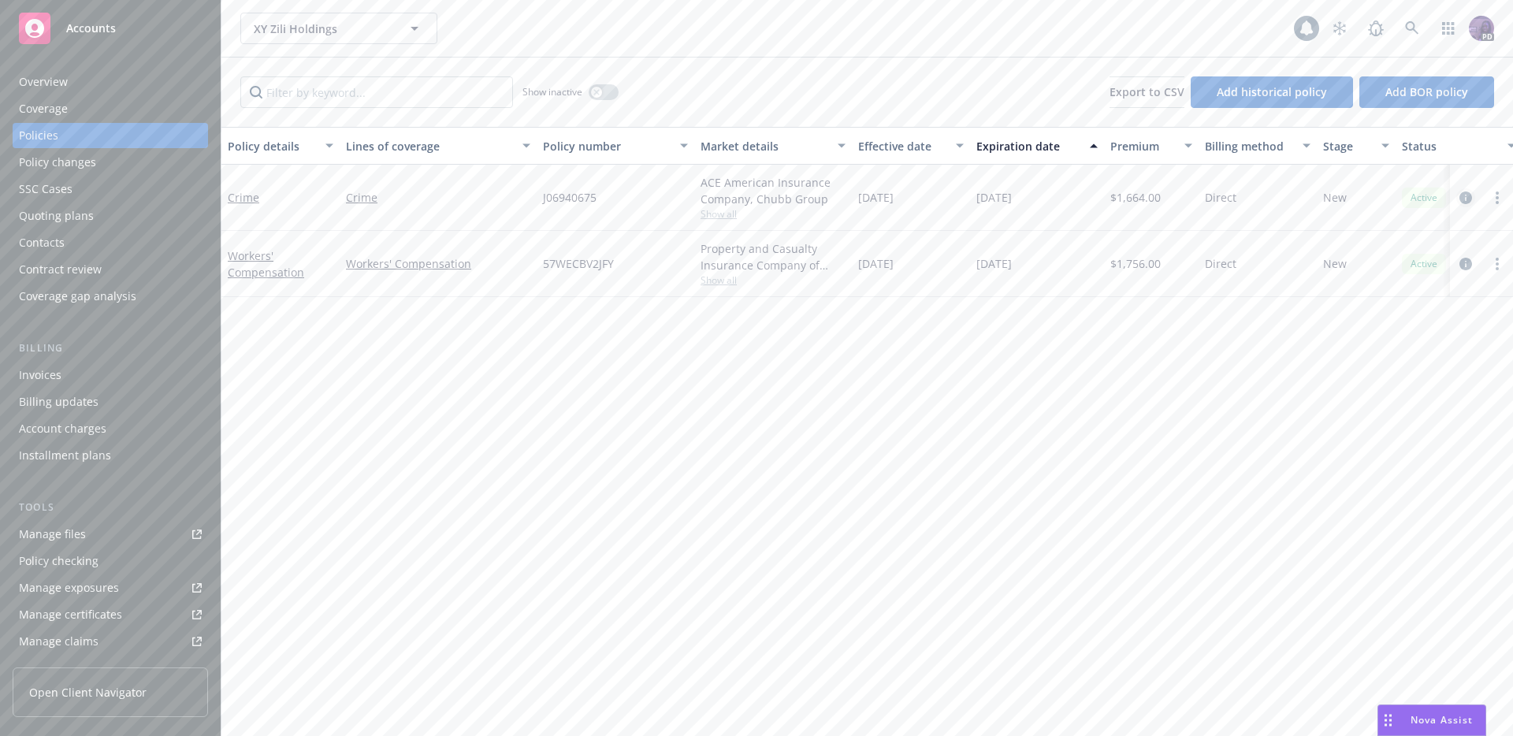
click at [1462, 198] on icon "circleInformation" at bounding box center [1466, 198] width 13 height 13
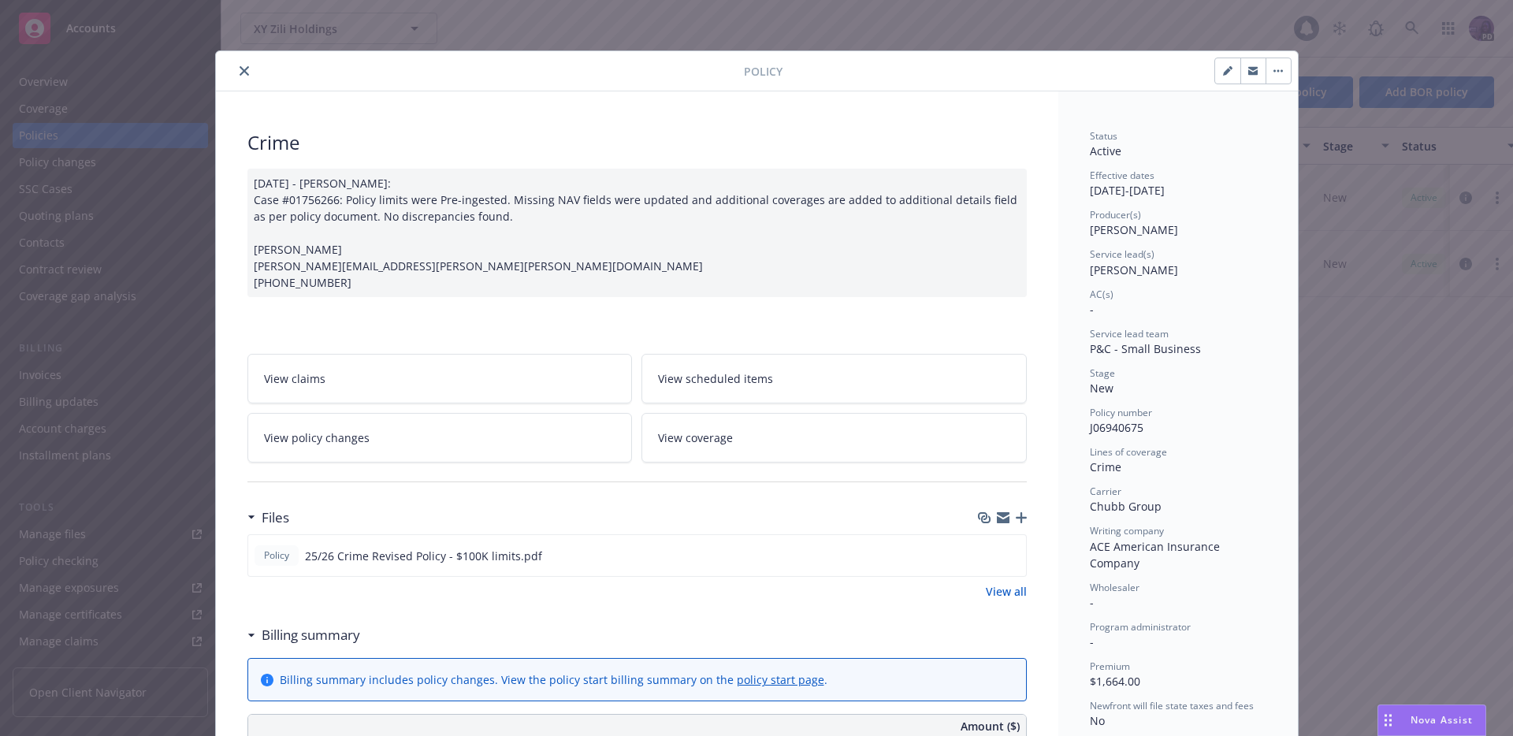
click at [249, 73] on div at bounding box center [483, 70] width 522 height 19
click at [244, 69] on button "close" at bounding box center [244, 70] width 19 height 19
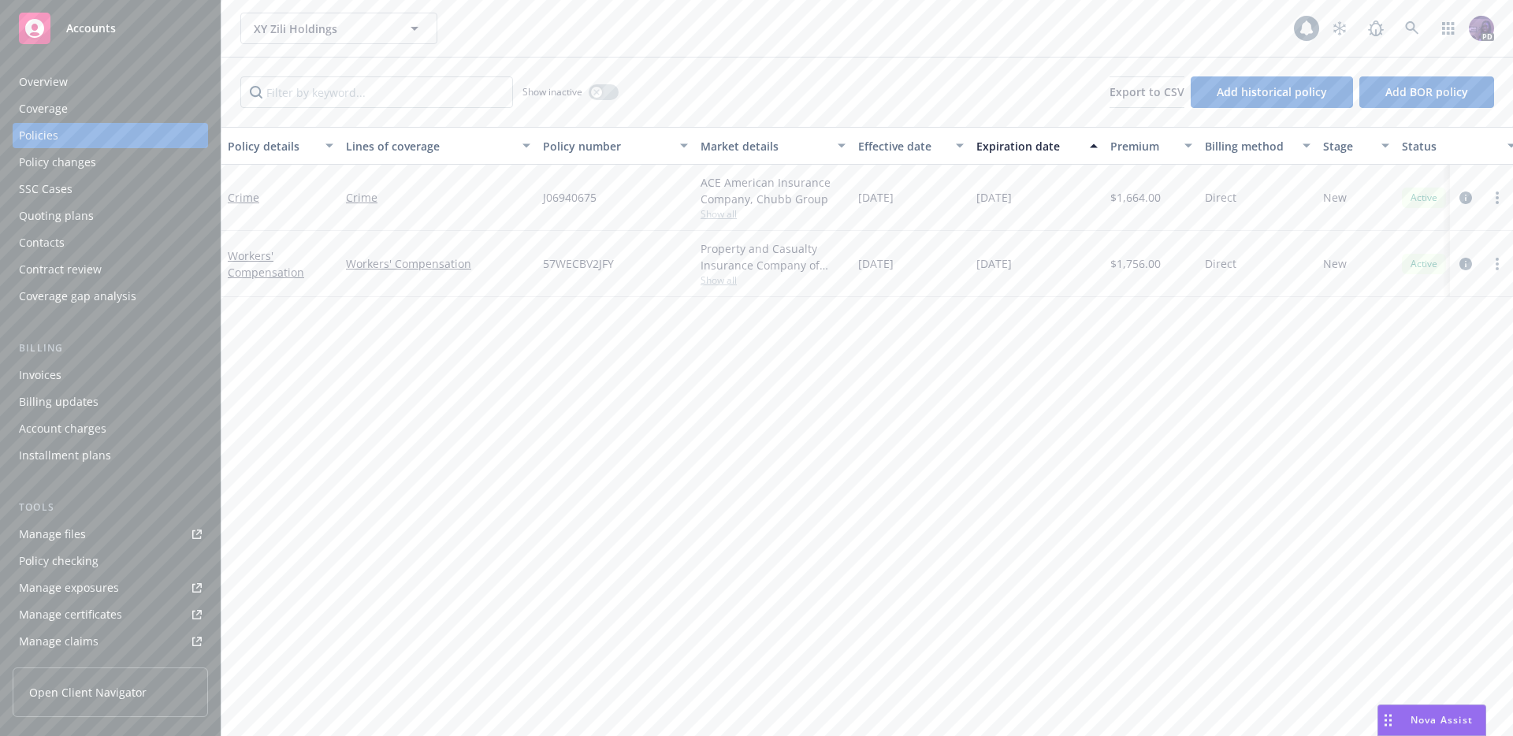
click at [87, 220] on div "Quoting plans" at bounding box center [56, 215] width 75 height 25
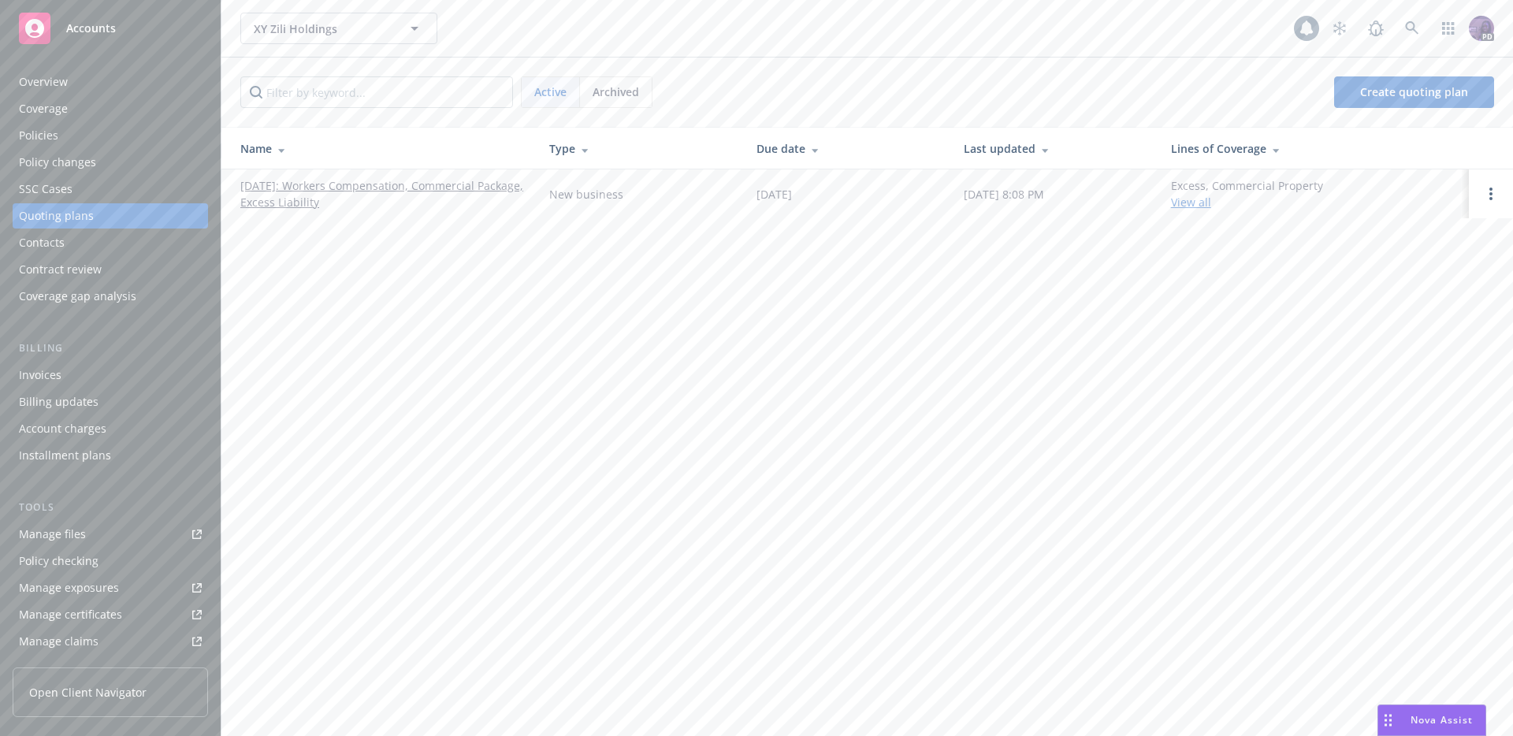
click at [318, 203] on link "08/31/2025: Workers Compensation, Commercial Package, Excess Liability" at bounding box center [382, 193] width 284 height 33
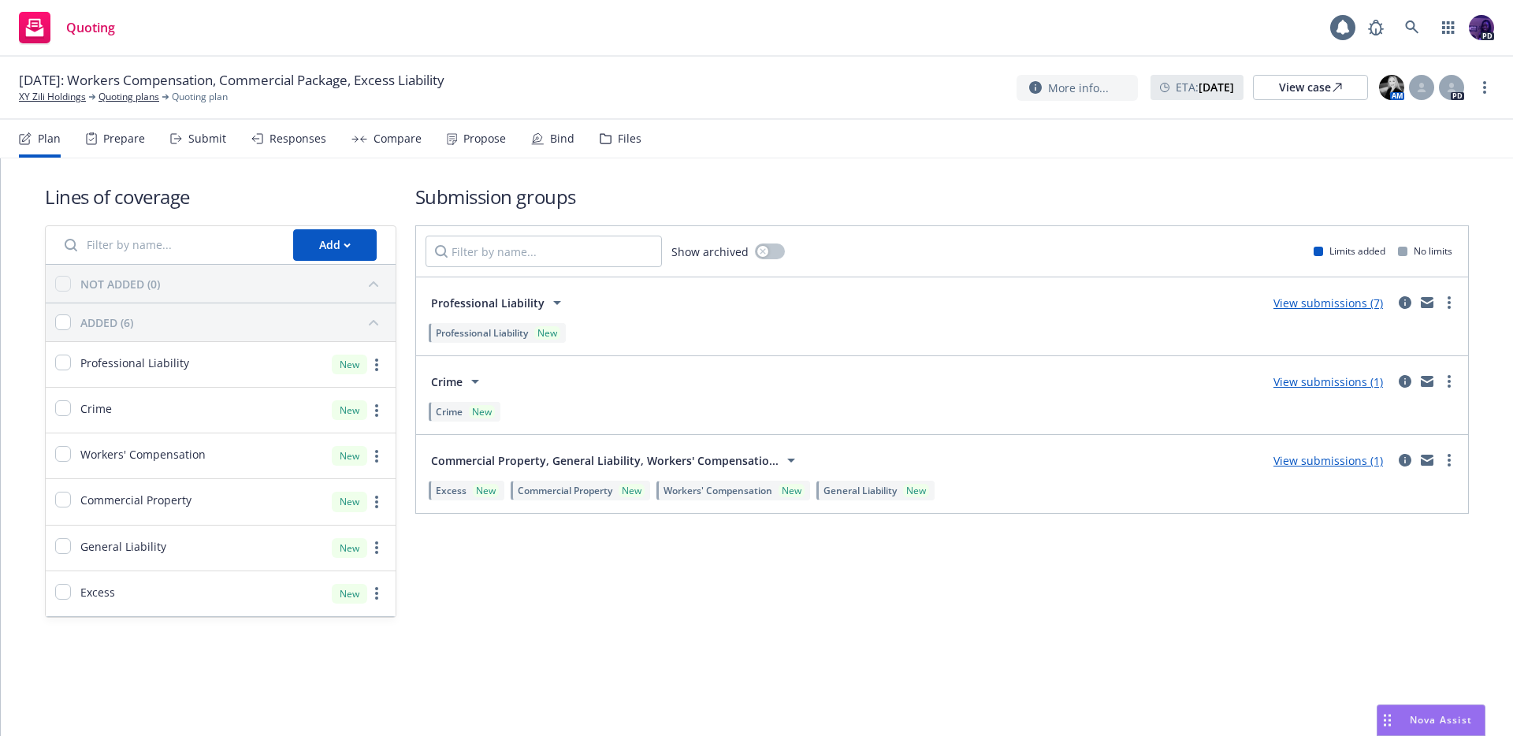
click at [528, 32] on div "Quoting 1 PD" at bounding box center [756, 28] width 1513 height 57
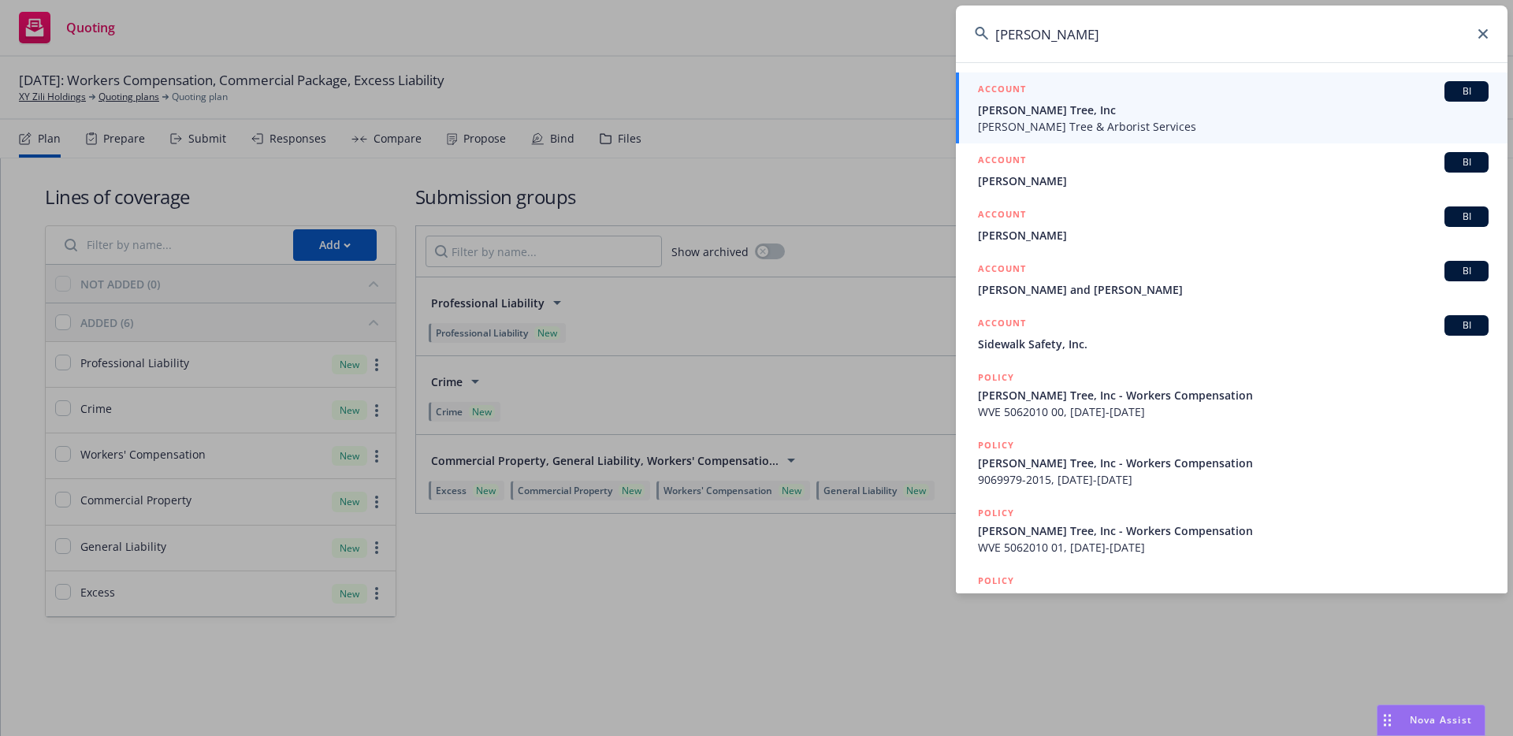
type input "mark crane"
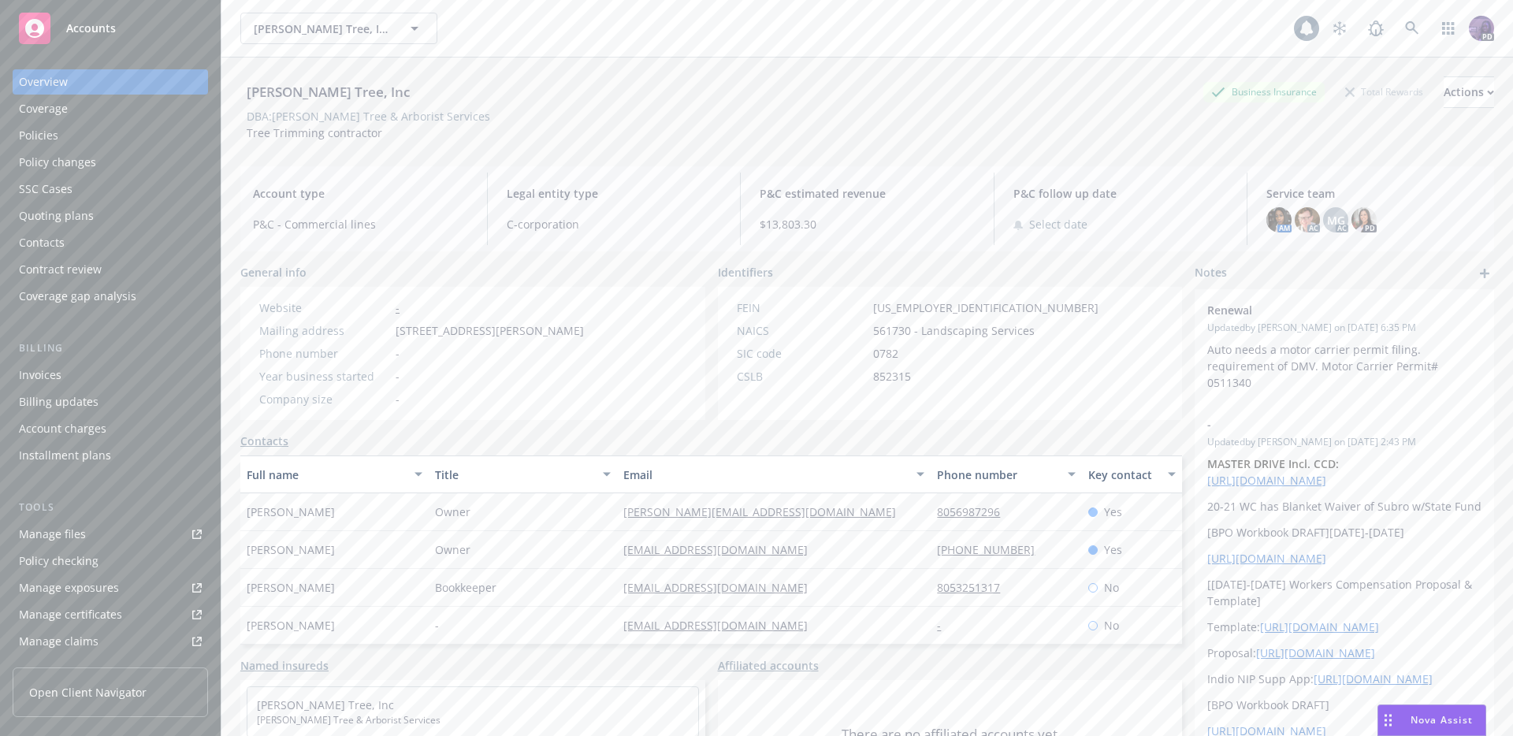
click at [152, 114] on div "Coverage" at bounding box center [110, 108] width 183 height 25
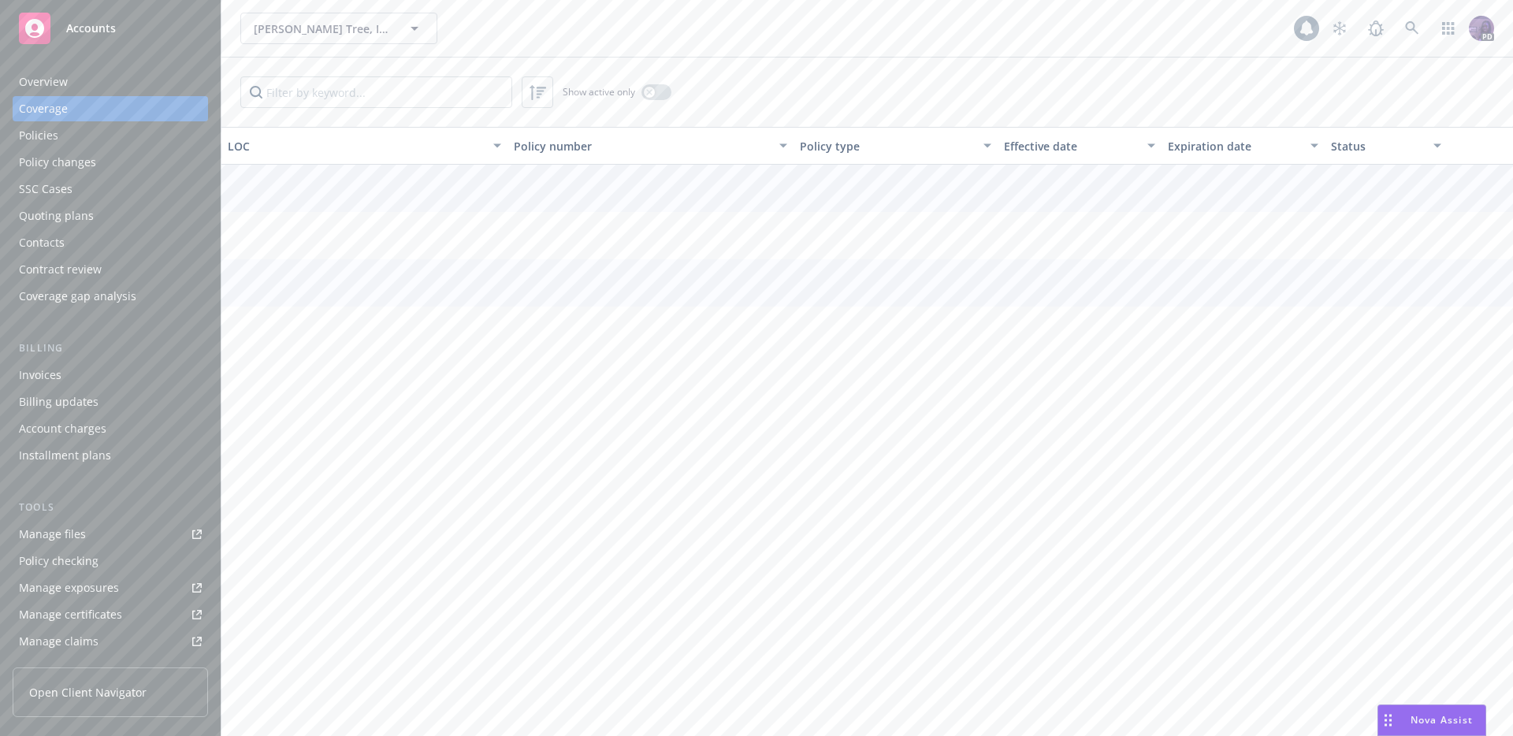
click at [133, 137] on div "Policies" at bounding box center [110, 135] width 183 height 25
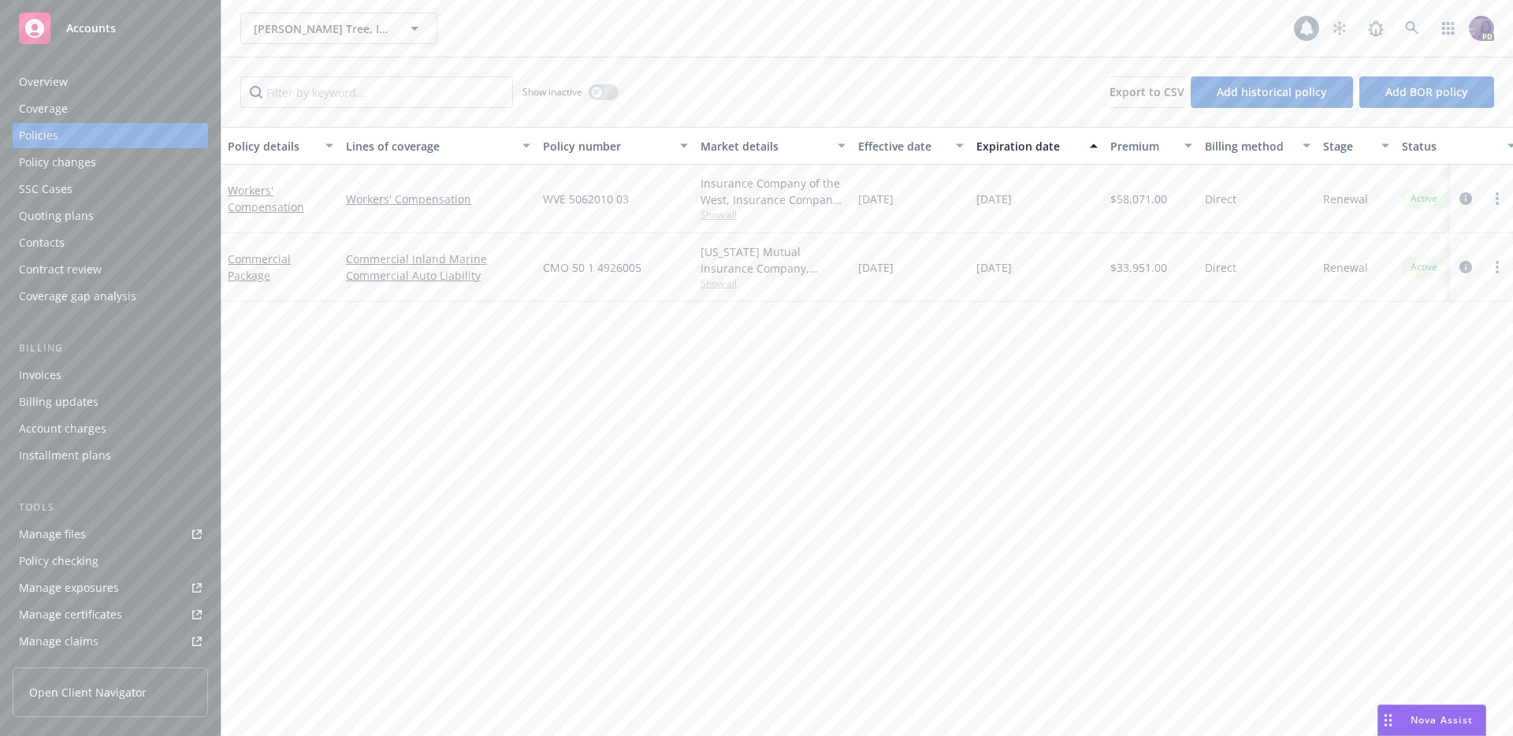
click at [130, 215] on div "Quoting plans" at bounding box center [110, 215] width 183 height 25
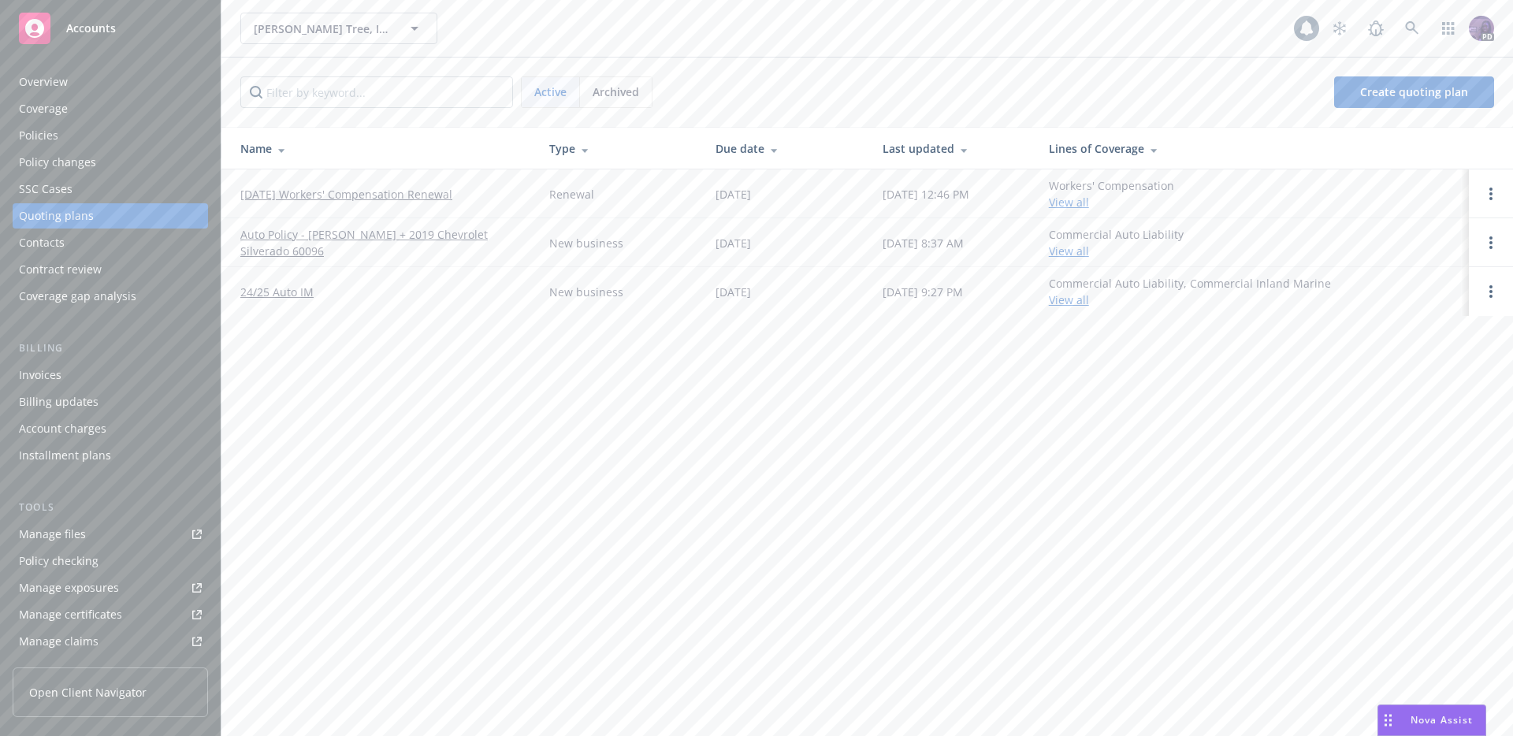
click at [409, 192] on link "[DATE] Workers' Compensation Renewal" at bounding box center [346, 194] width 212 height 17
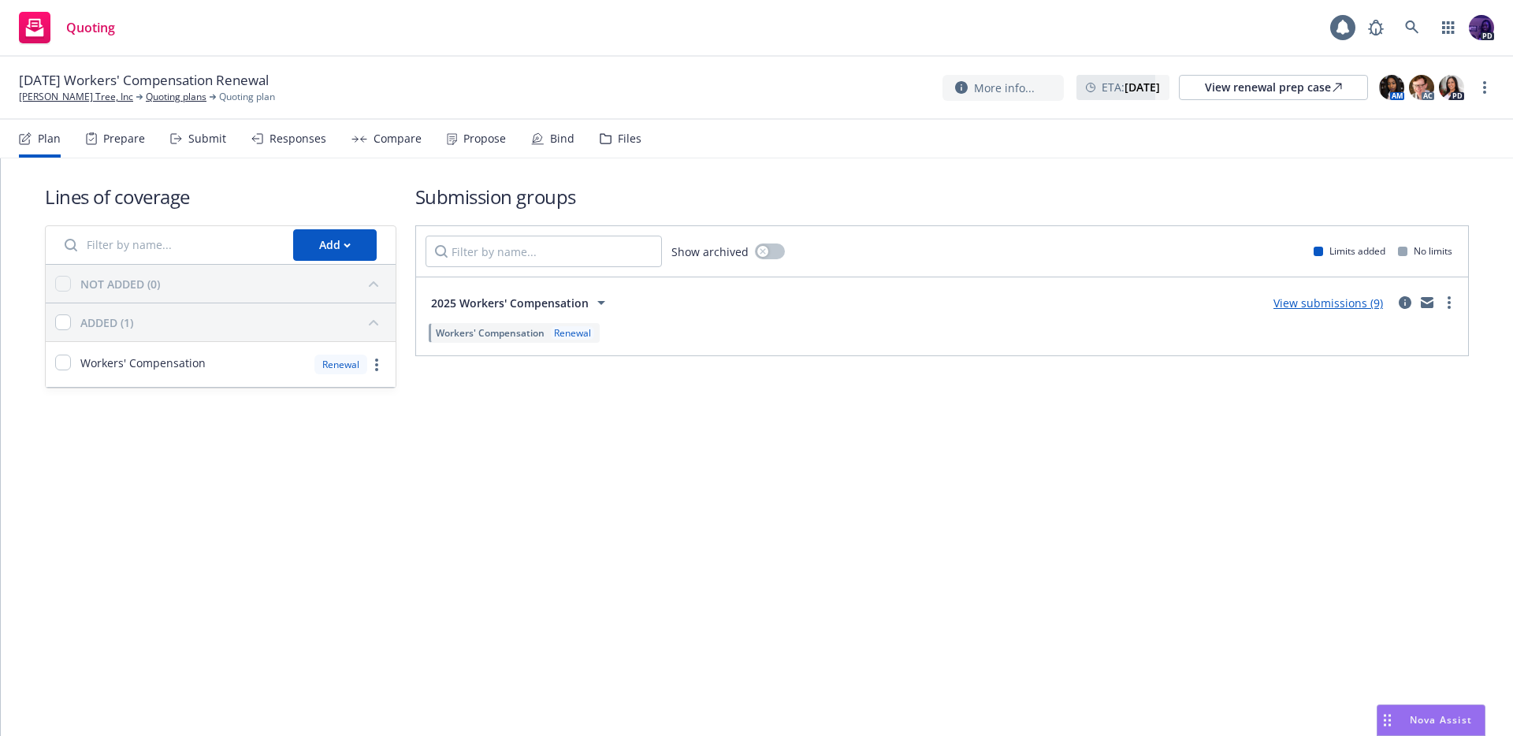
click at [309, 147] on div "Responses" at bounding box center [288, 139] width 75 height 38
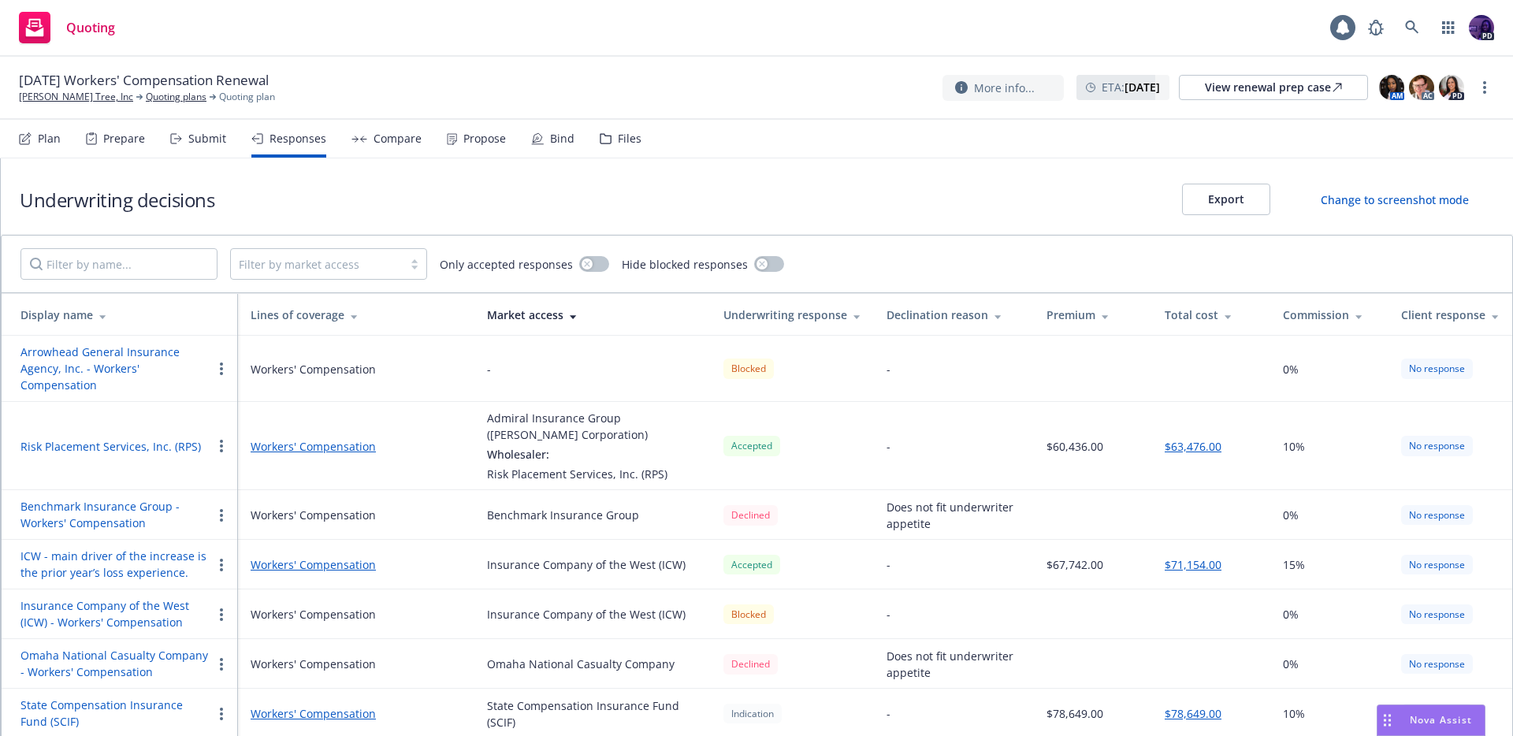
click at [202, 145] on div "Submit" at bounding box center [207, 138] width 38 height 13
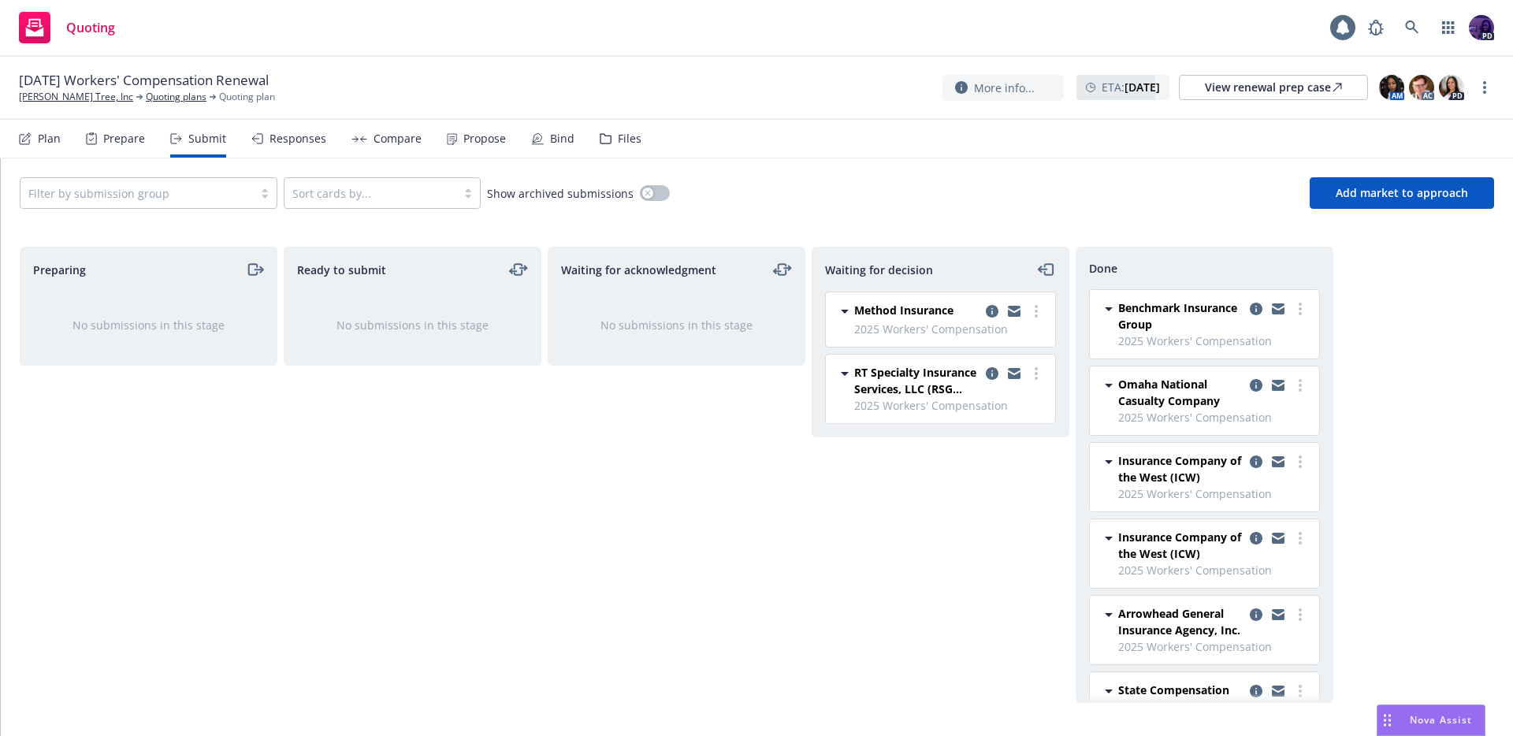
click at [321, 145] on div "Responses" at bounding box center [298, 138] width 57 height 13
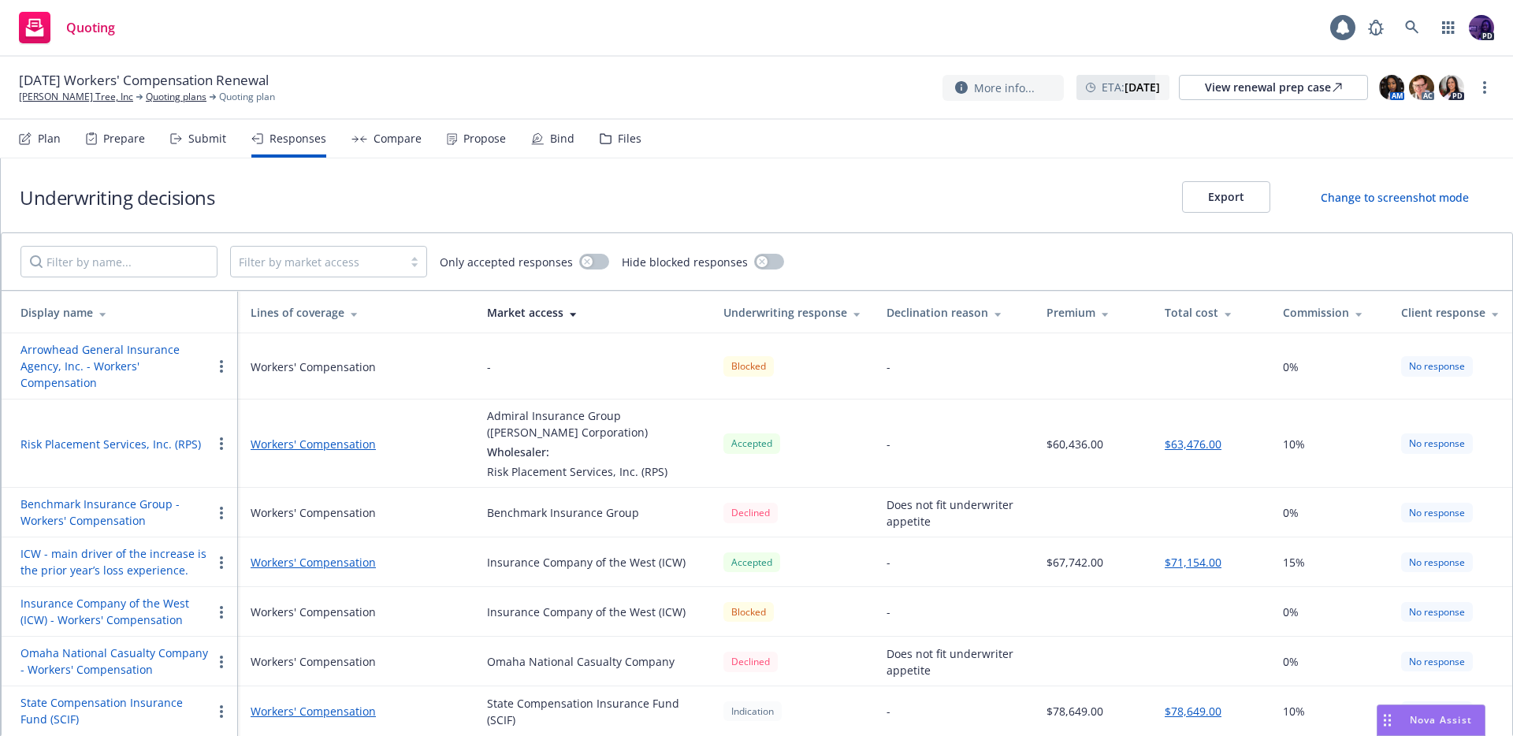
scroll to position [3, 0]
click at [301, 438] on link "Workers' Compensation" at bounding box center [356, 443] width 211 height 17
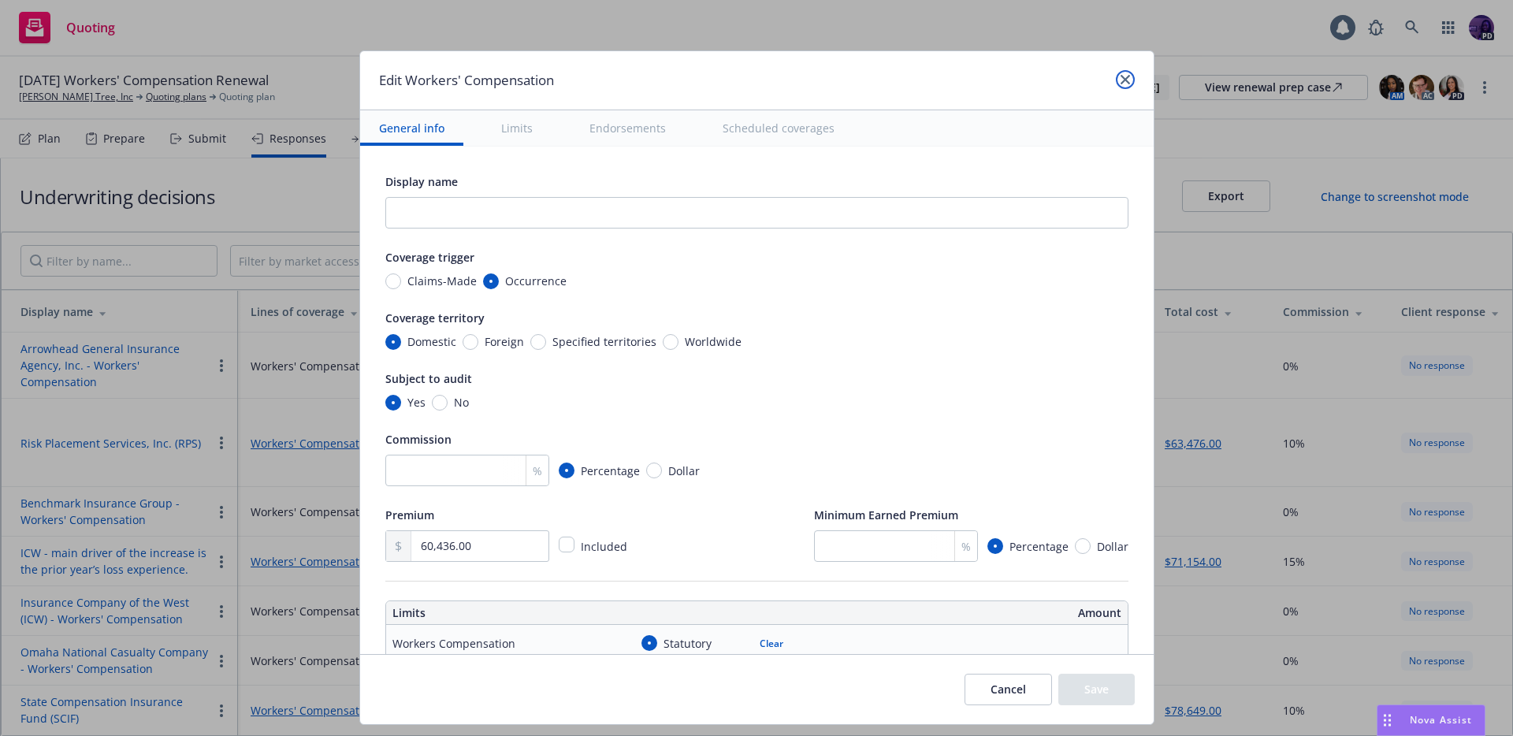
click at [1122, 79] on icon "close" at bounding box center [1125, 79] width 9 height 9
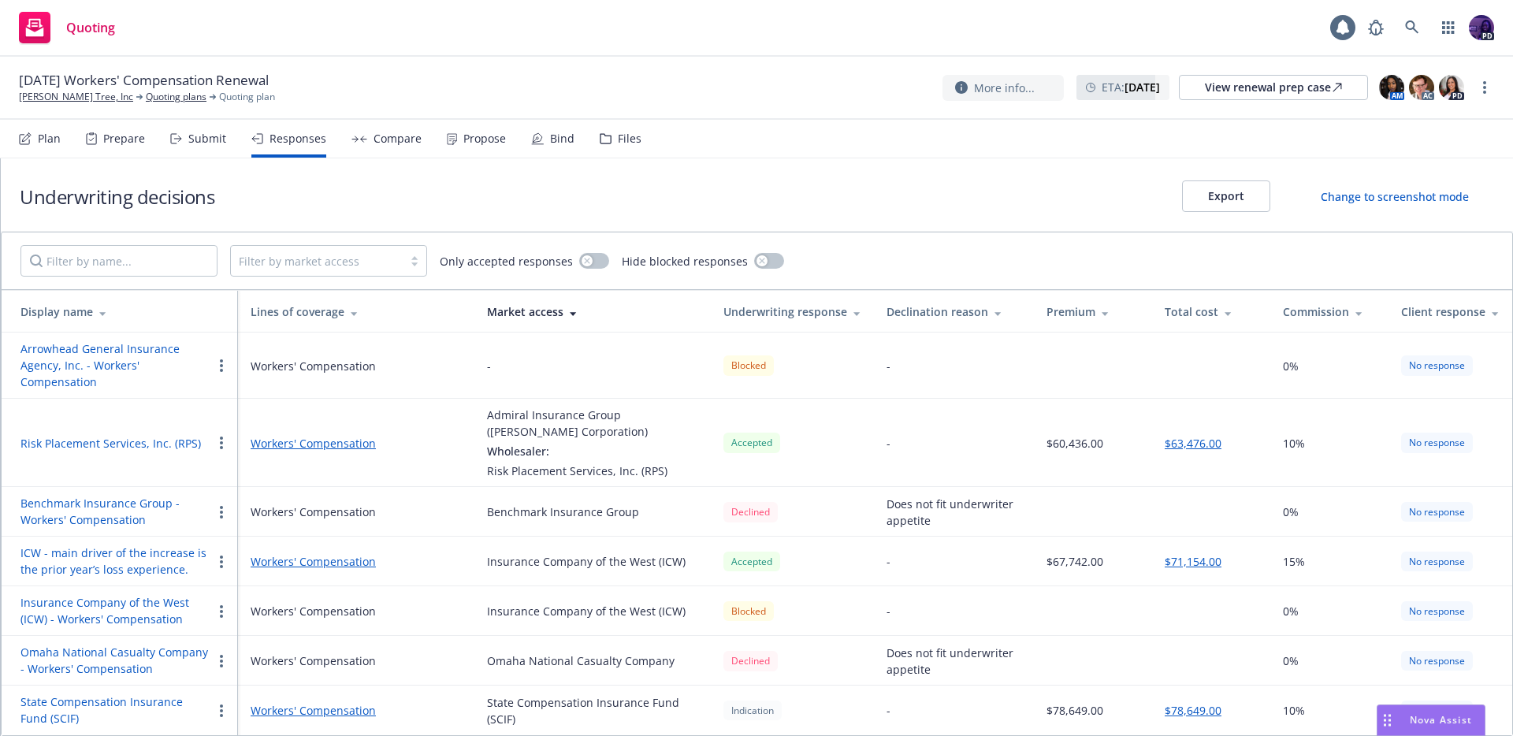
click at [137, 437] on button "Risk Placement Services, Inc. (RPS)" at bounding box center [110, 443] width 181 height 17
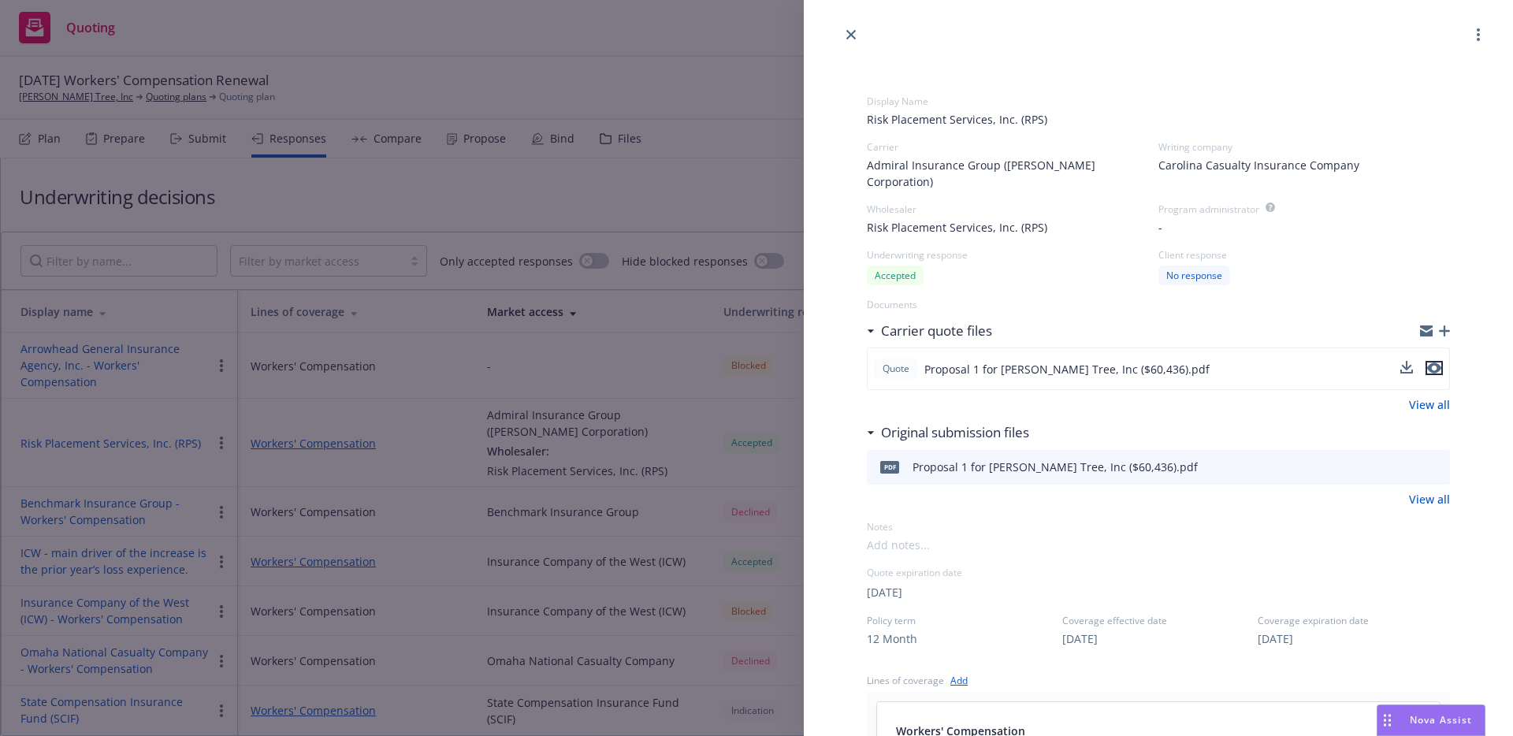
click at [1428, 363] on icon "preview file" at bounding box center [1435, 368] width 14 height 11
click at [843, 44] on div "Display Name Risk Placement Services, Inc. (RPS) Carrier Admiral Insurance Grou…" at bounding box center [1159, 676] width 634 height 1265
click at [850, 38] on icon "close" at bounding box center [851, 34] width 9 height 9
